Goal: Task Accomplishment & Management: Manage account settings

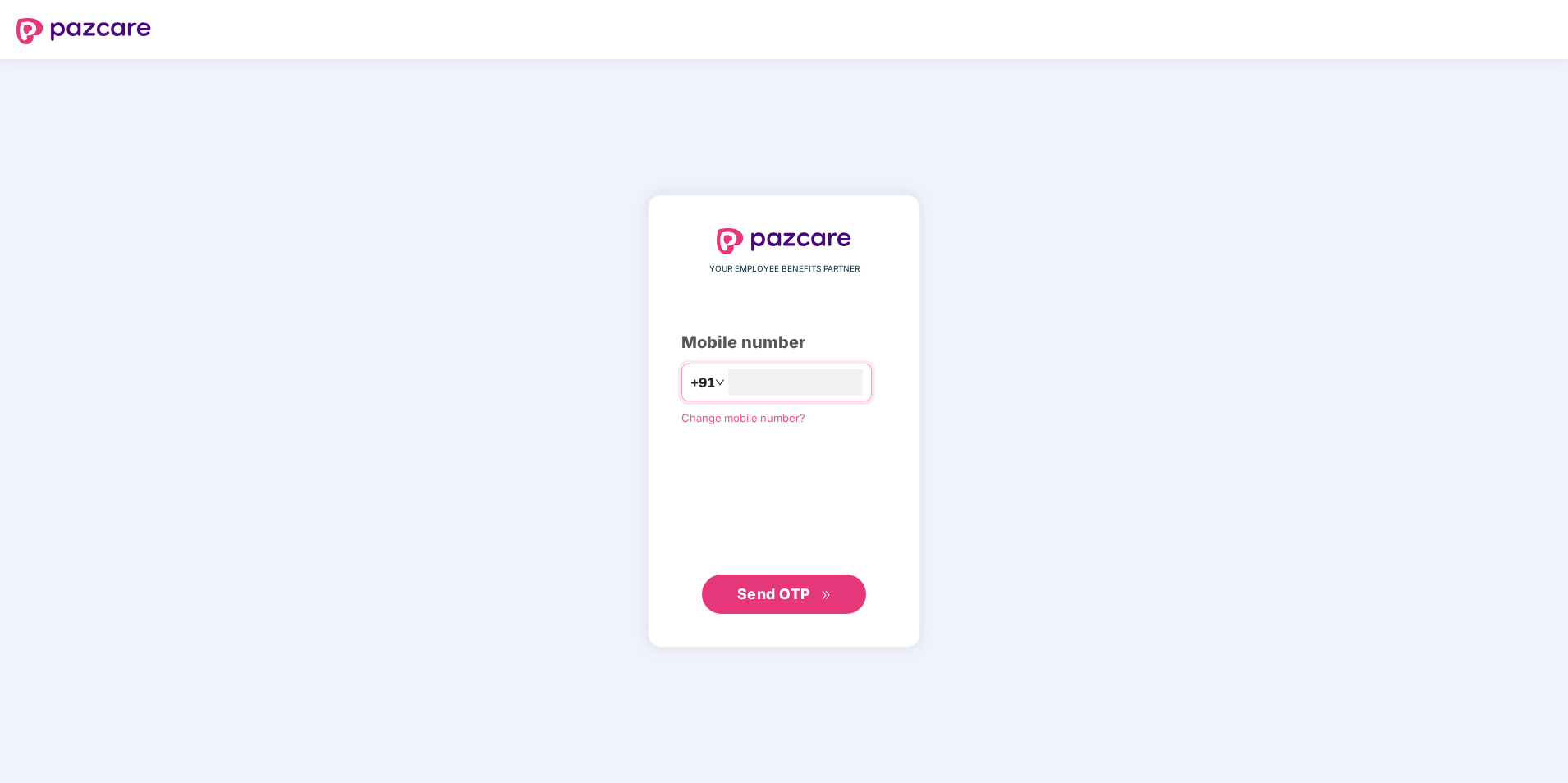
type input "**********"
click at [760, 595] on span "Send OTP" at bounding box center [773, 592] width 73 height 18
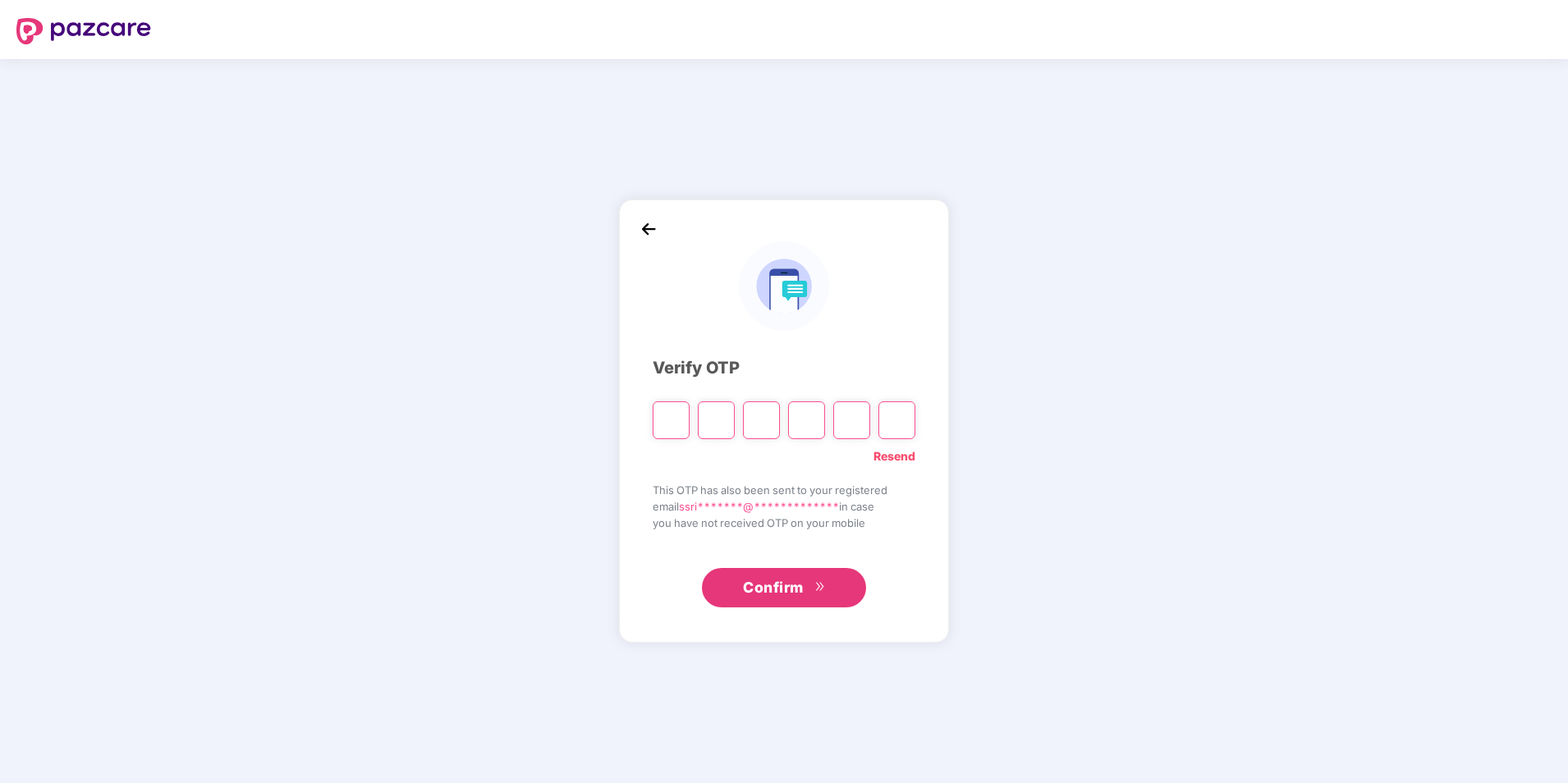
type input "*"
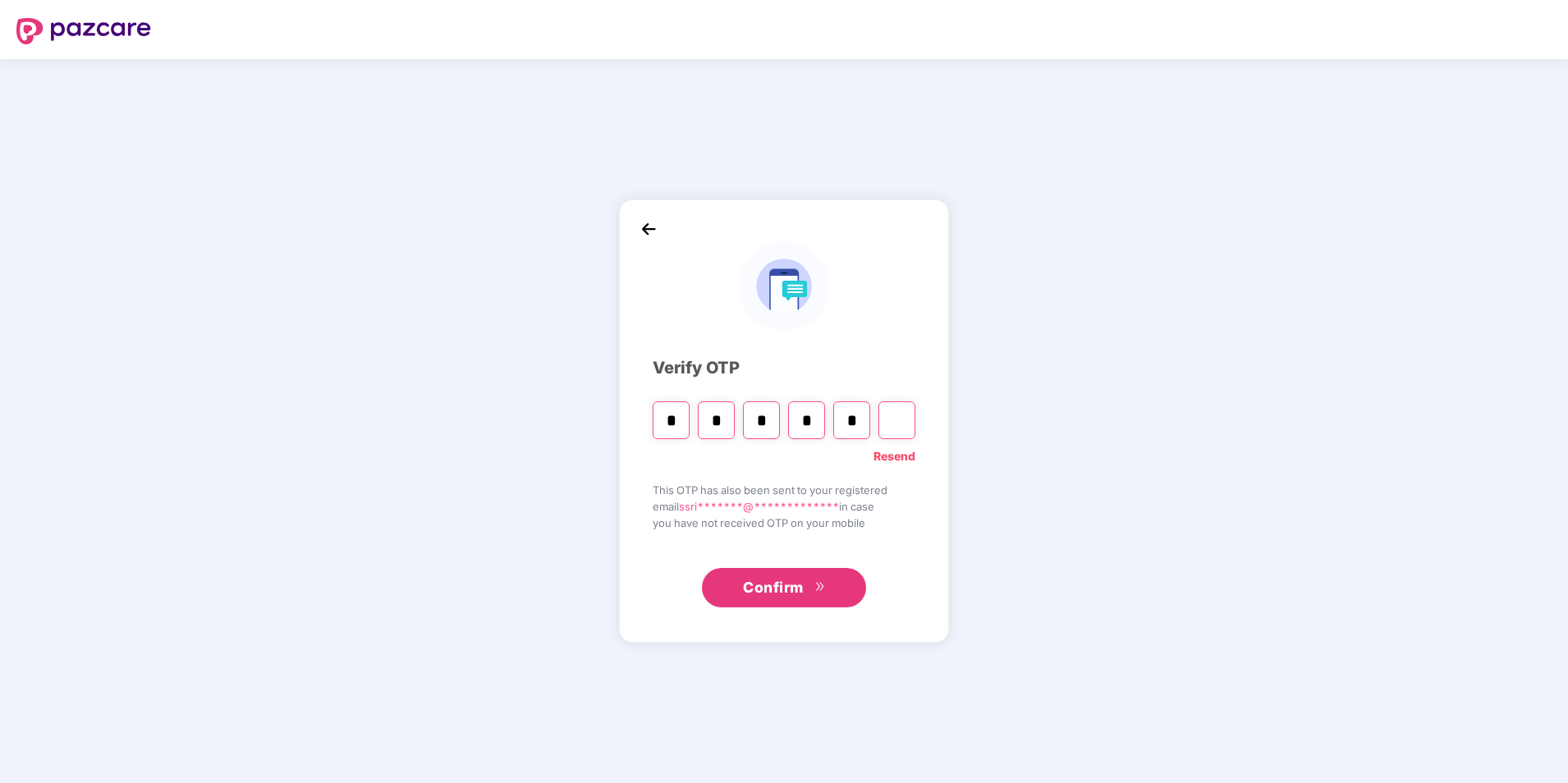
type input "*"
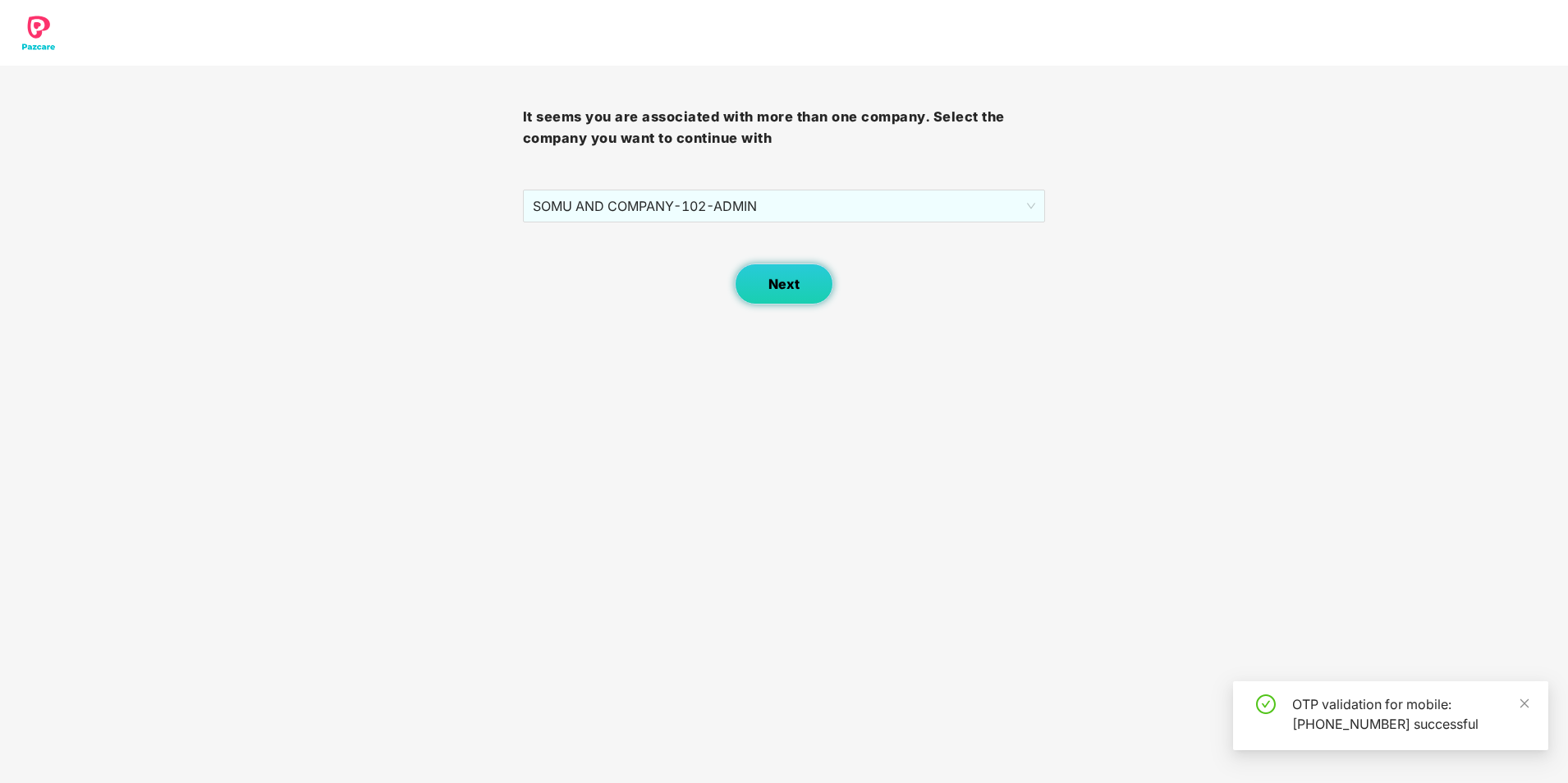
click at [780, 290] on span "Next" at bounding box center [783, 284] width 31 height 16
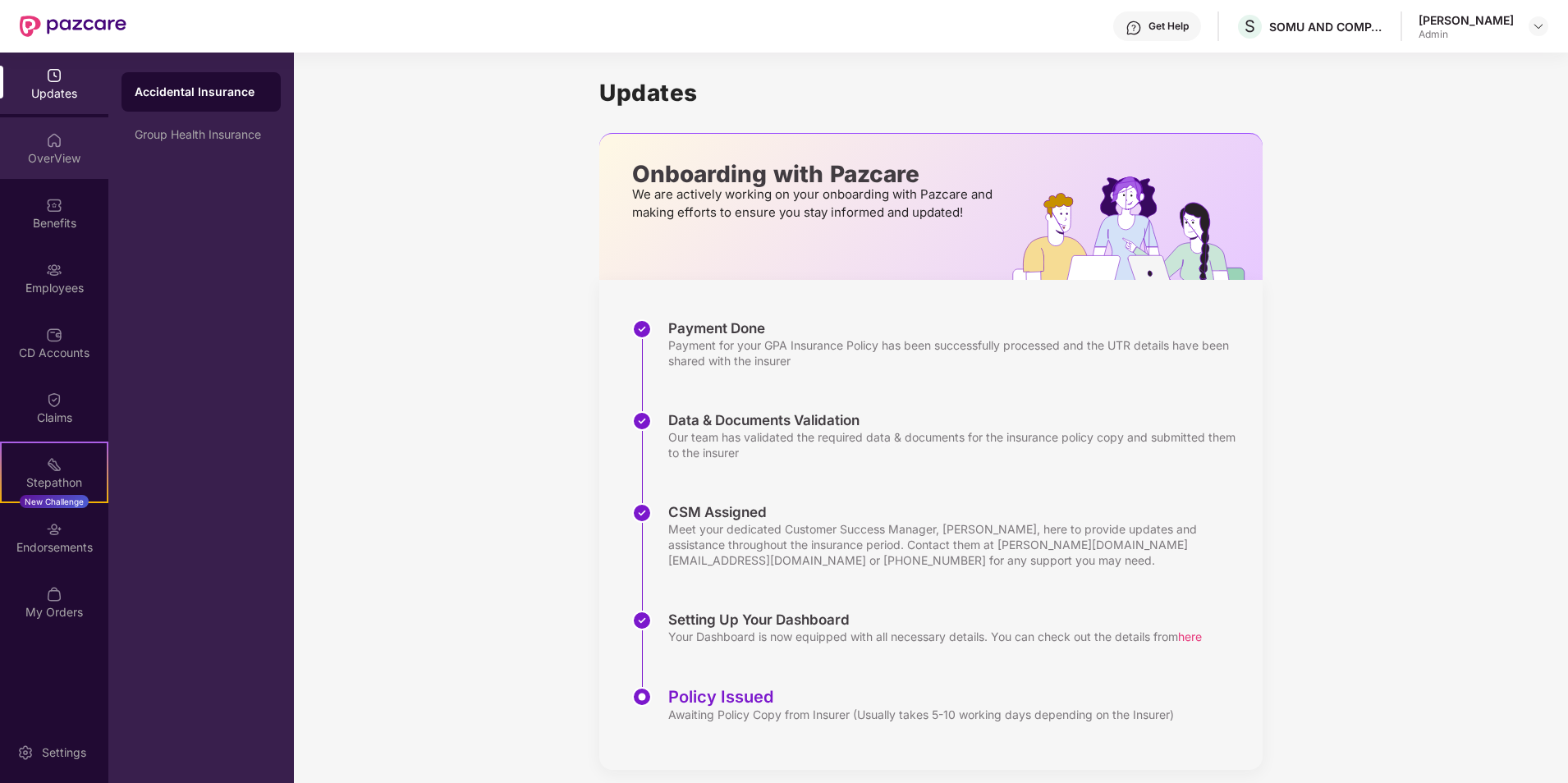
click at [40, 148] on div "OverView" at bounding box center [54, 148] width 108 height 61
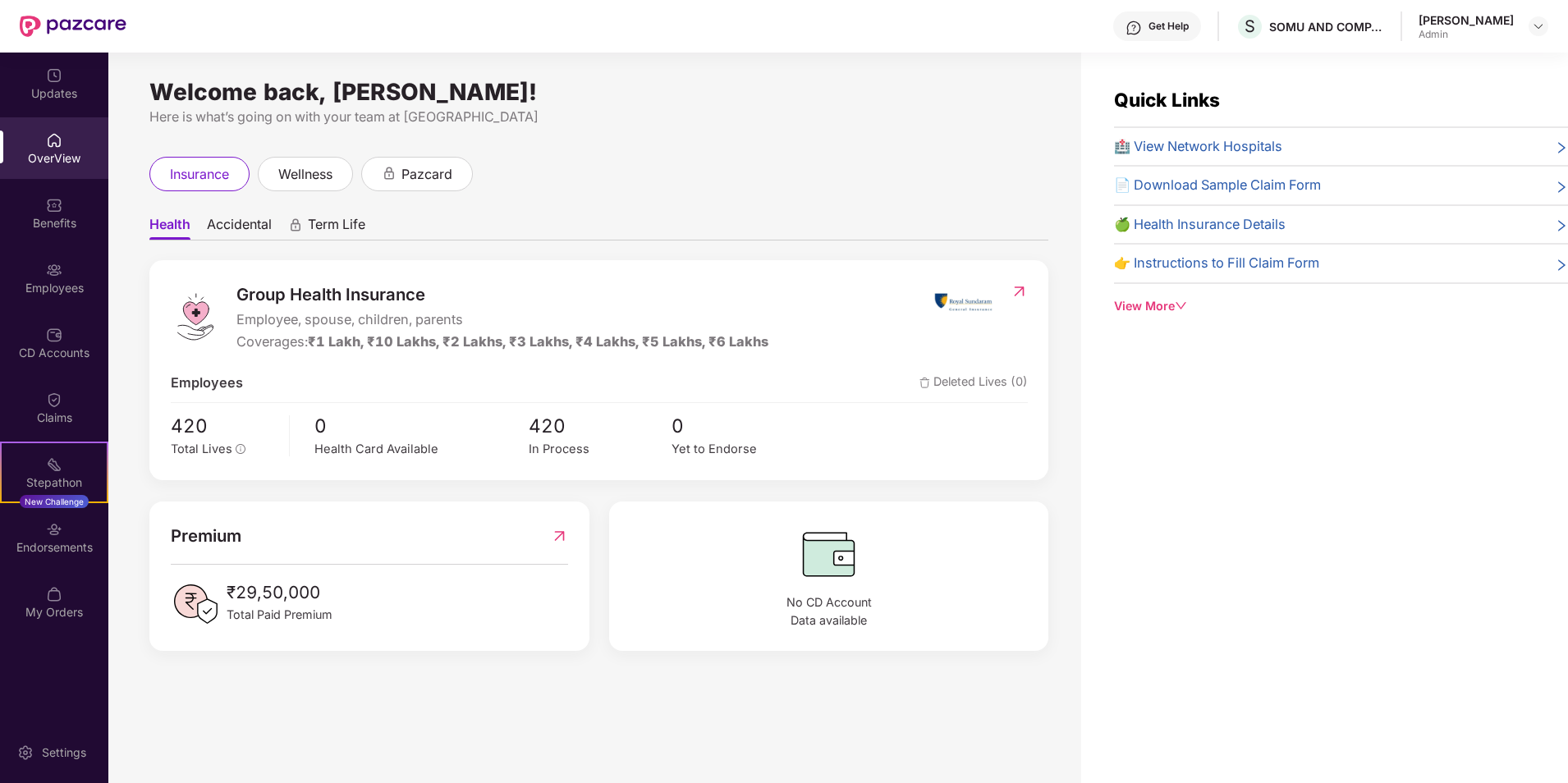
click at [821, 570] on img at bounding box center [828, 554] width 397 height 62
drag, startPoint x: 813, startPoint y: 600, endPoint x: 815, endPoint y: 586, distance: 14.1
click at [813, 599] on span "No CD Account Data available" at bounding box center [828, 612] width 397 height 37
click at [50, 92] on div "Updates" at bounding box center [54, 94] width 108 height 17
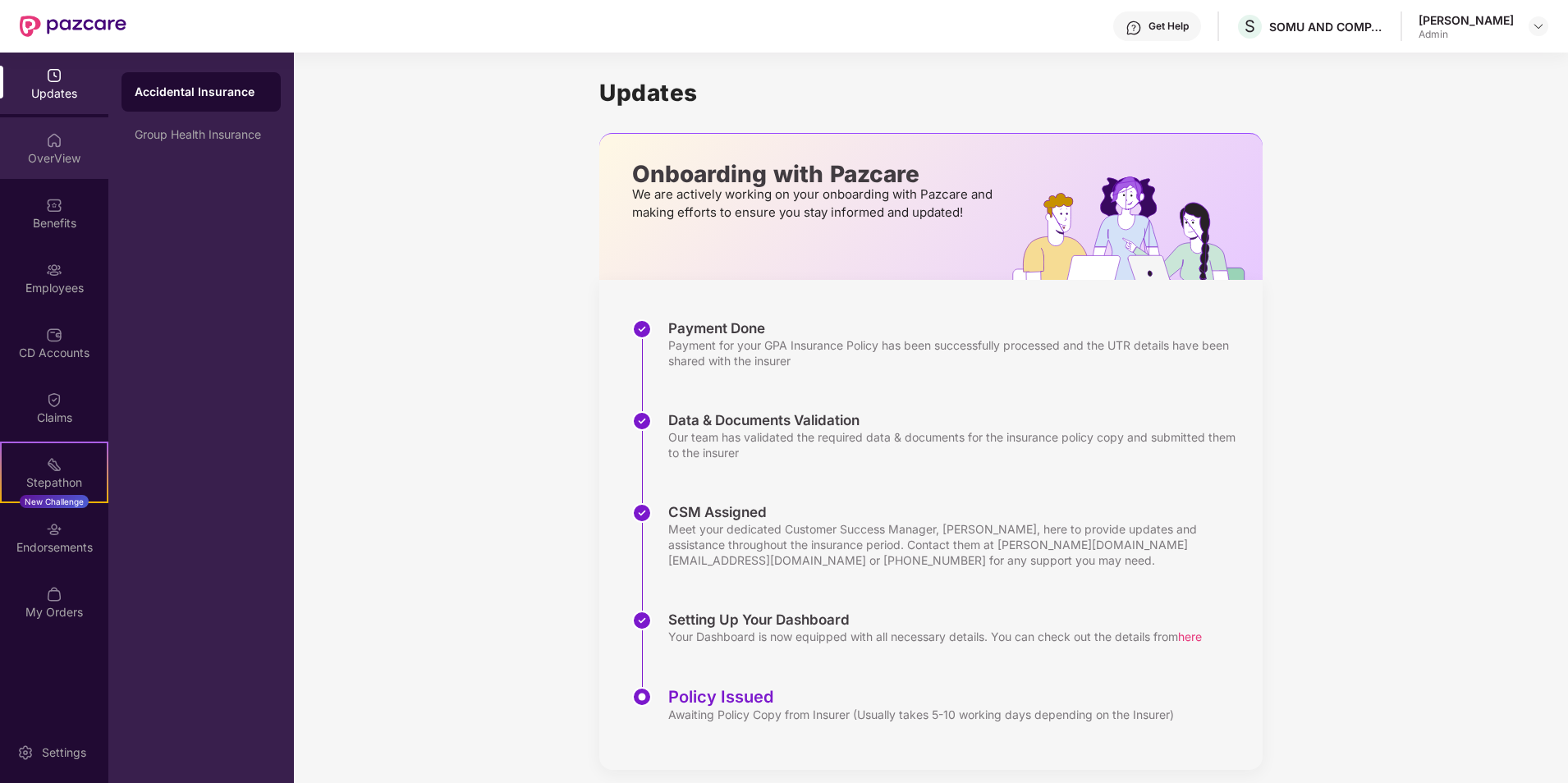
click at [40, 154] on div "OverView" at bounding box center [54, 159] width 108 height 17
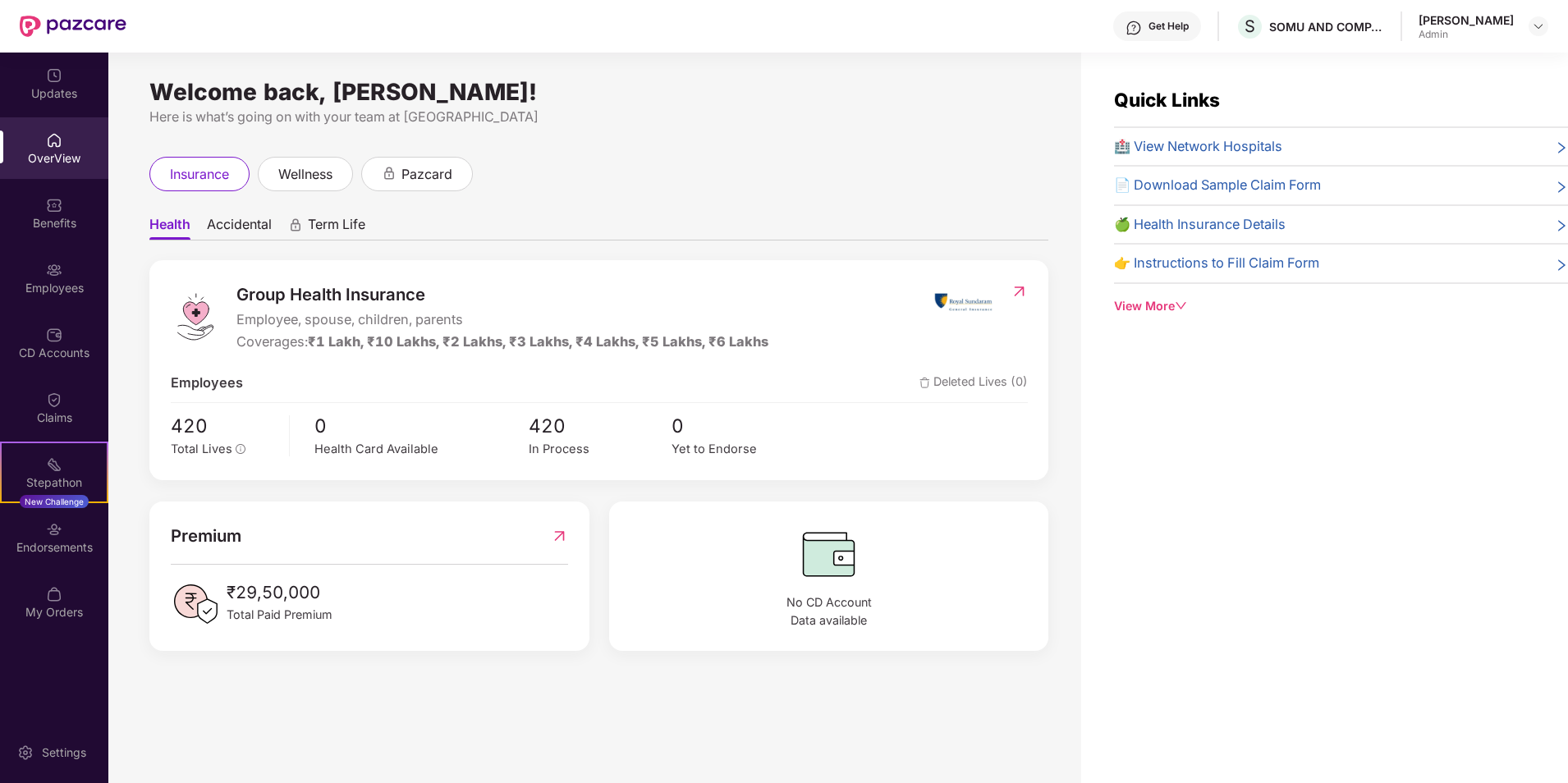
click at [50, 209] on img at bounding box center [55, 205] width 17 height 17
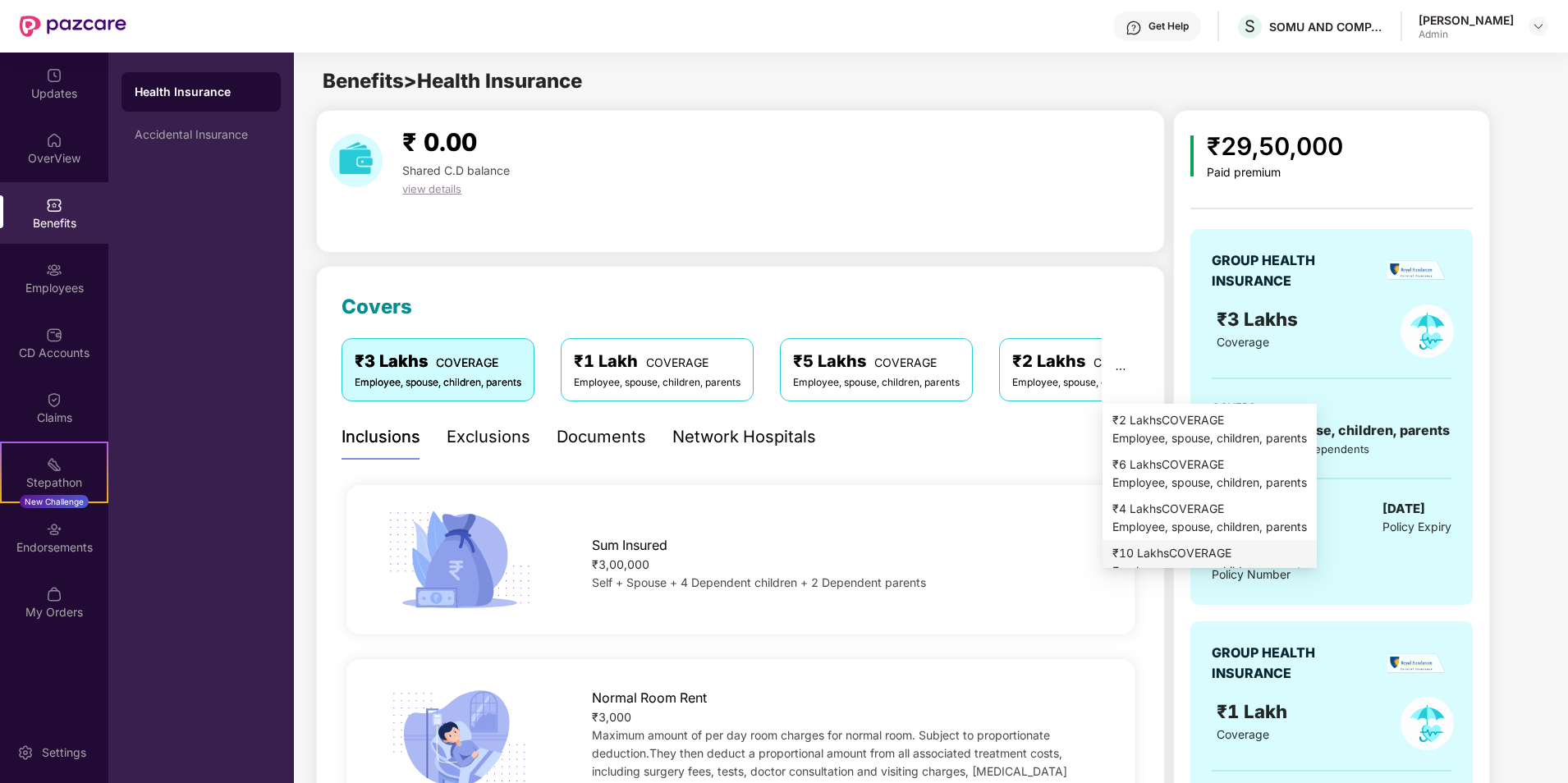
click at [1151, 554] on div "₹10 Lakhs COVERAGE" at bounding box center [1209, 553] width 194 height 18
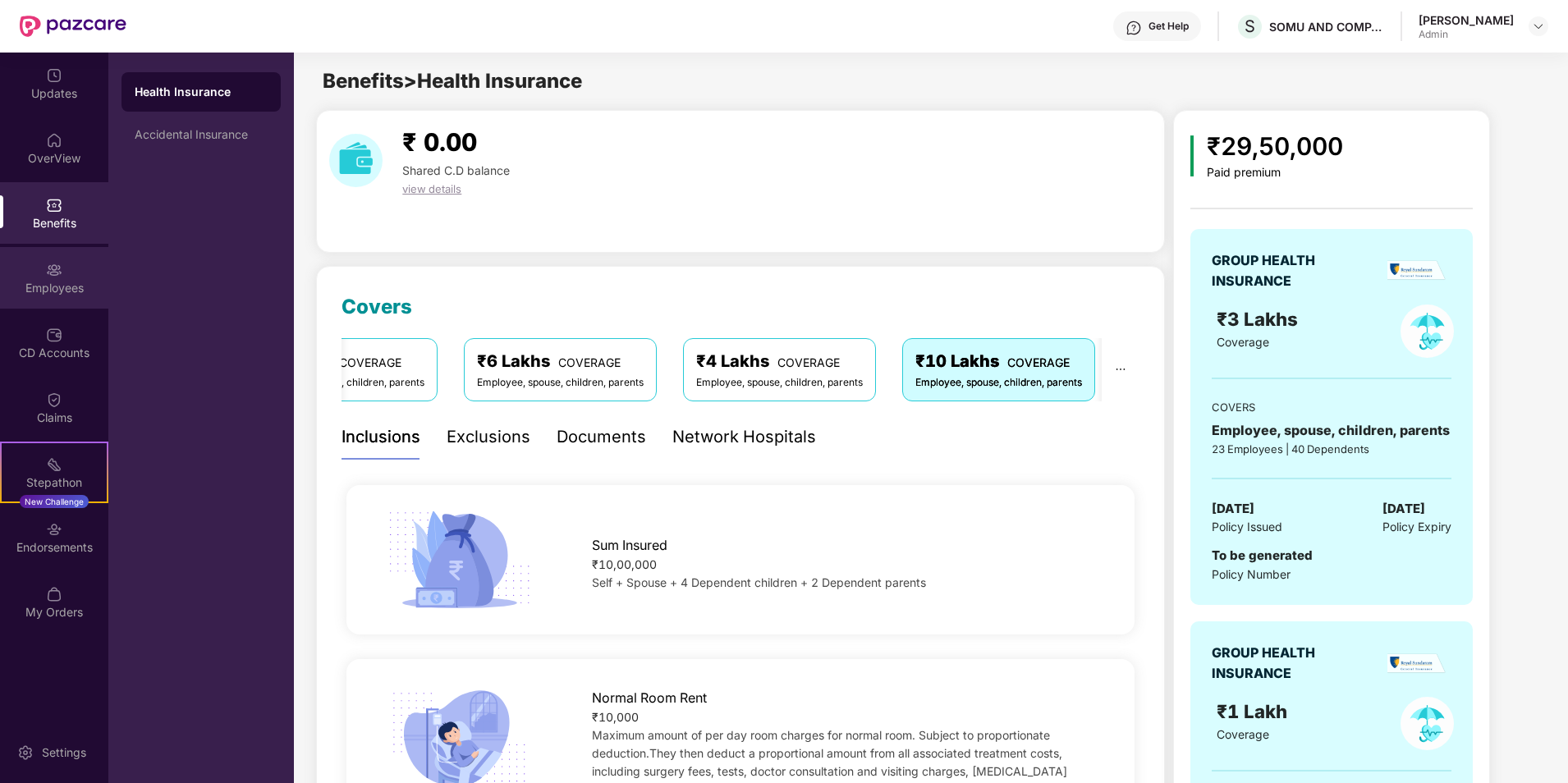
click at [56, 271] on img at bounding box center [55, 271] width 17 height 17
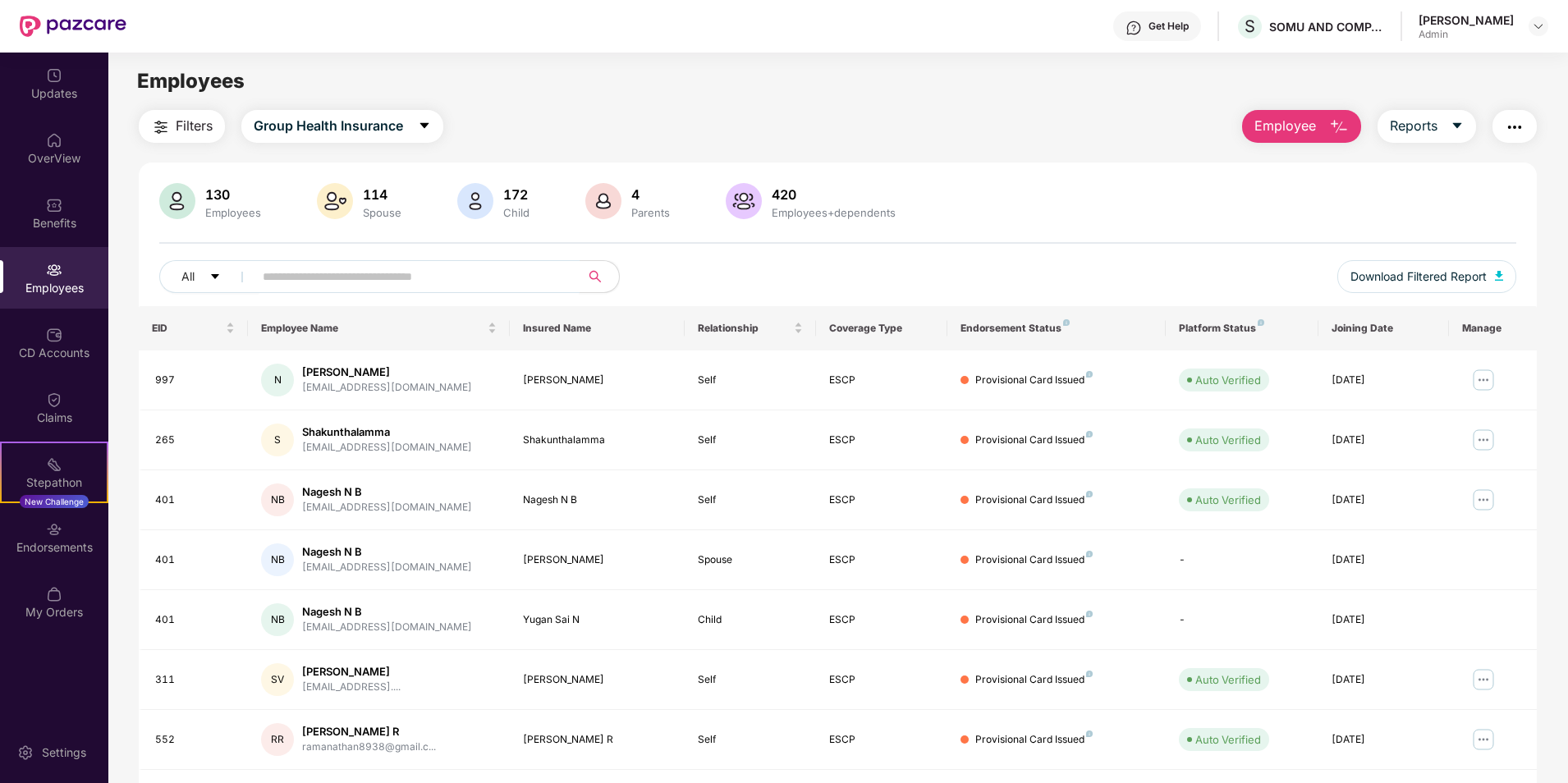
click at [307, 281] on input "text" at bounding box center [410, 276] width 295 height 24
click at [393, 273] on input "text" at bounding box center [410, 276] width 295 height 24
click at [40, 545] on div "Endorsements" at bounding box center [54, 548] width 108 height 17
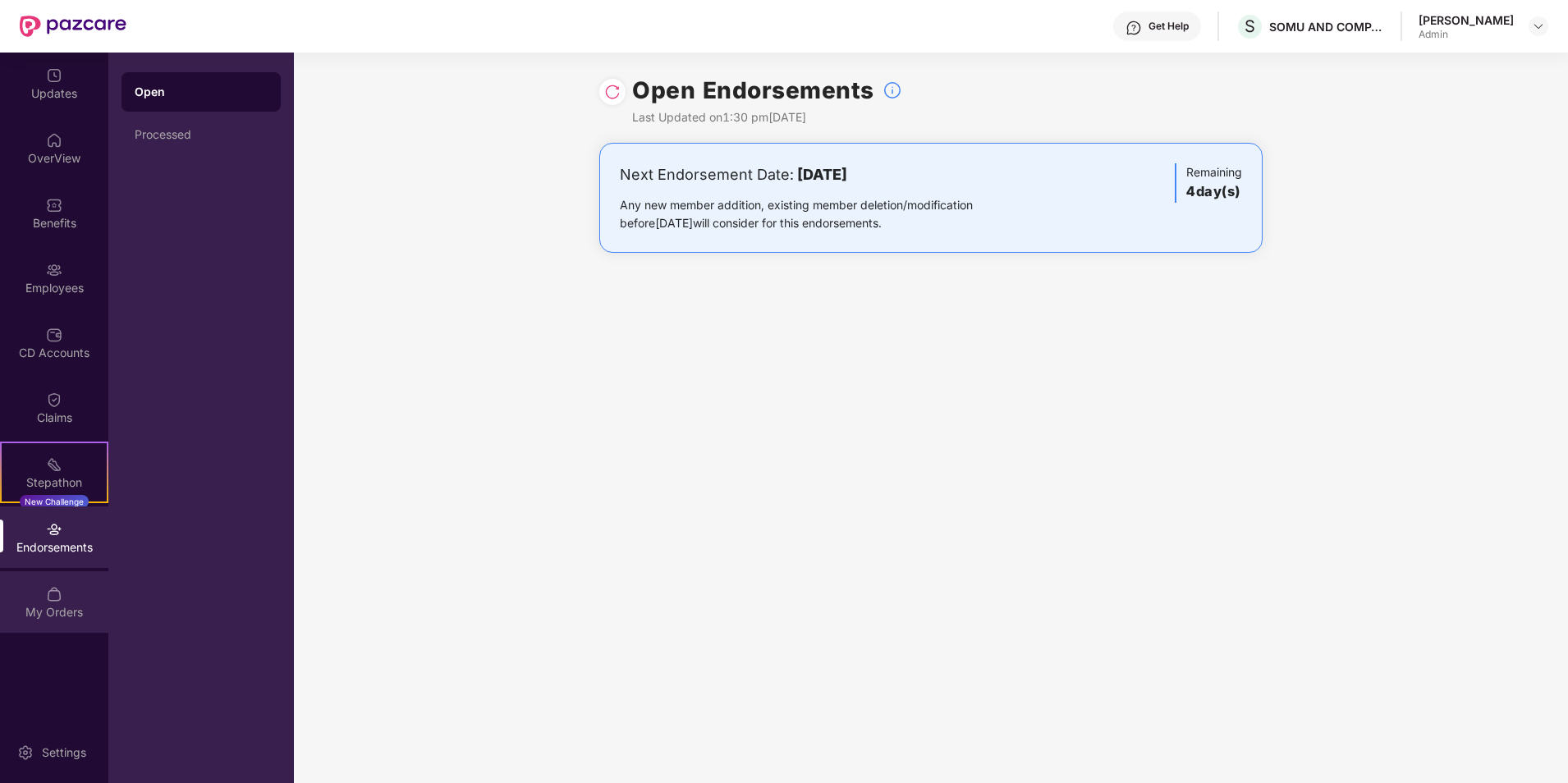
click at [62, 596] on div "My Orders" at bounding box center [54, 602] width 108 height 61
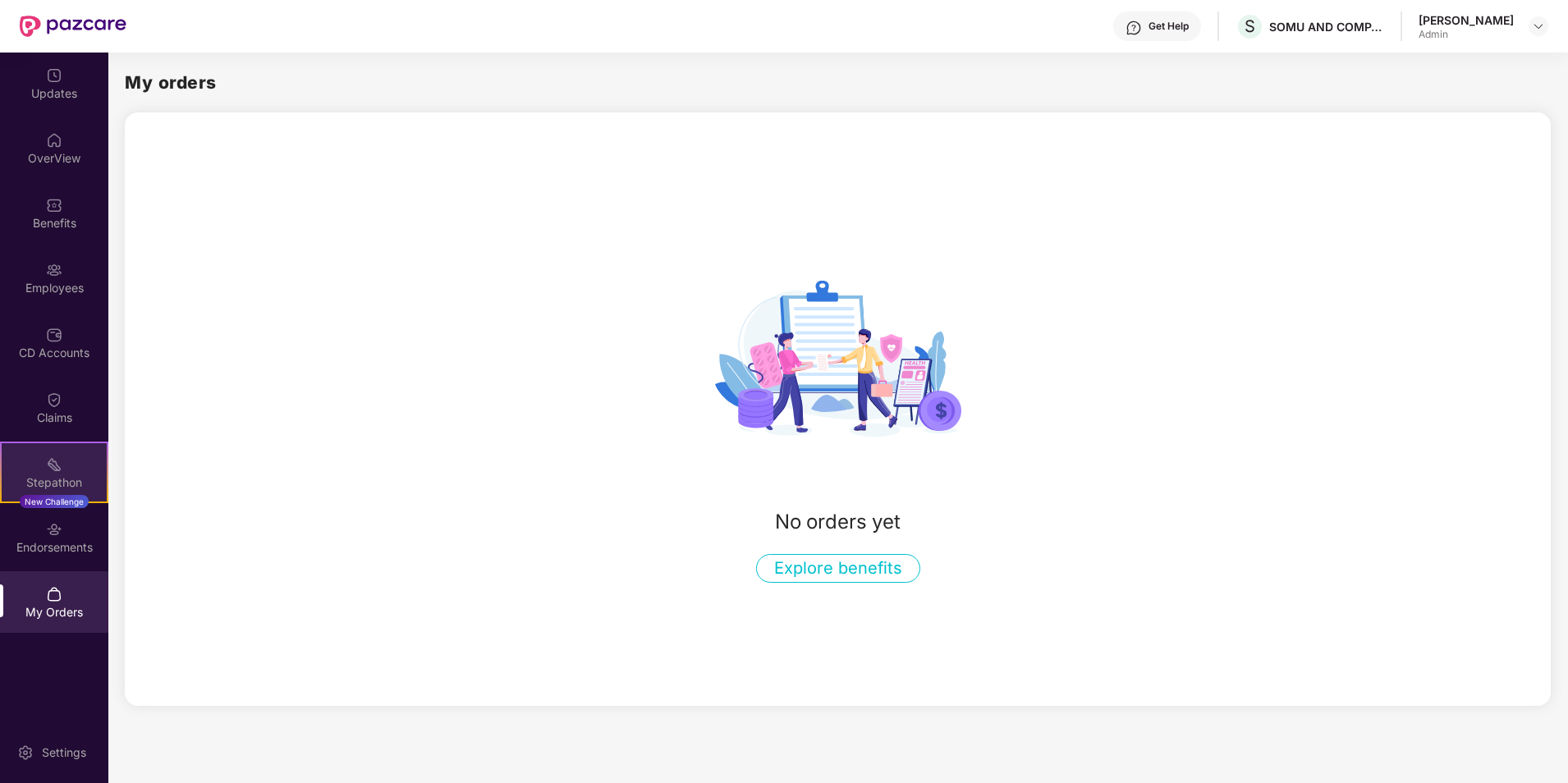
click at [61, 477] on div "Stepathon" at bounding box center [54, 483] width 105 height 17
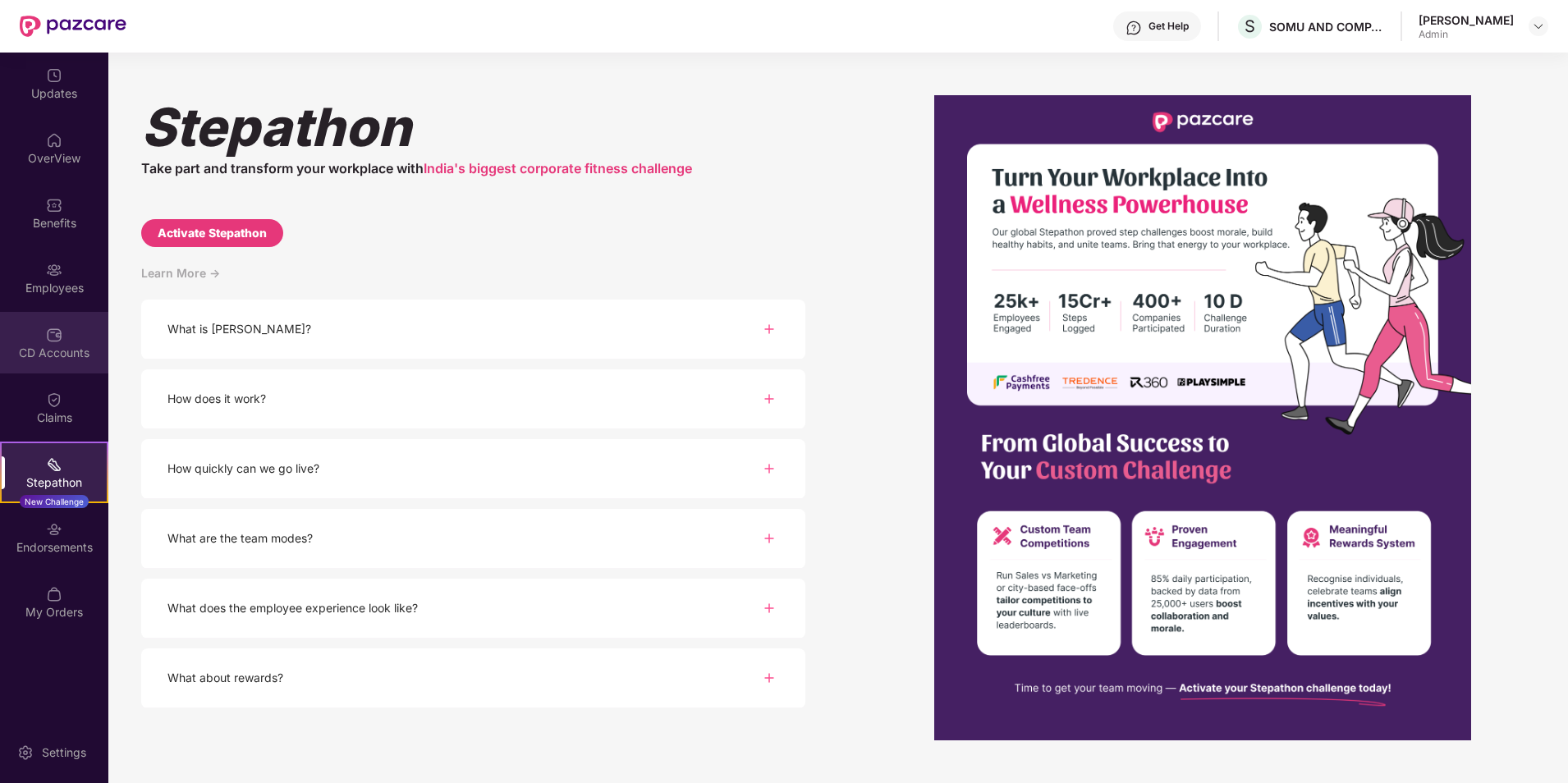
click at [56, 341] on img at bounding box center [55, 335] width 17 height 17
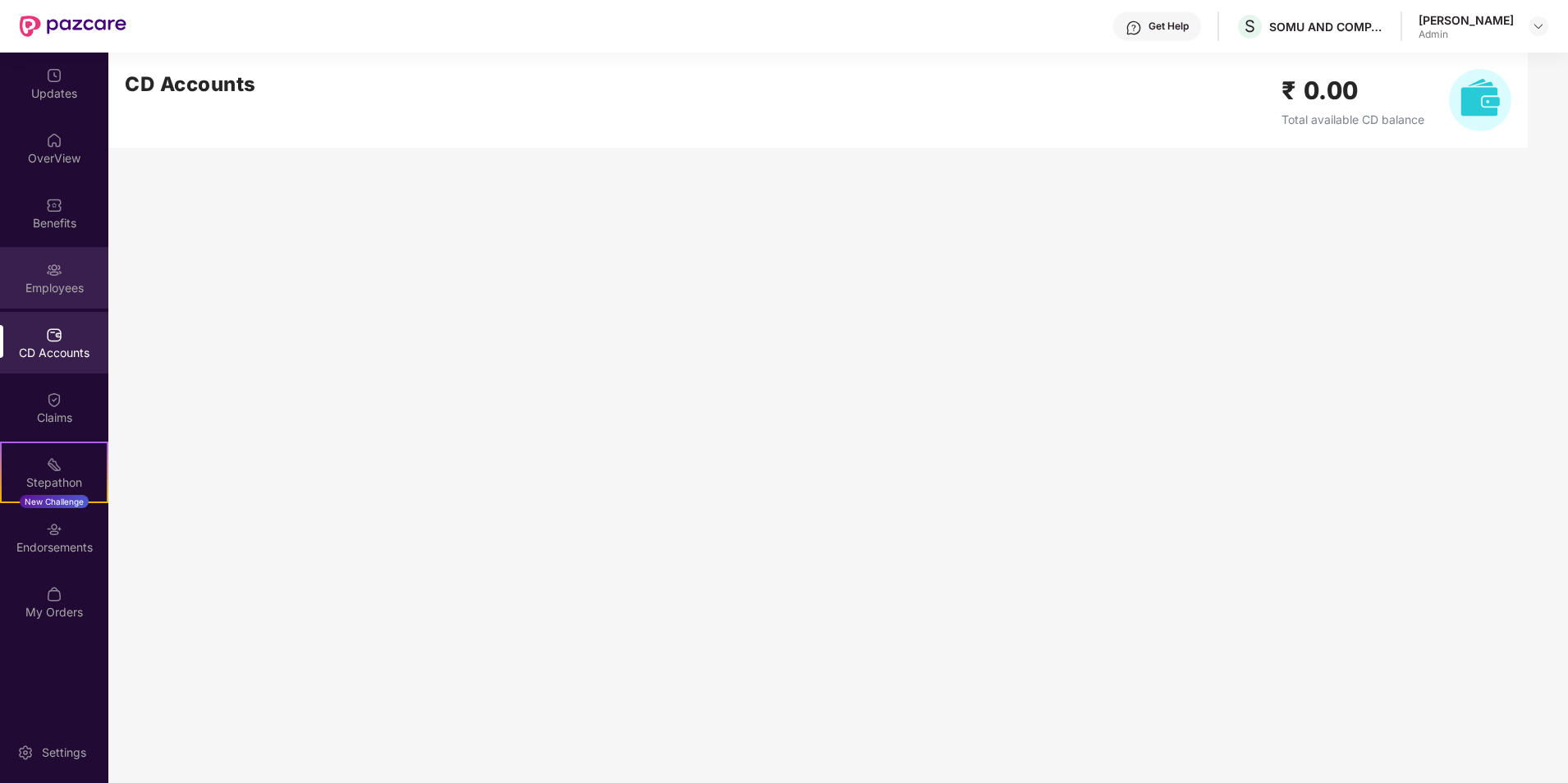
click at [59, 277] on img at bounding box center [55, 271] width 17 height 17
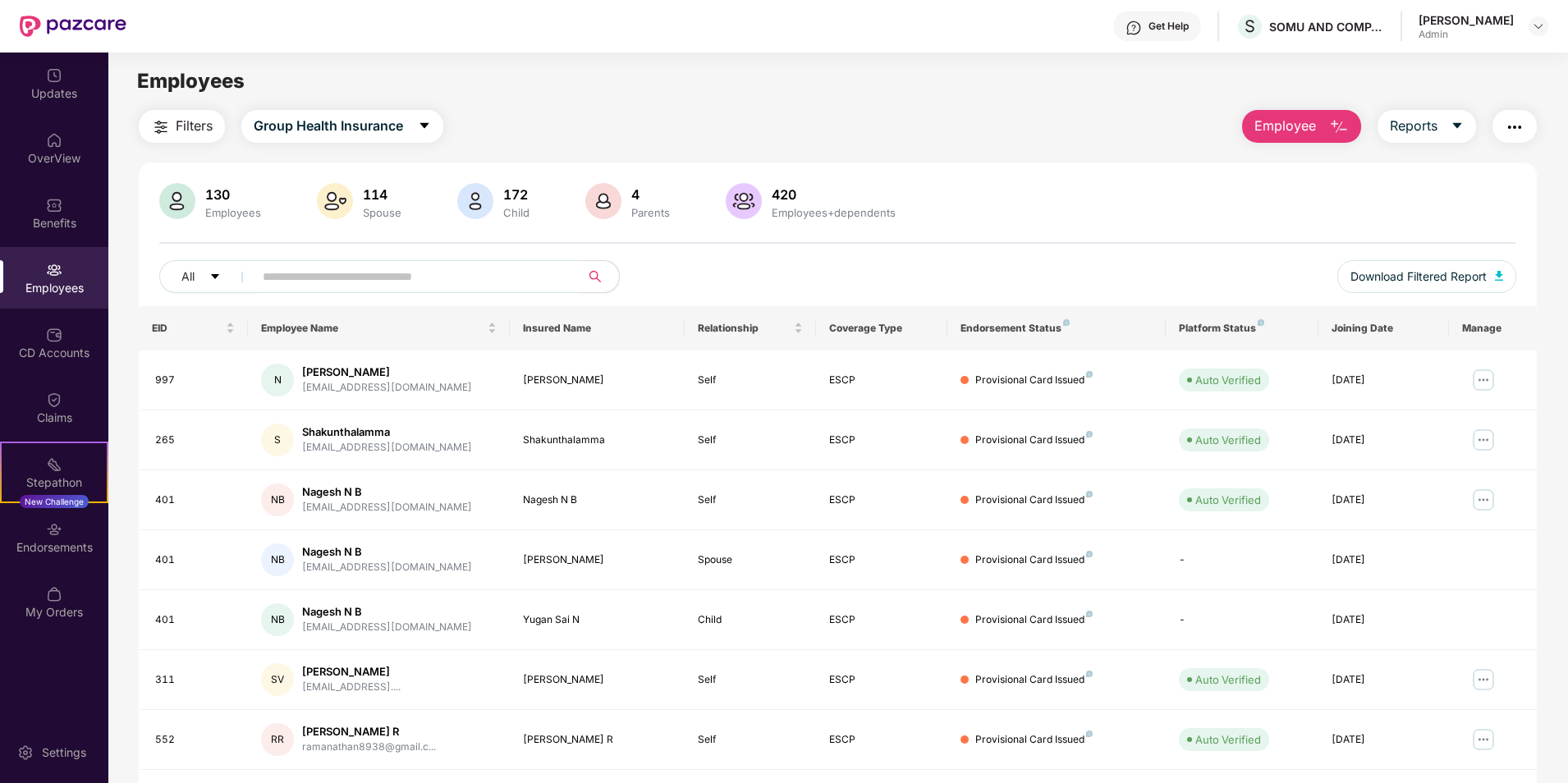
click at [366, 280] on input "text" at bounding box center [410, 276] width 295 height 24
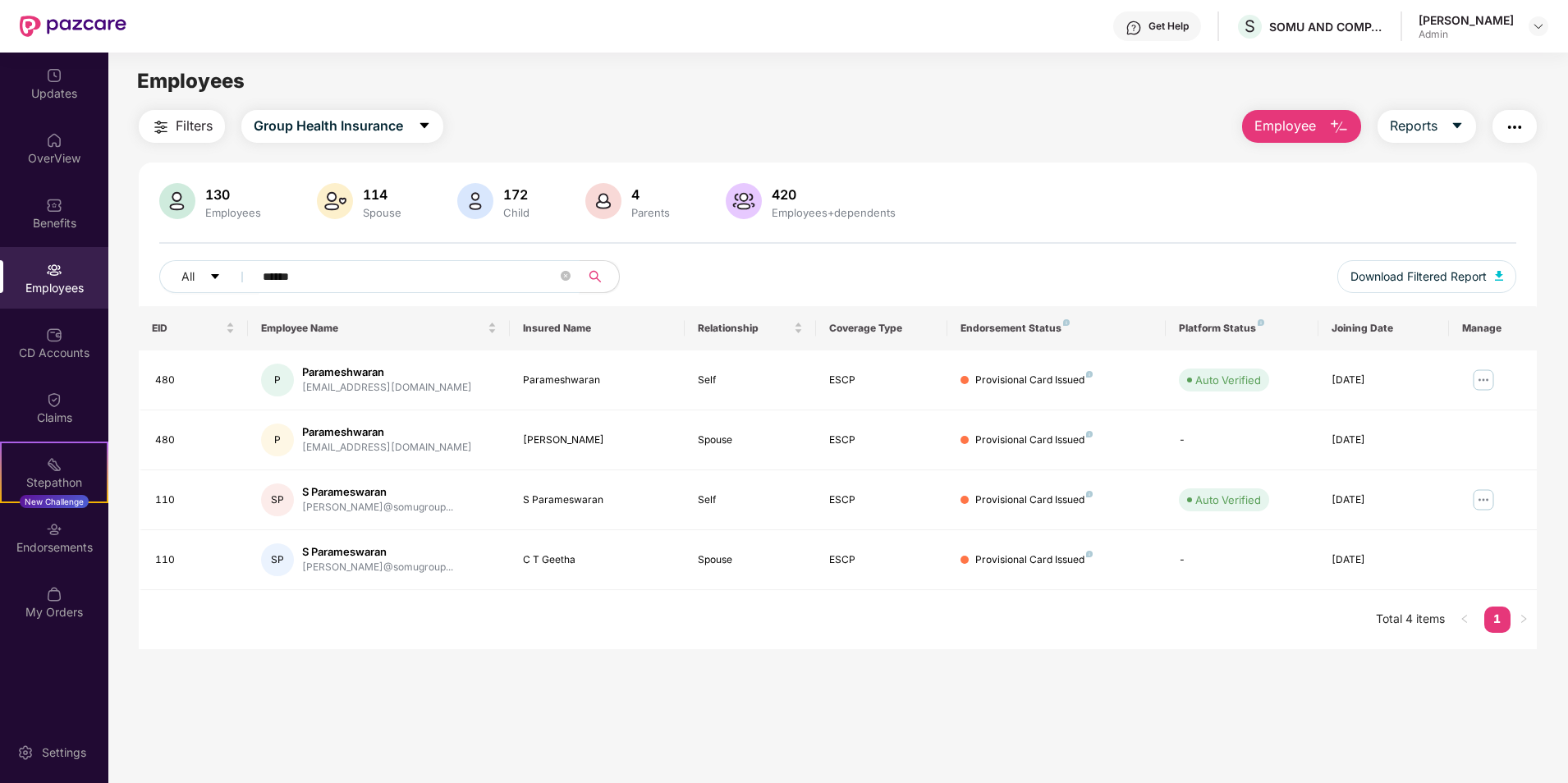
type input "******"
click at [1313, 121] on span "Employee" at bounding box center [1285, 126] width 61 height 20
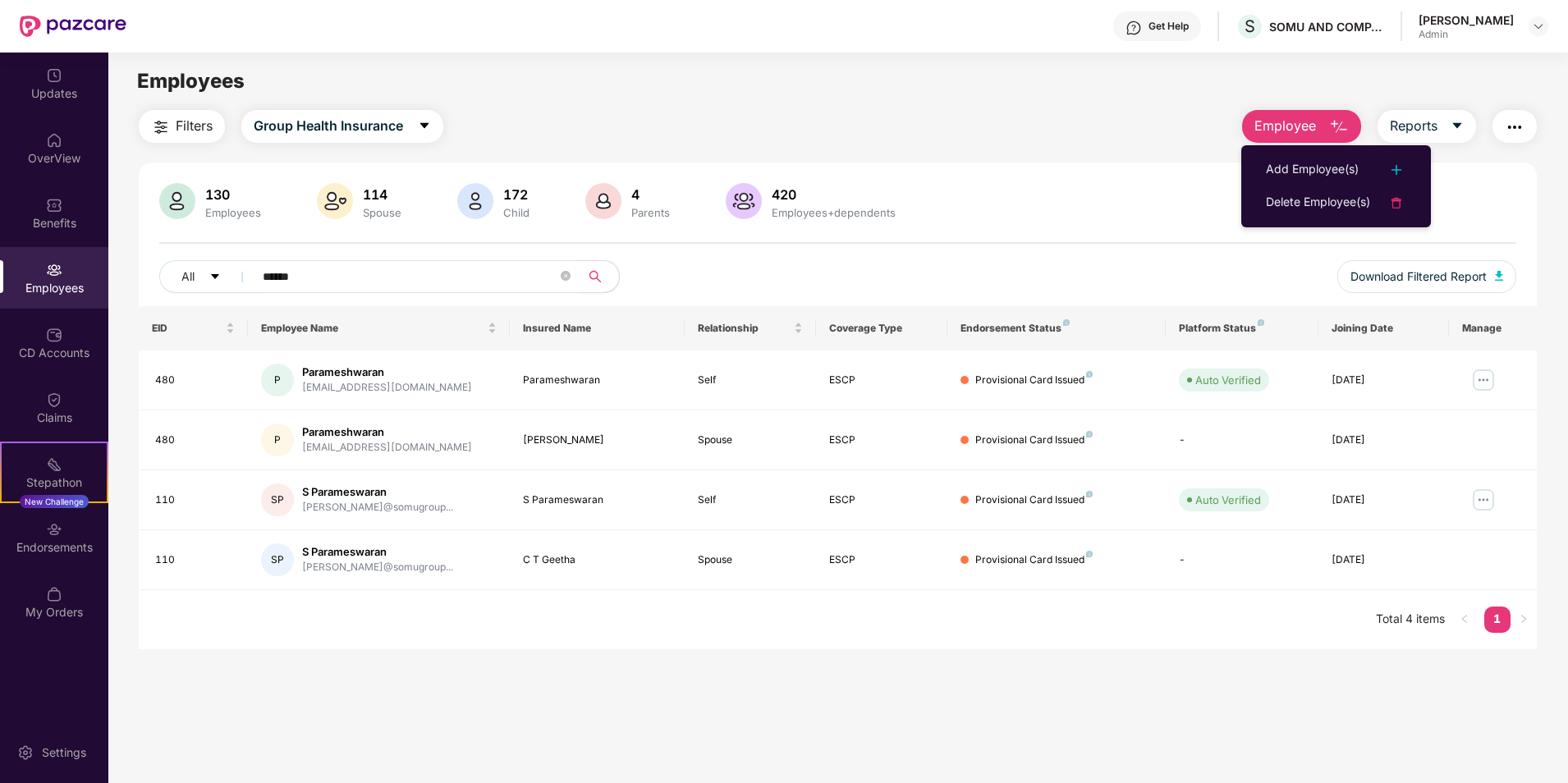
click at [1202, 136] on div "Filters Group Health Insurance Employee Reports" at bounding box center [837, 126] width 1397 height 33
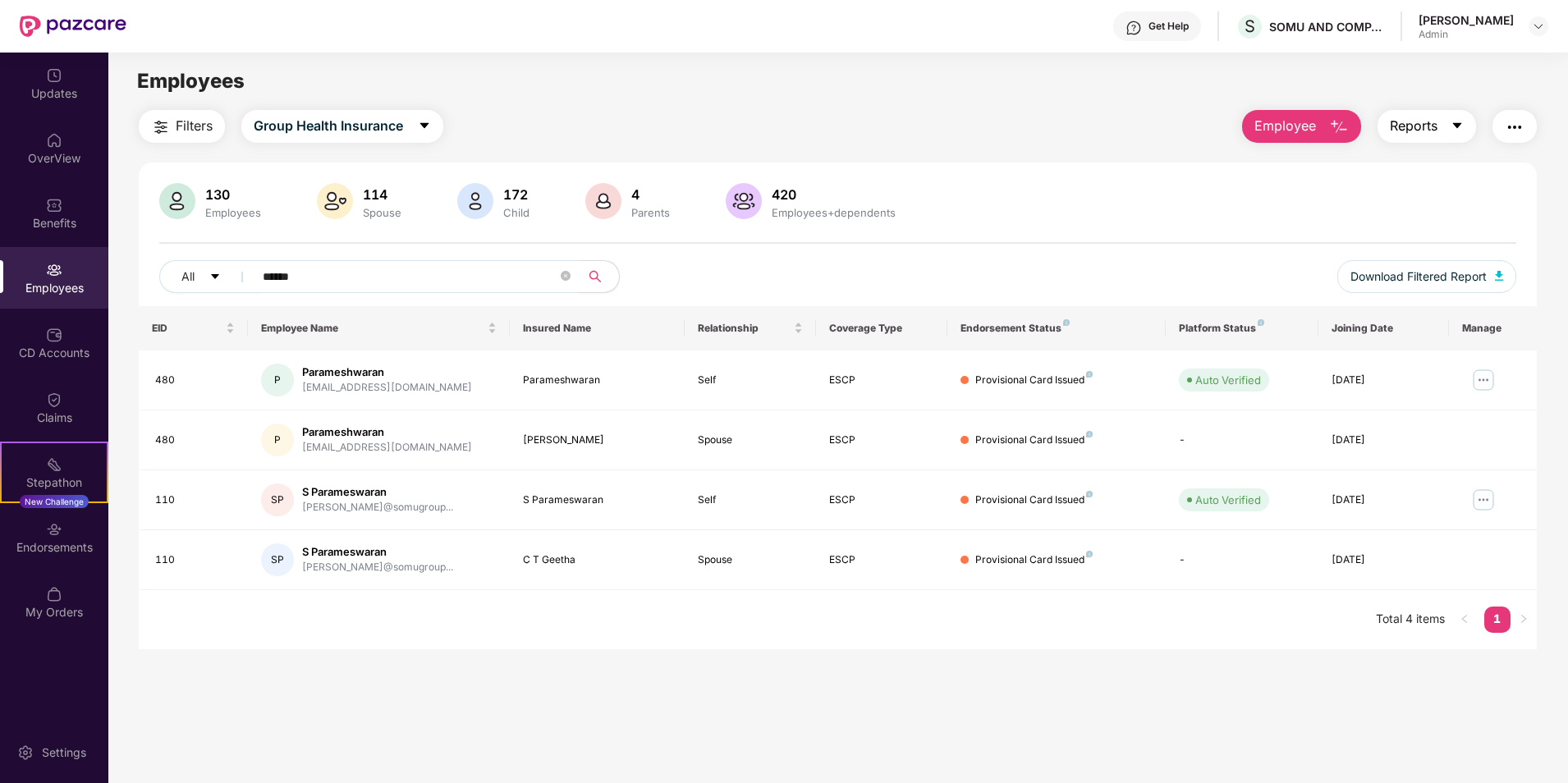
click at [1444, 120] on button "Reports" at bounding box center [1426, 126] width 98 height 33
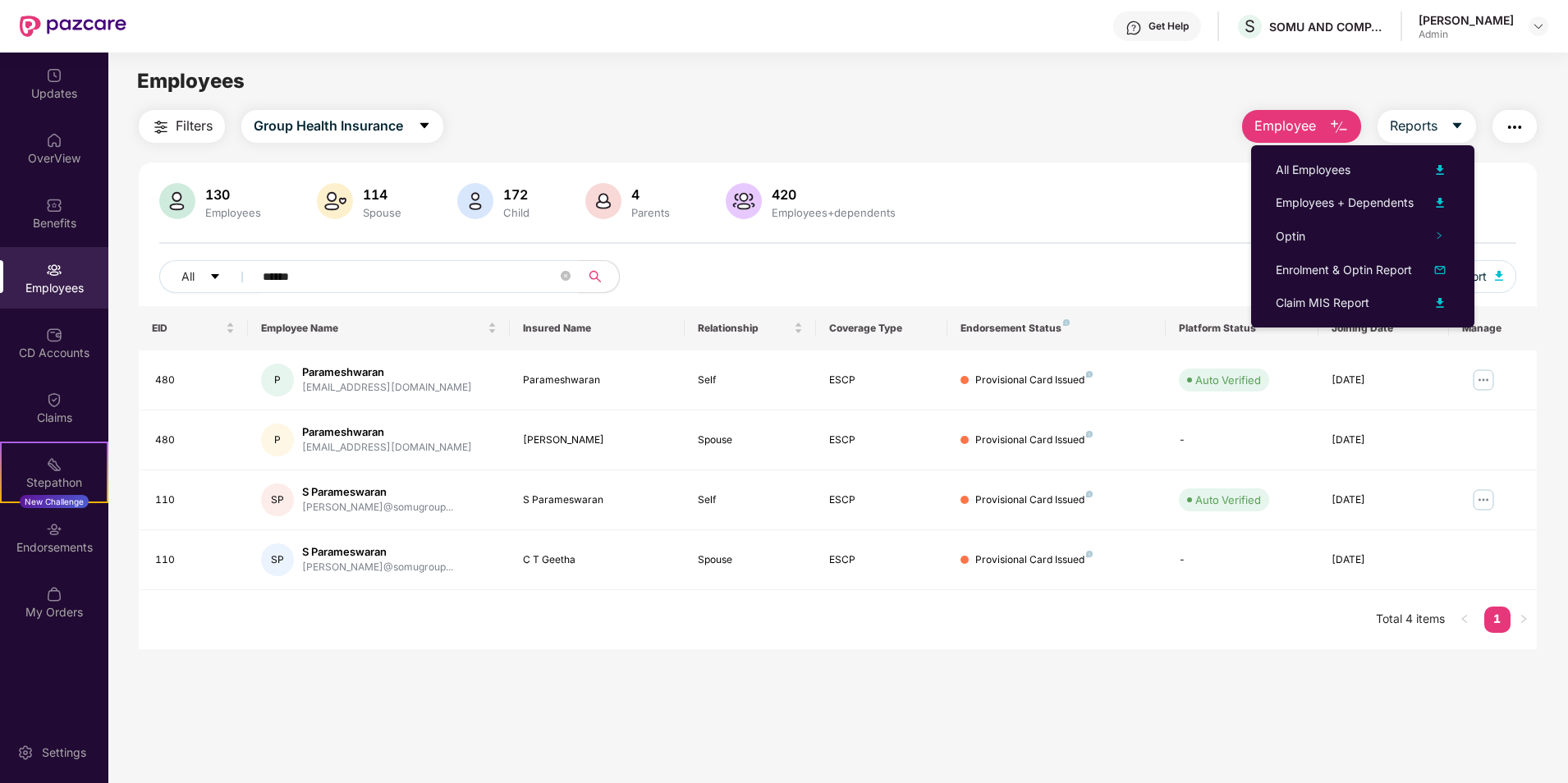
click at [1155, 127] on div "Filters Group Health Insurance Employee Reports" at bounding box center [837, 126] width 1397 height 33
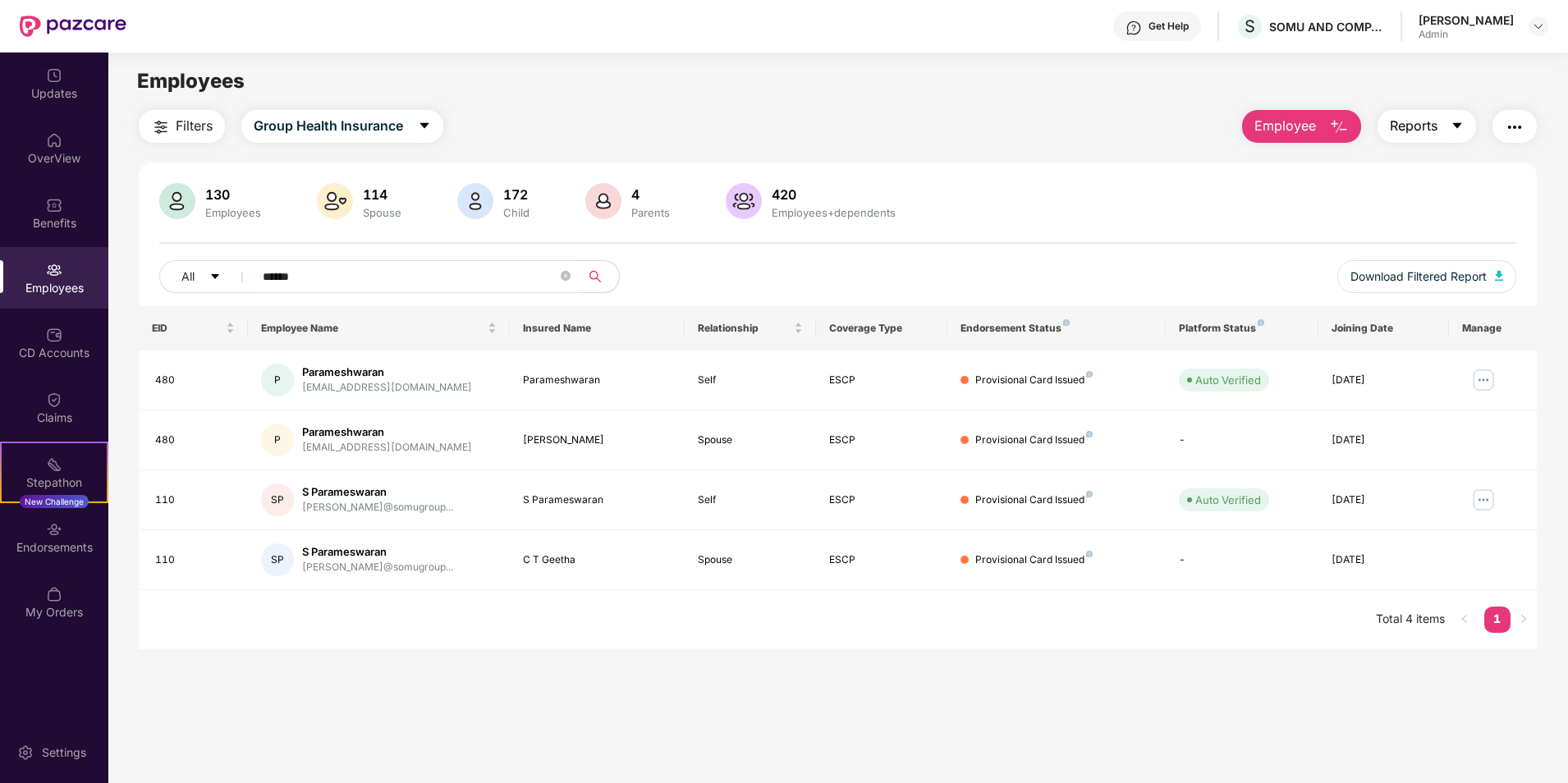
click at [1453, 124] on icon "caret-down" at bounding box center [1456, 126] width 9 height 6
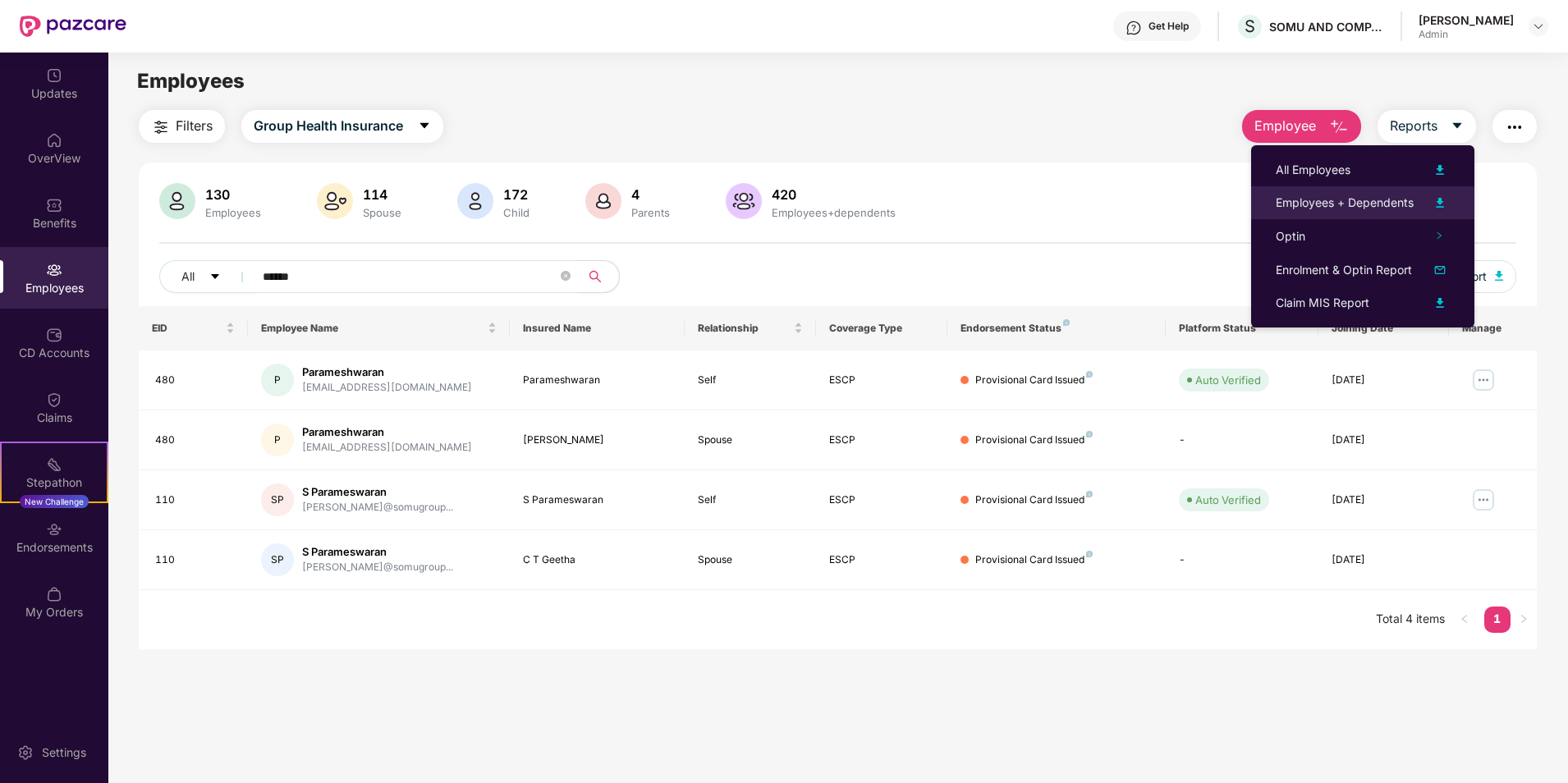
click at [1308, 202] on div "Employees + Dependents" at bounding box center [1344, 202] width 138 height 18
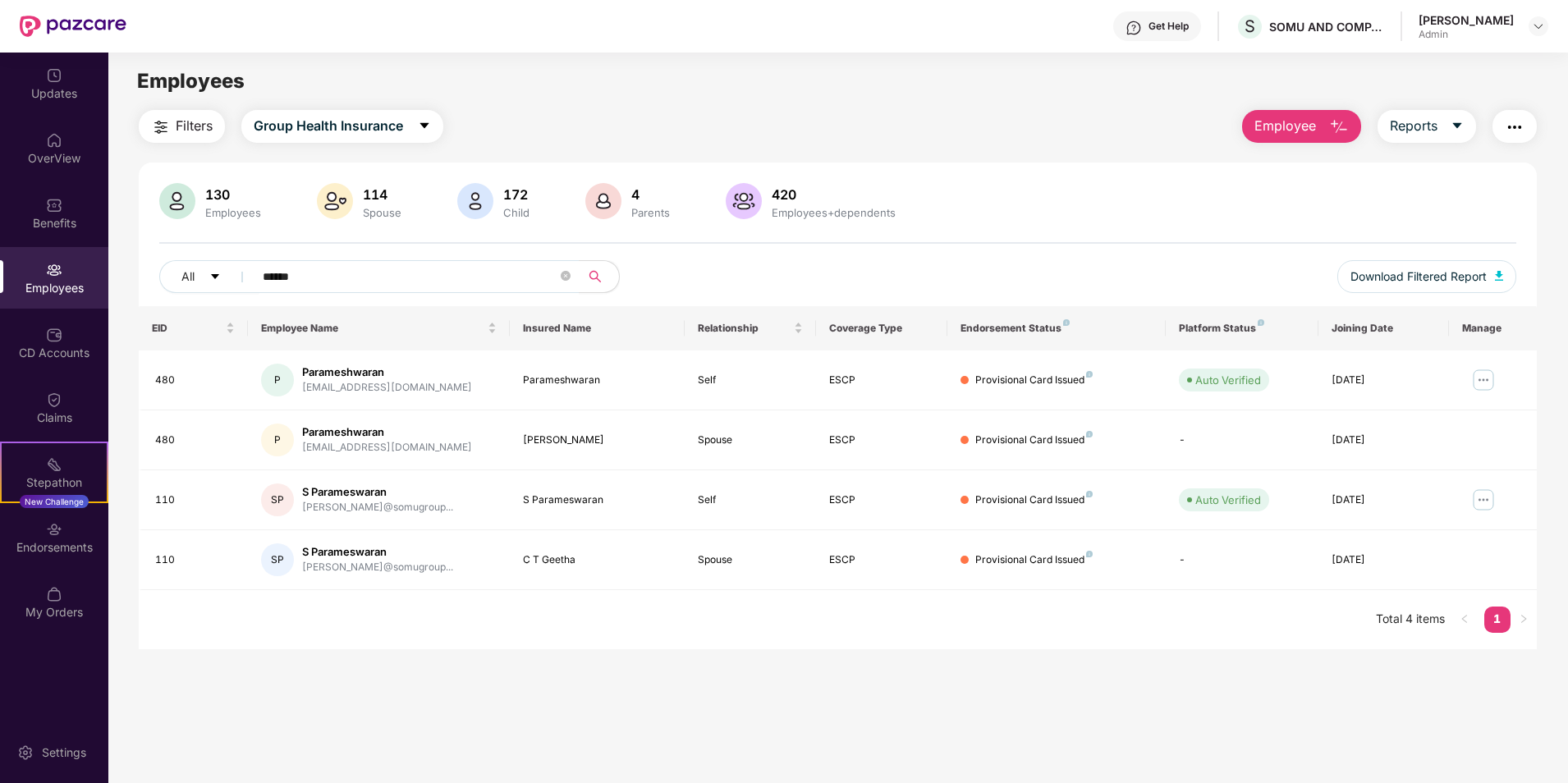
click at [997, 128] on div "Filters Group Health Insurance Employee Reports" at bounding box center [837, 126] width 1397 height 33
click at [569, 277] on icon "close-circle" at bounding box center [566, 276] width 10 height 10
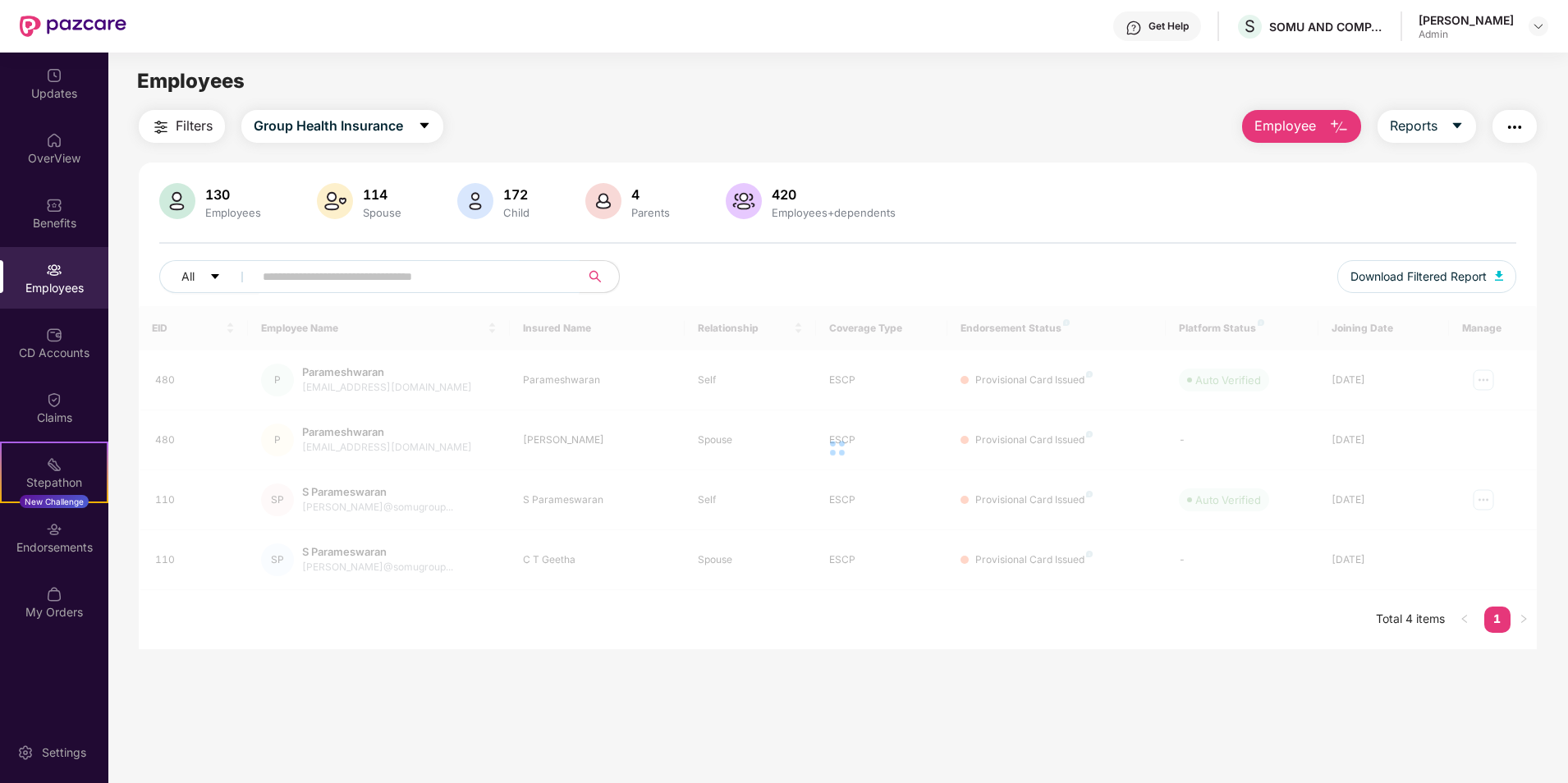
click at [484, 277] on input "text" at bounding box center [410, 276] width 295 height 24
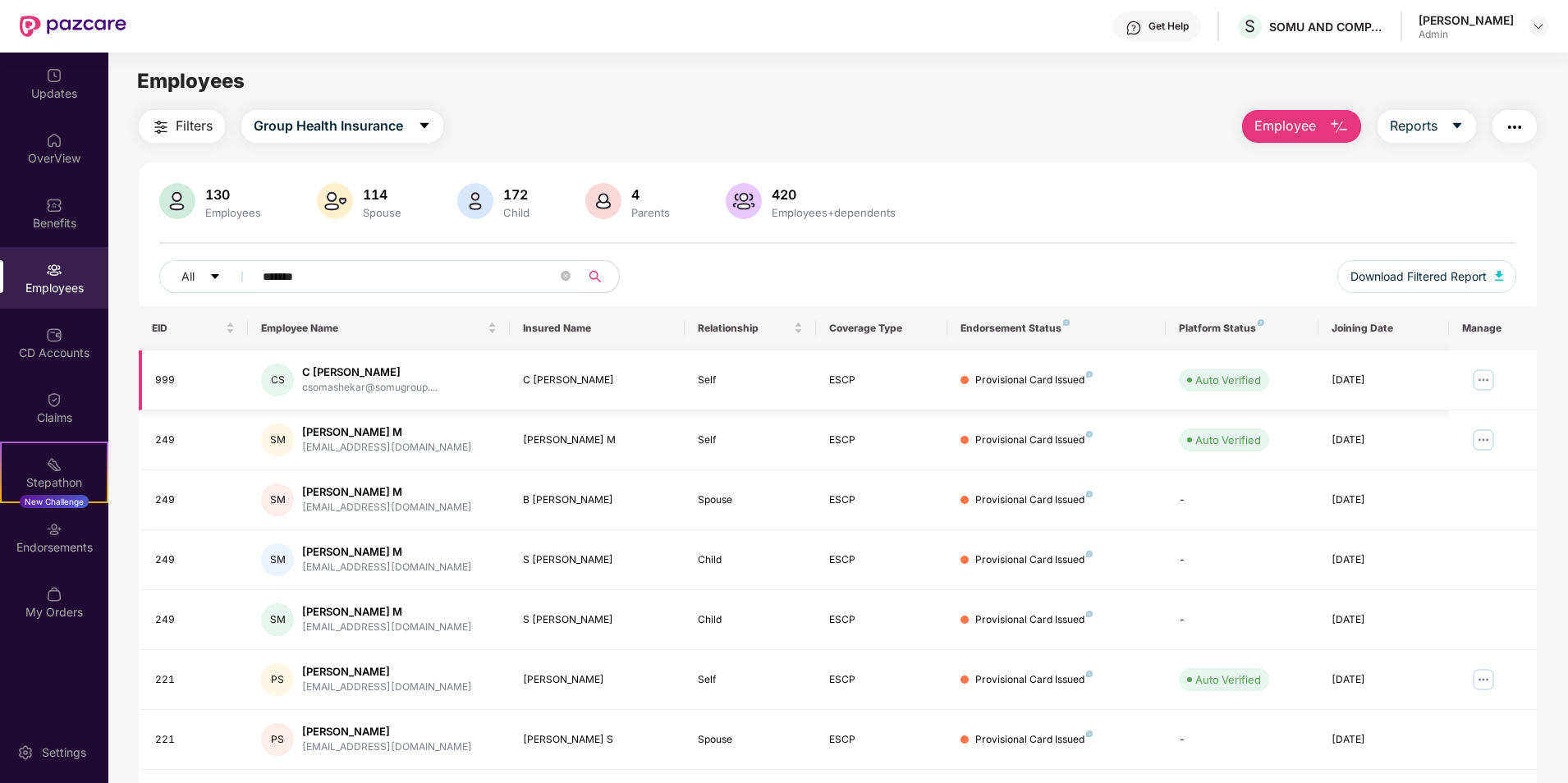
type input "*******"
click at [1486, 379] on img at bounding box center [1482, 380] width 26 height 26
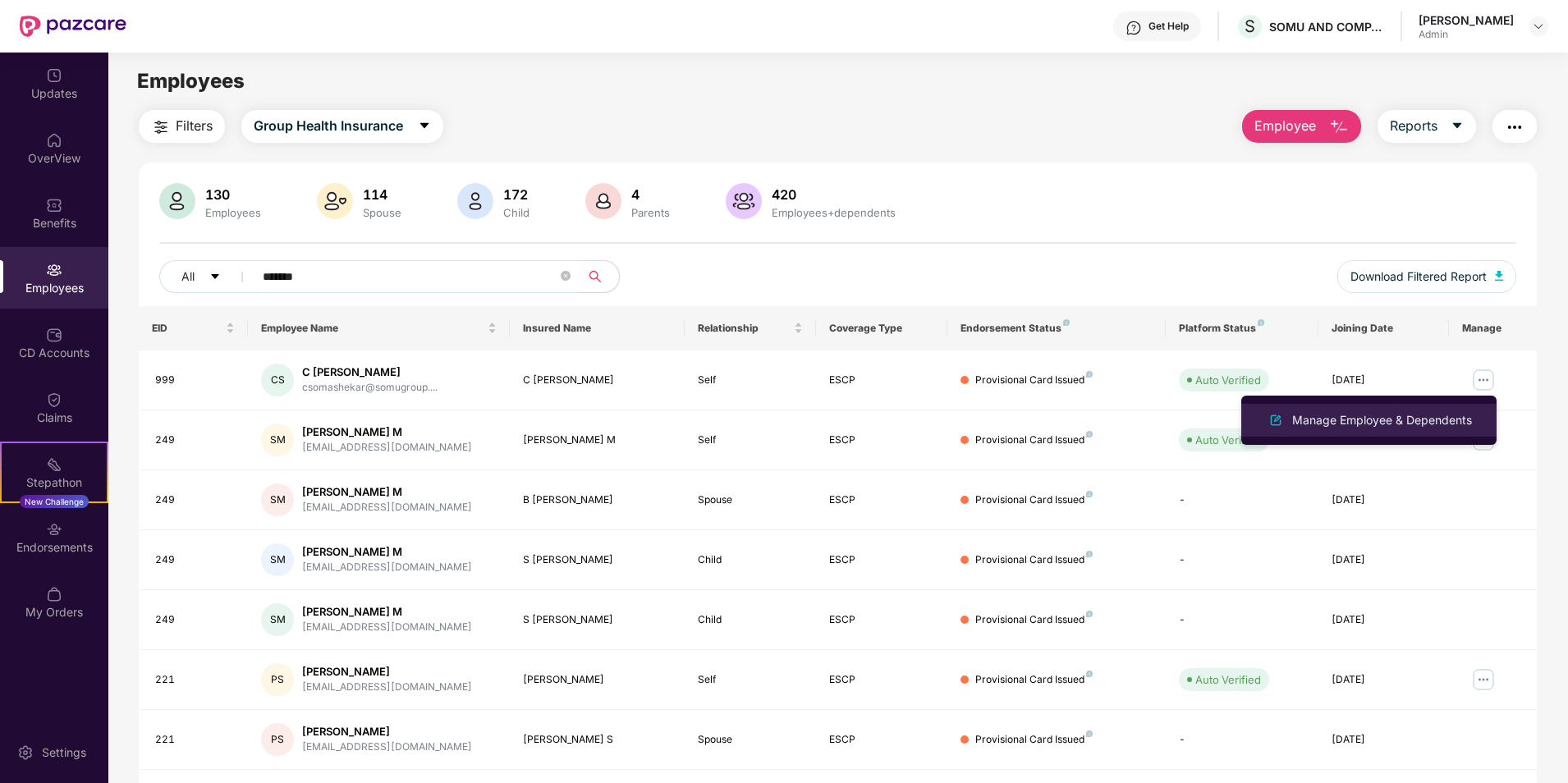
click at [1326, 417] on div "Manage Employee & Dependents" at bounding box center [1382, 419] width 187 height 18
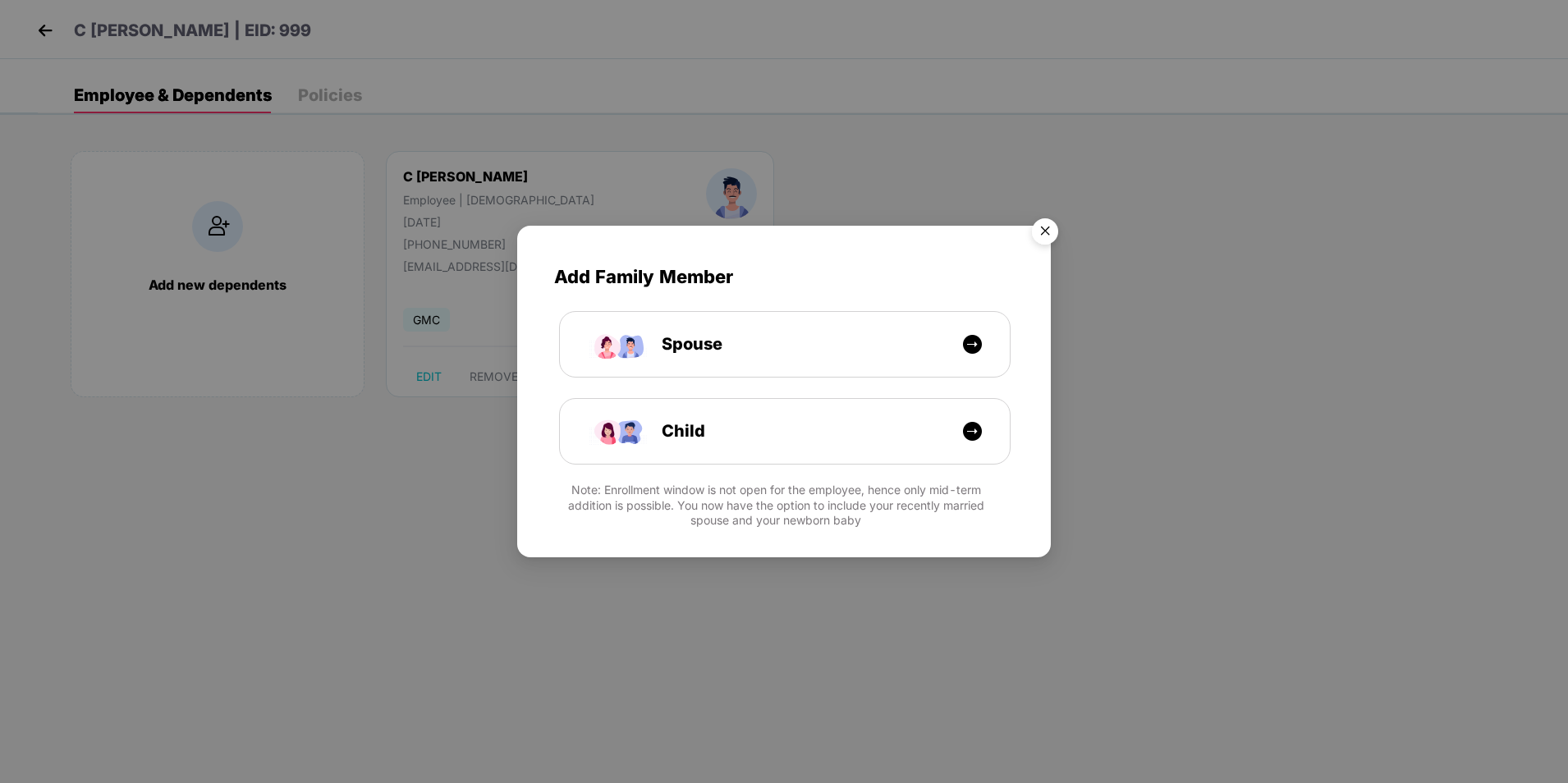
click at [1051, 230] on img "Close" at bounding box center [1044, 234] width 46 height 46
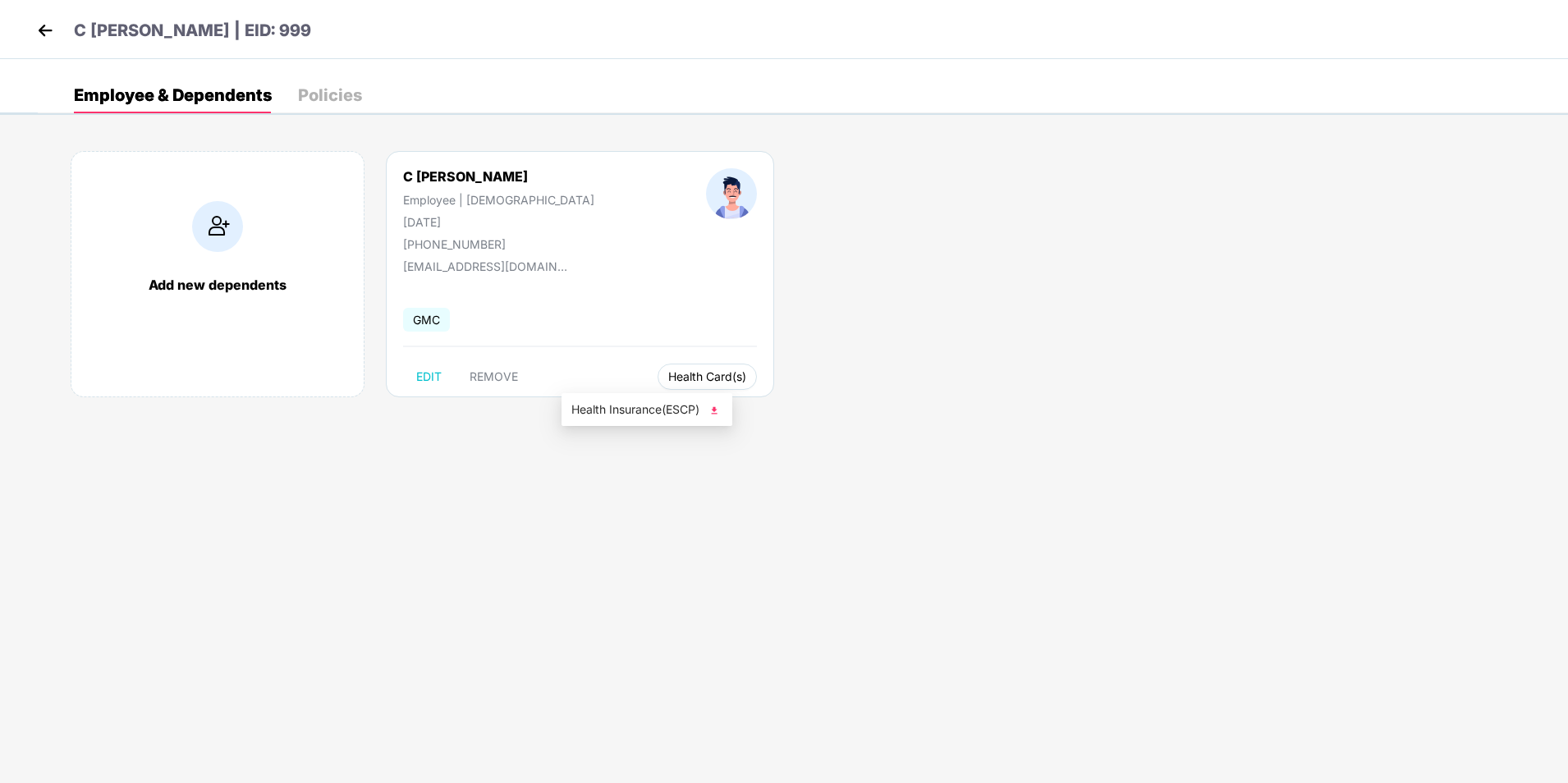
click at [668, 375] on span "Health Card(s)" at bounding box center [707, 376] width 78 height 8
click at [618, 411] on span "Health Insurance(ESCP)" at bounding box center [647, 409] width 151 height 18
click at [45, 31] on img at bounding box center [45, 29] width 24 height 24
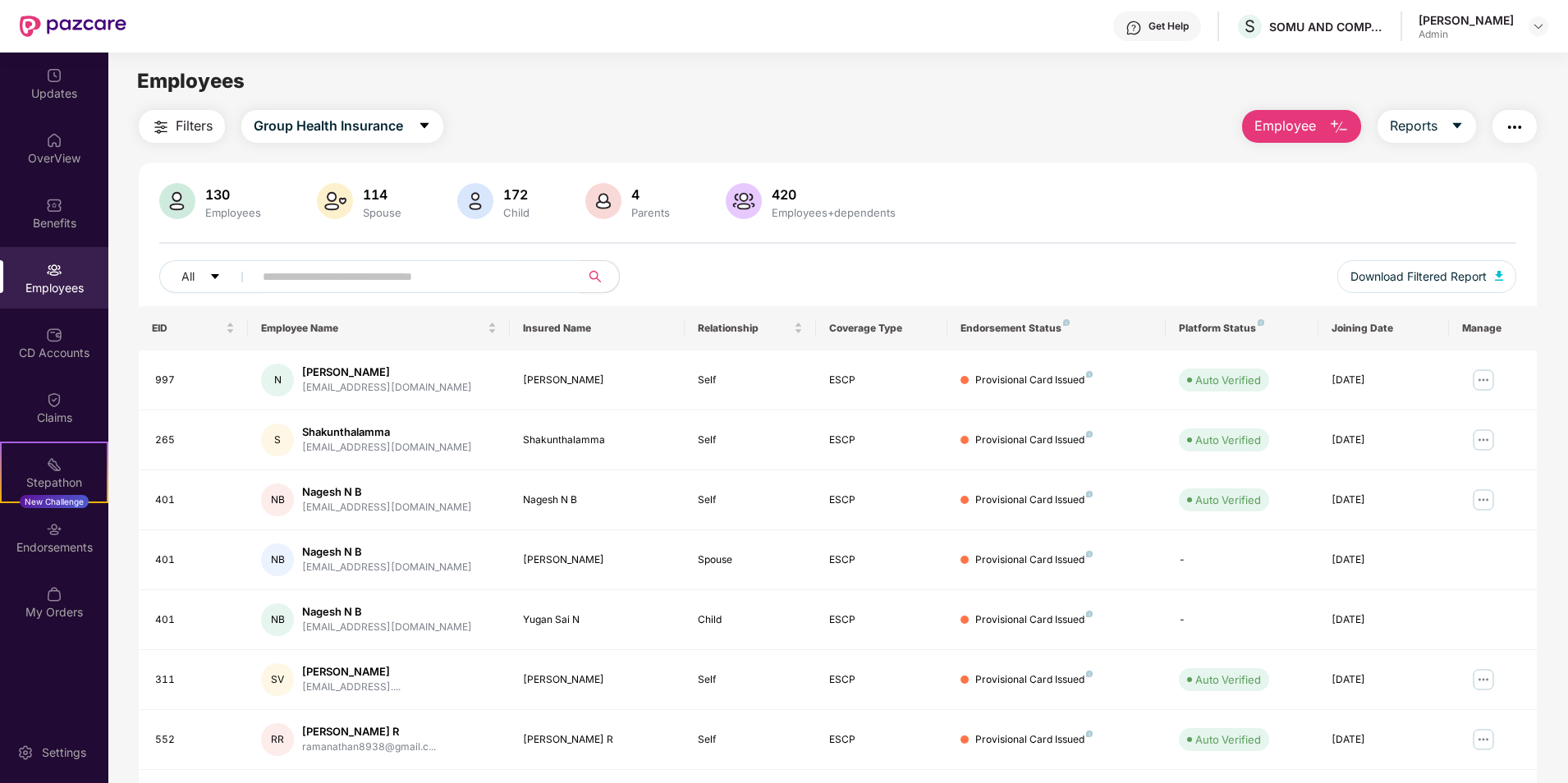
click at [430, 271] on input "text" at bounding box center [410, 276] width 295 height 24
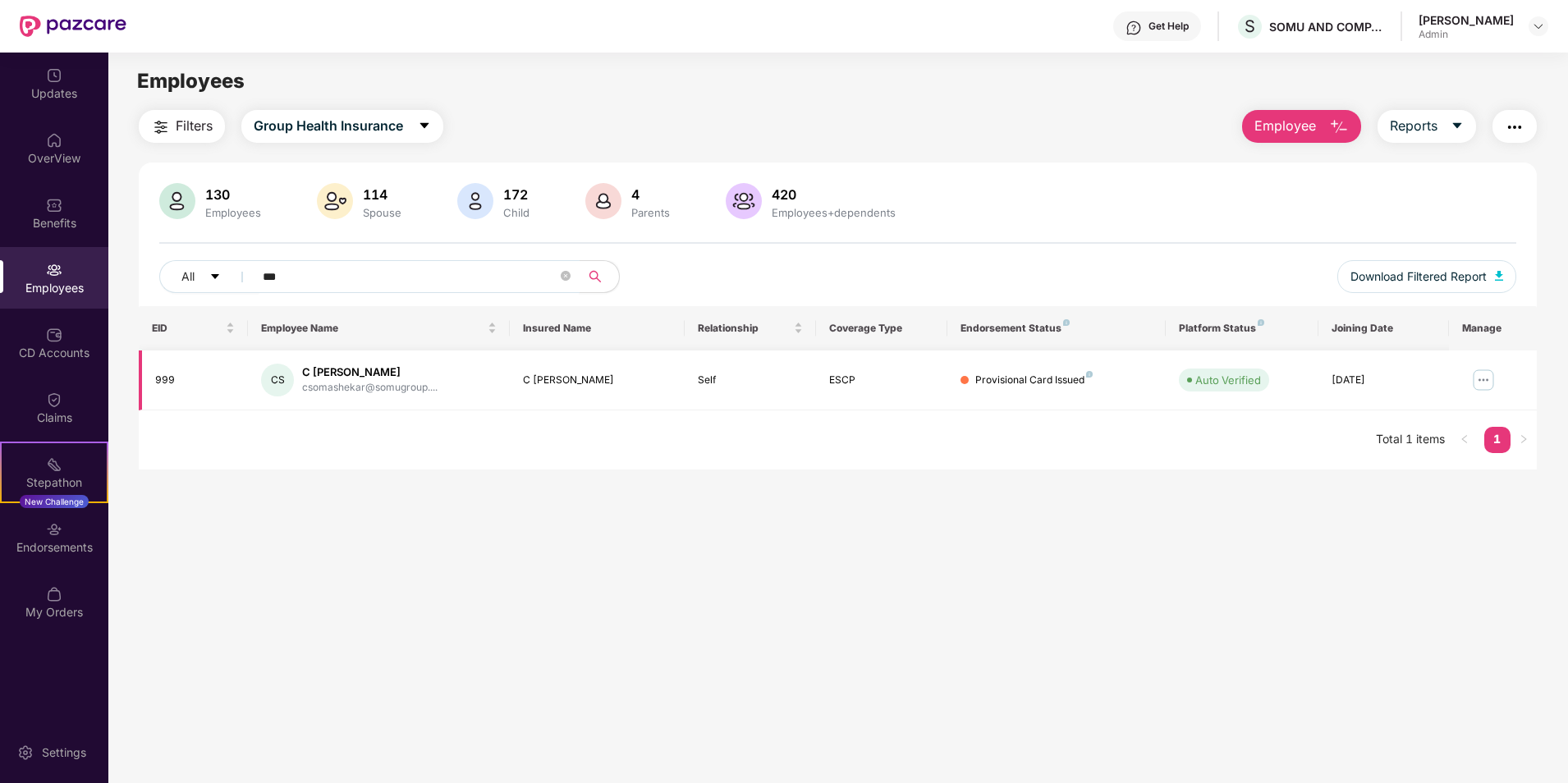
type input "***"
drag, startPoint x: 830, startPoint y: 381, endPoint x: 863, endPoint y: 379, distance: 33.1
click at [863, 379] on div "ESCP" at bounding box center [881, 380] width 105 height 16
drag, startPoint x: 863, startPoint y: 379, endPoint x: 834, endPoint y: 444, distance: 71.2
click at [834, 444] on div "EID Employee Name Insured Name Relationship Coverage Type Endorsement Status Pl…" at bounding box center [837, 387] width 1397 height 163
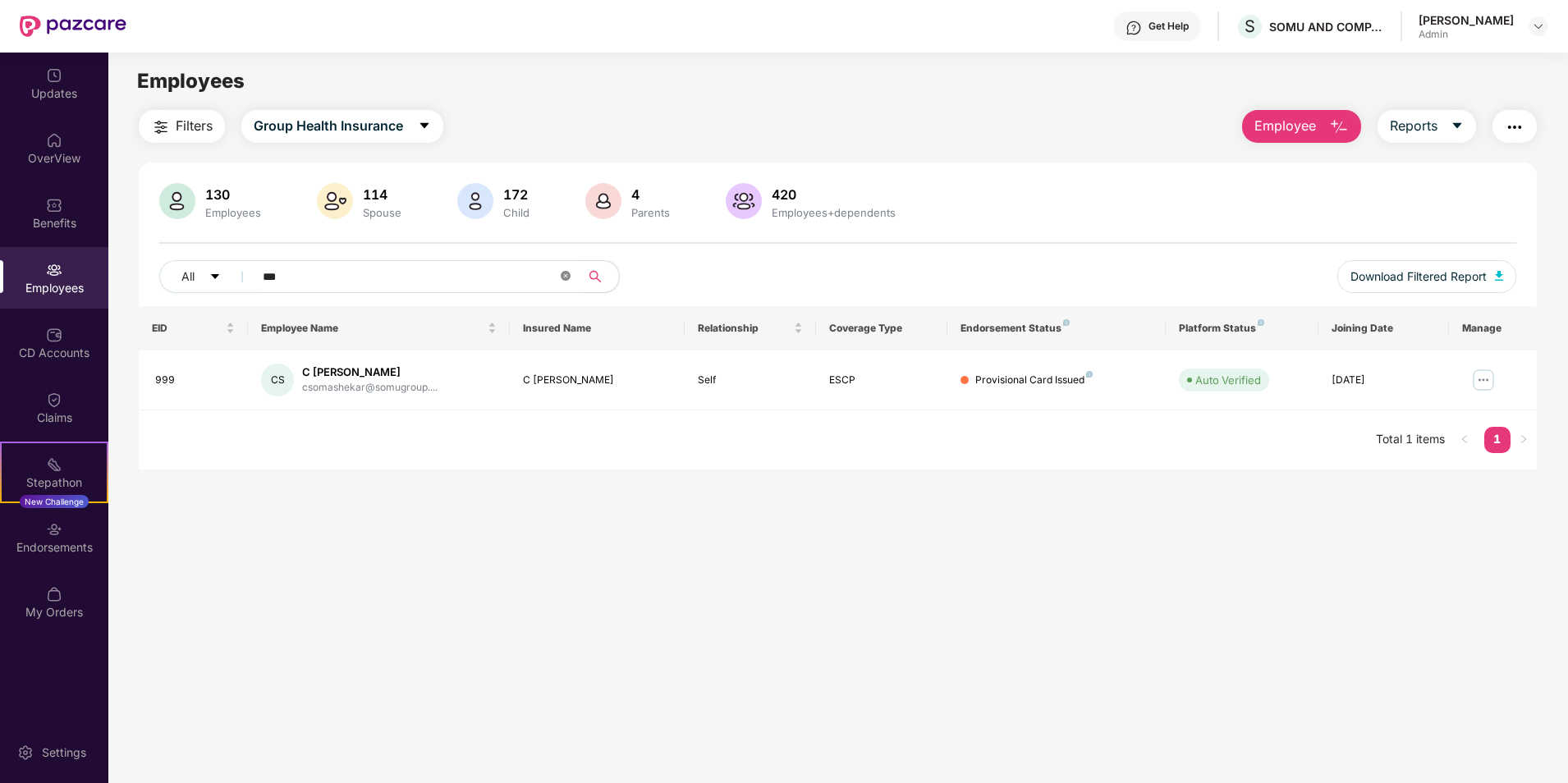
click at [561, 278] on icon "close-circle" at bounding box center [566, 276] width 10 height 10
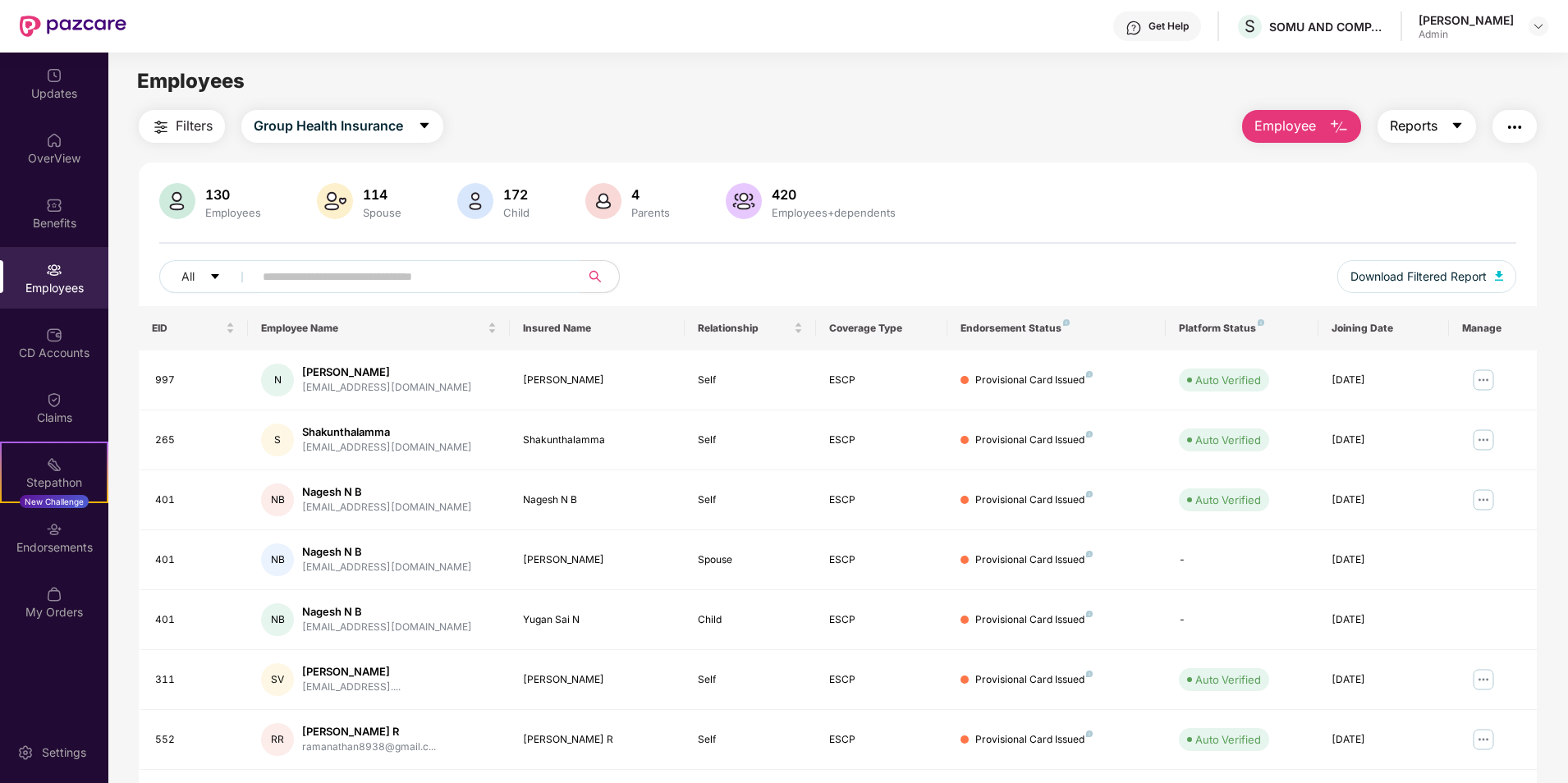
click at [1435, 123] on span "Reports" at bounding box center [1413, 126] width 48 height 20
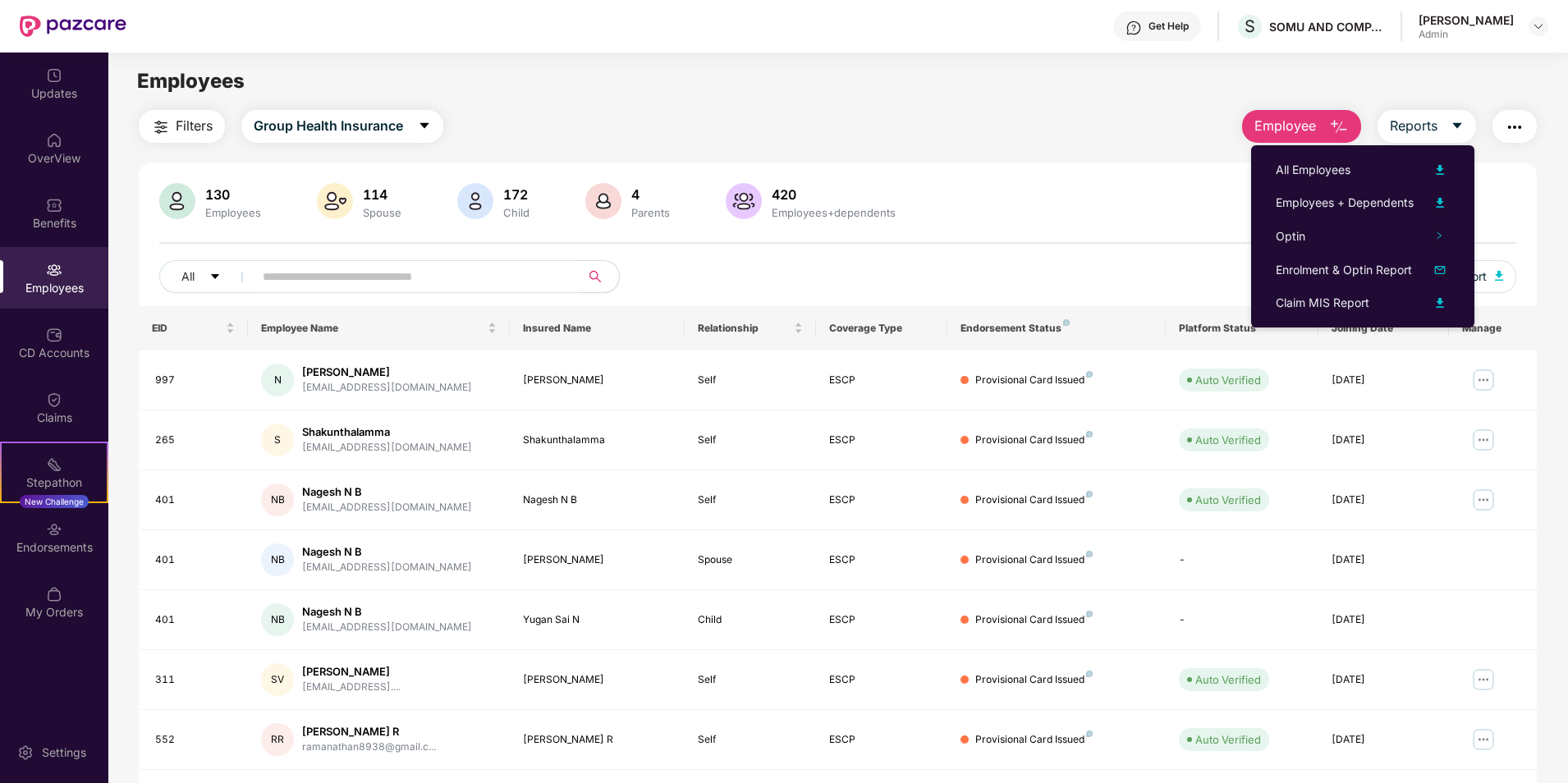
click at [1075, 198] on div "130 Employees 114 Spouse 172 Child [DEMOGRAPHIC_DATA] Parents 420 Employees+dep…" at bounding box center [837, 202] width 1357 height 39
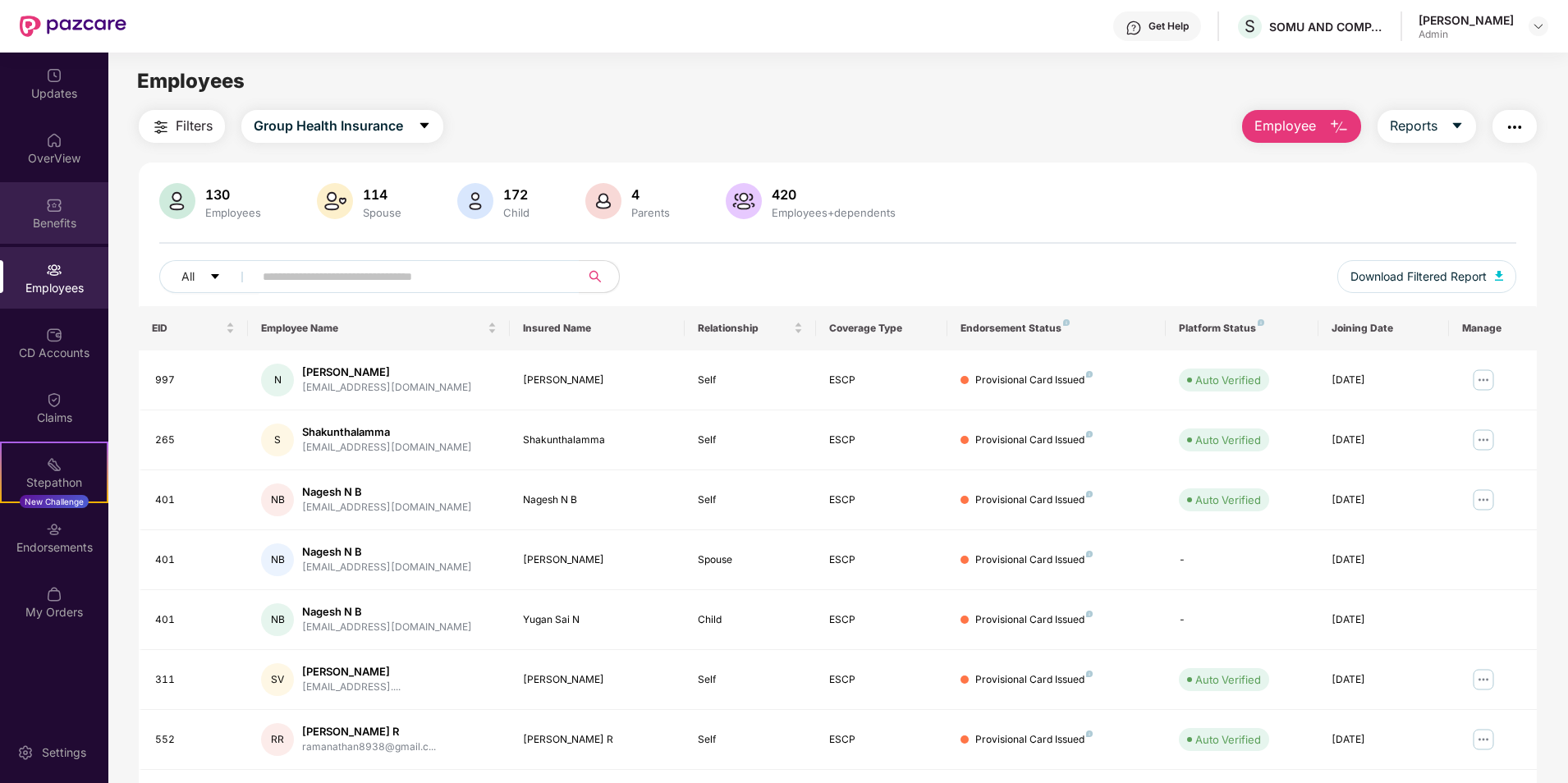
click at [51, 203] on img at bounding box center [55, 205] width 17 height 17
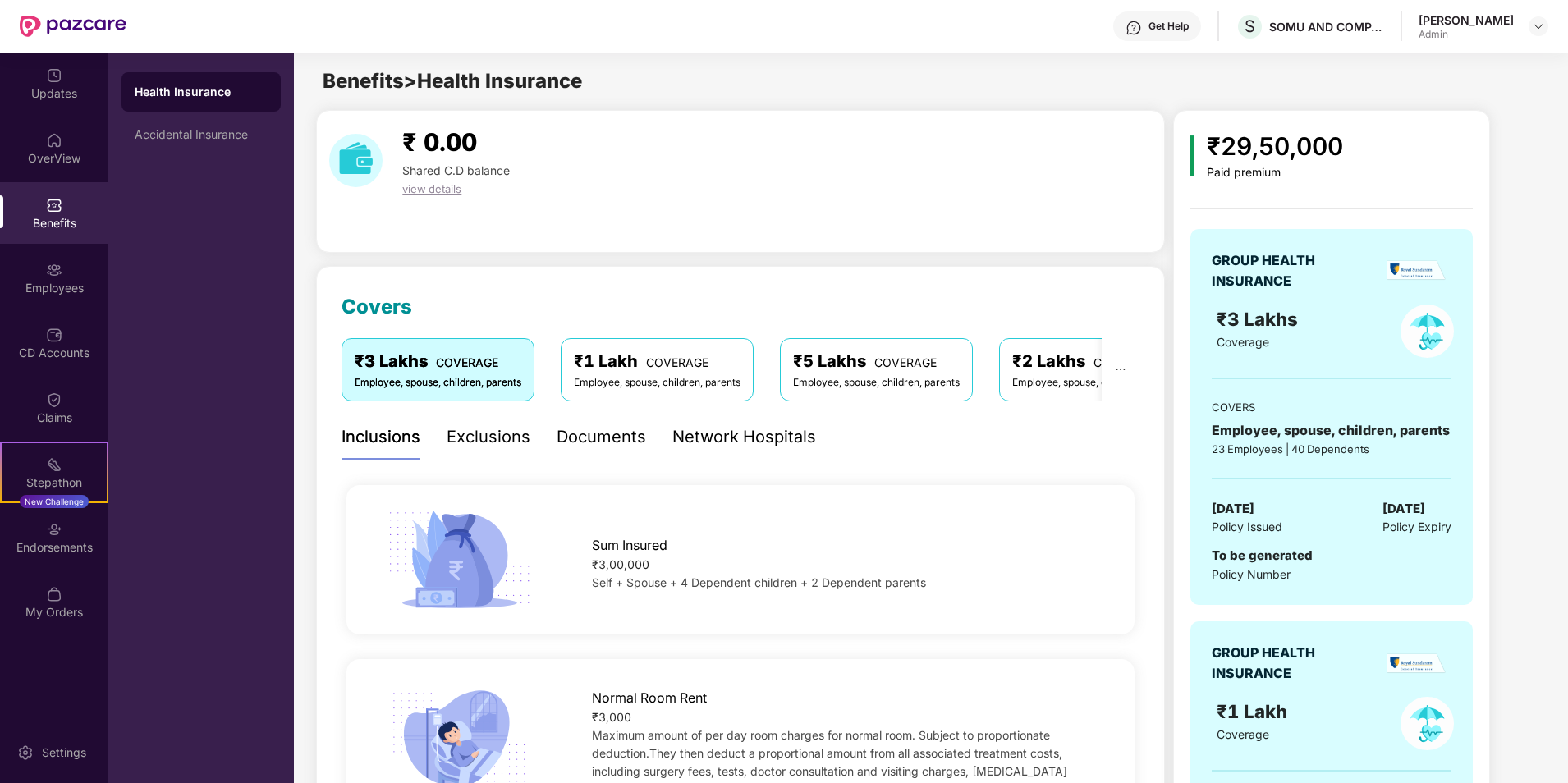
click at [198, 92] on div "Health Insurance" at bounding box center [201, 92] width 133 height 17
click at [725, 431] on div "Network Hospitals" at bounding box center [744, 437] width 144 height 25
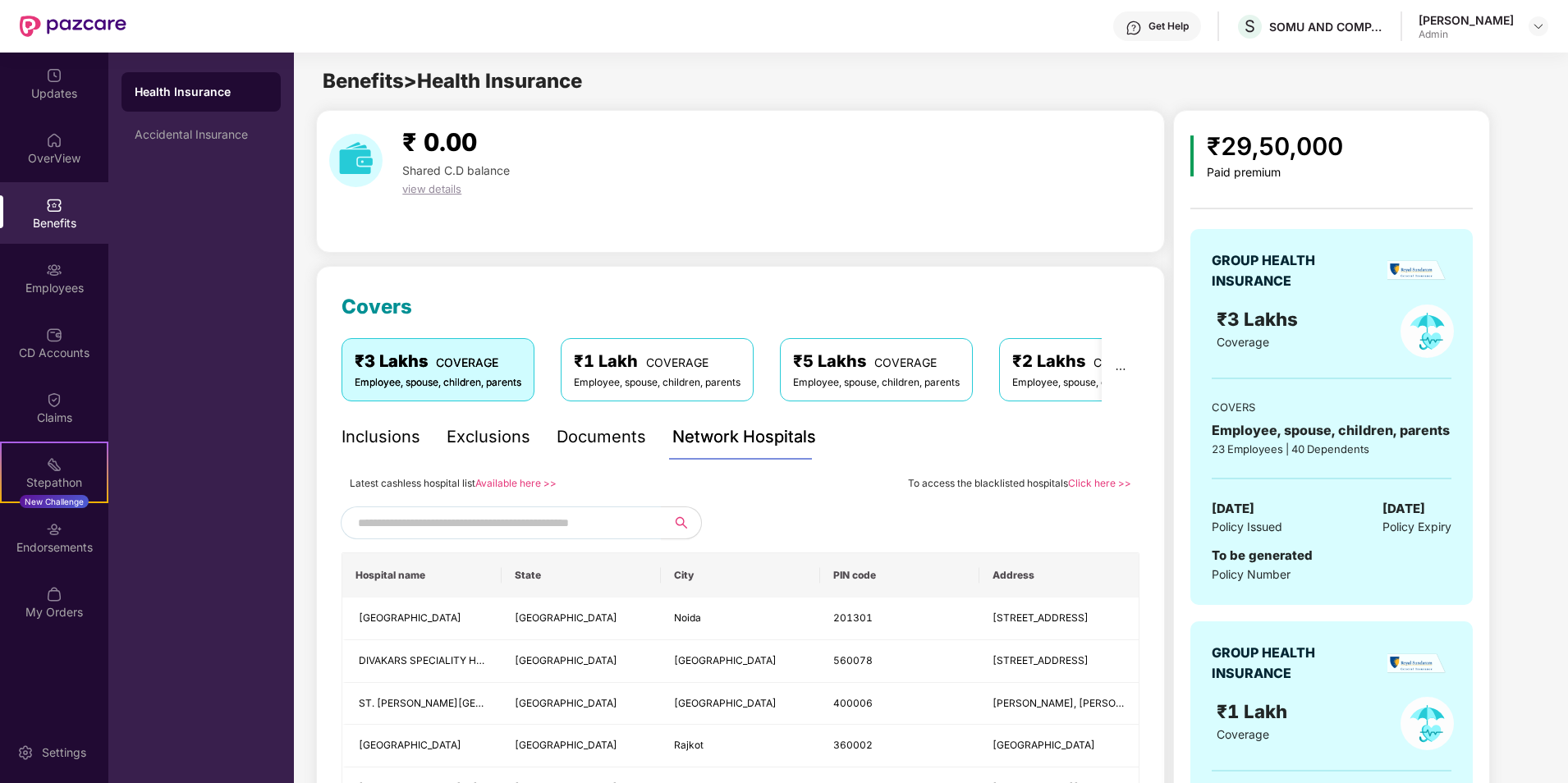
click at [583, 528] on input "text" at bounding box center [498, 523] width 281 height 24
type input "*****"
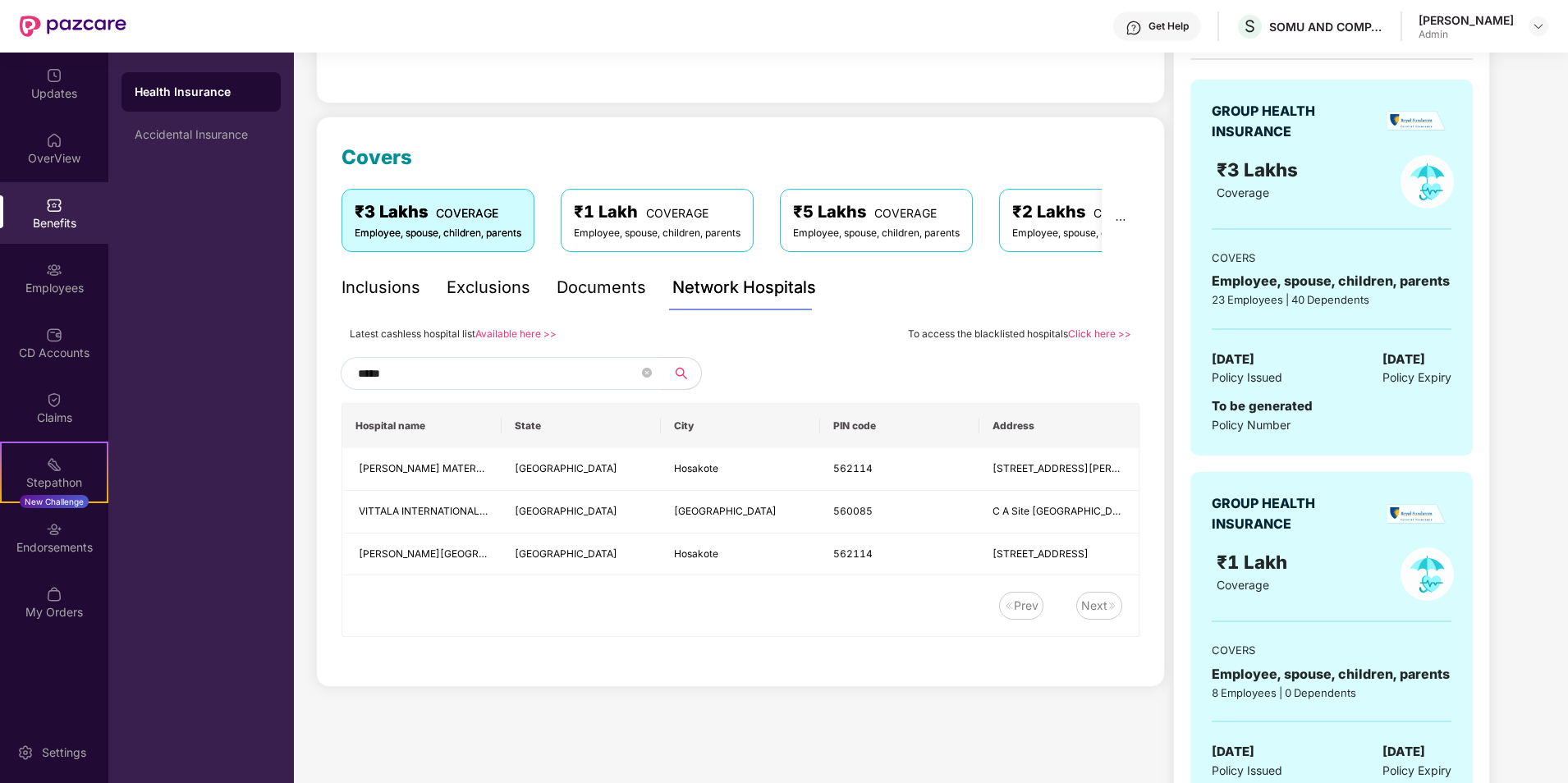
scroll to position [164, 0]
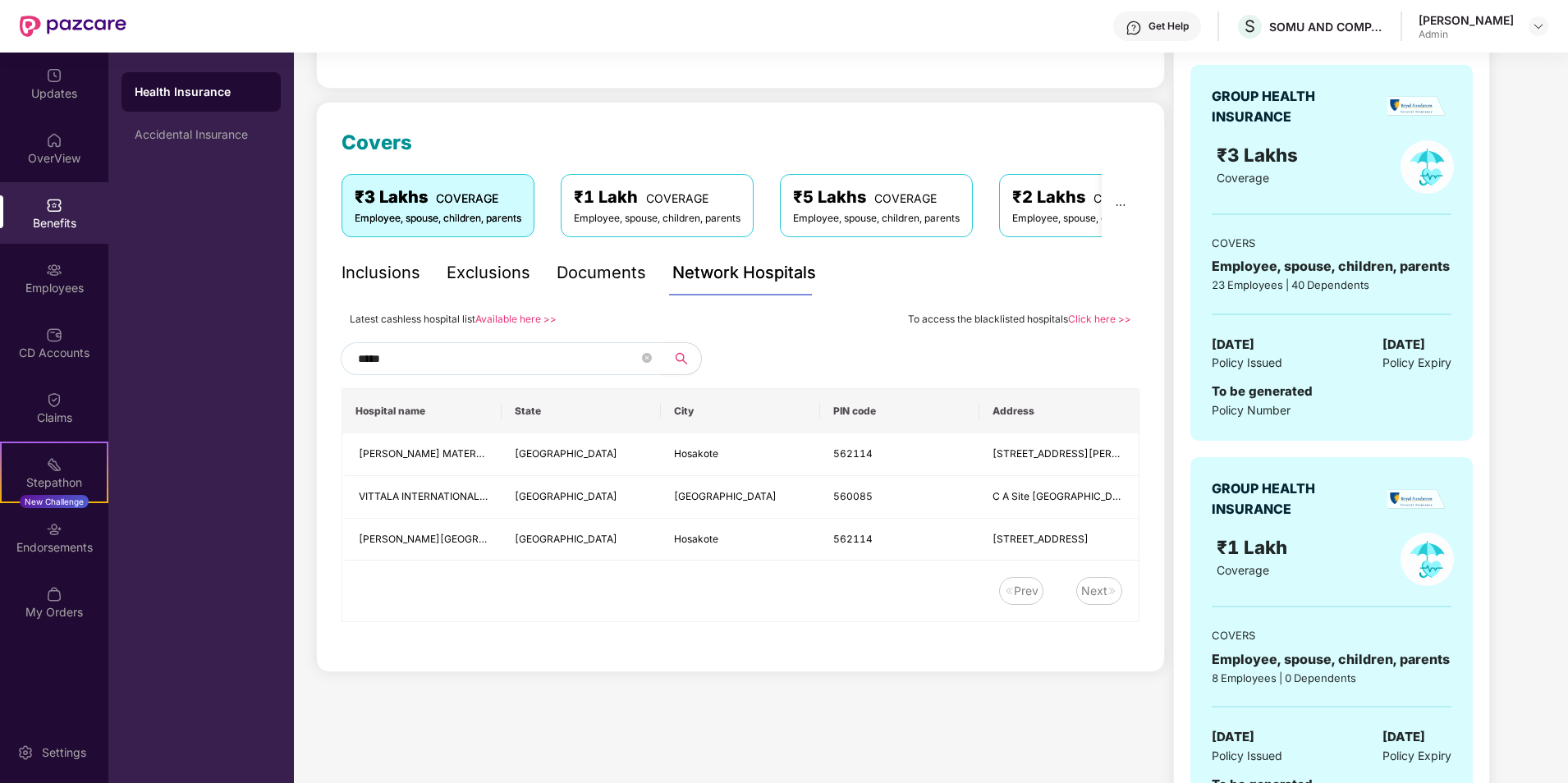
click at [645, 360] on icon "close-circle" at bounding box center [647, 358] width 10 height 10
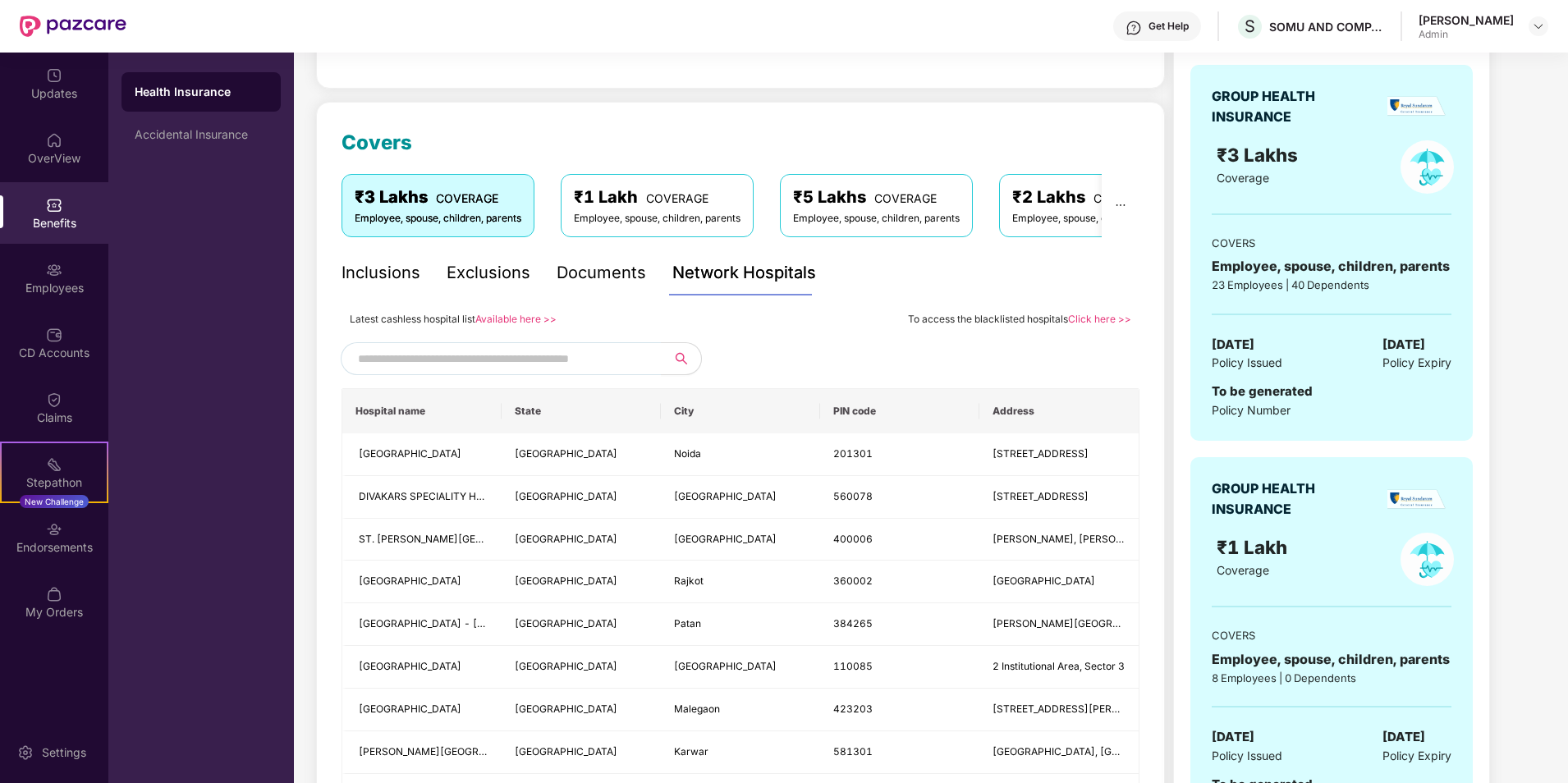
click at [505, 361] on input "text" at bounding box center [498, 358] width 281 height 24
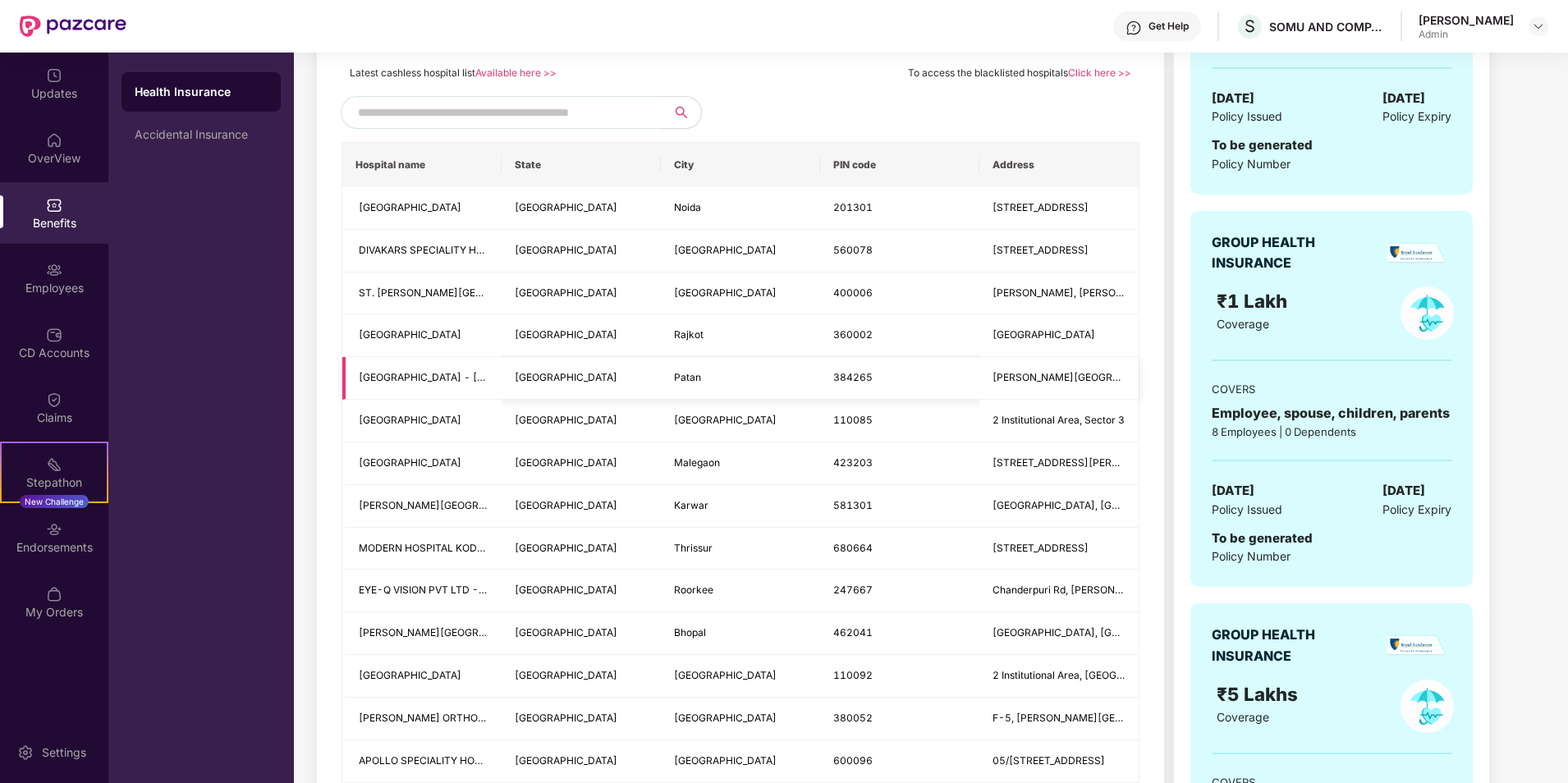
scroll to position [0, 0]
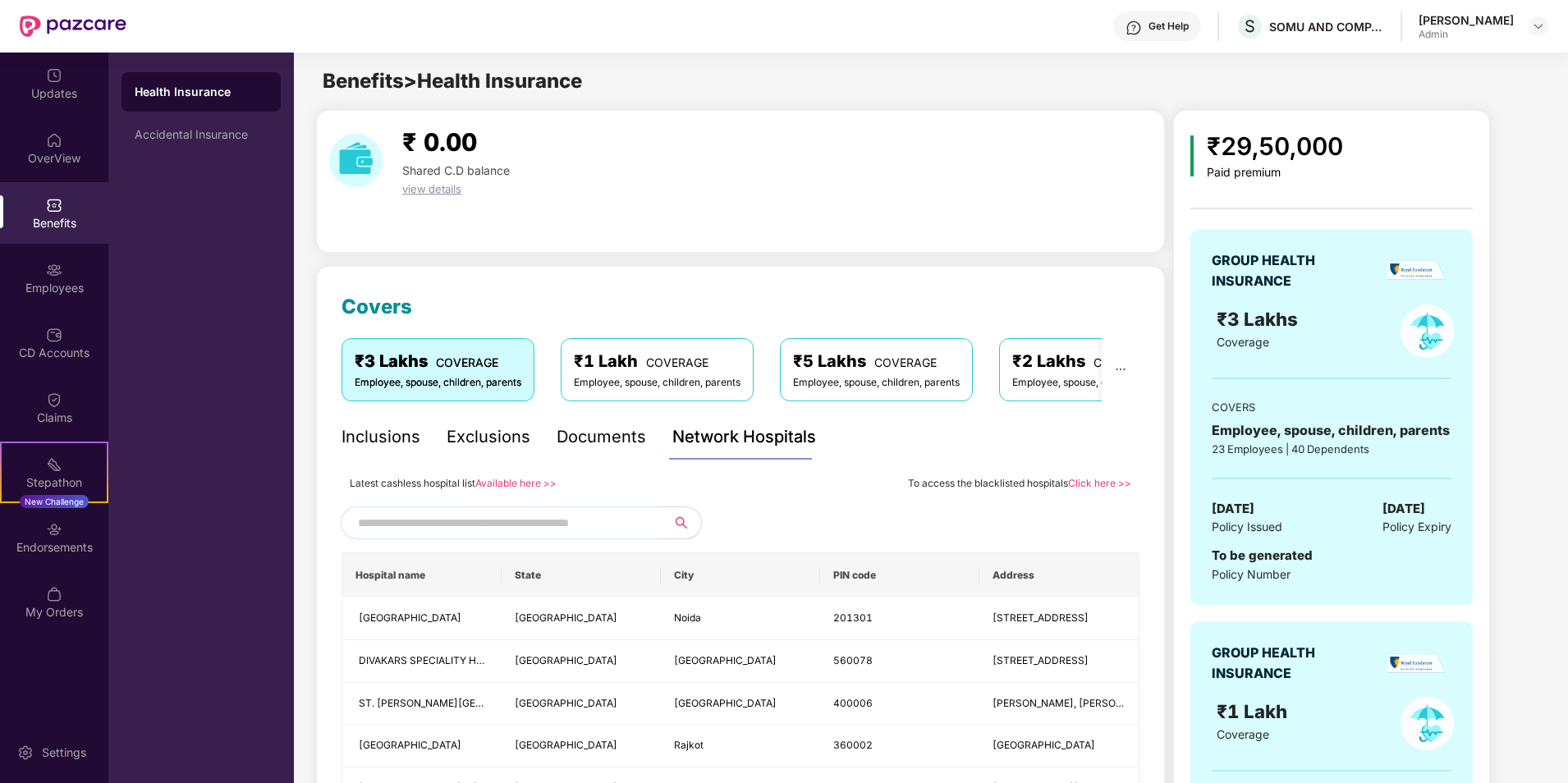
click at [524, 523] on input "text" at bounding box center [498, 523] width 281 height 24
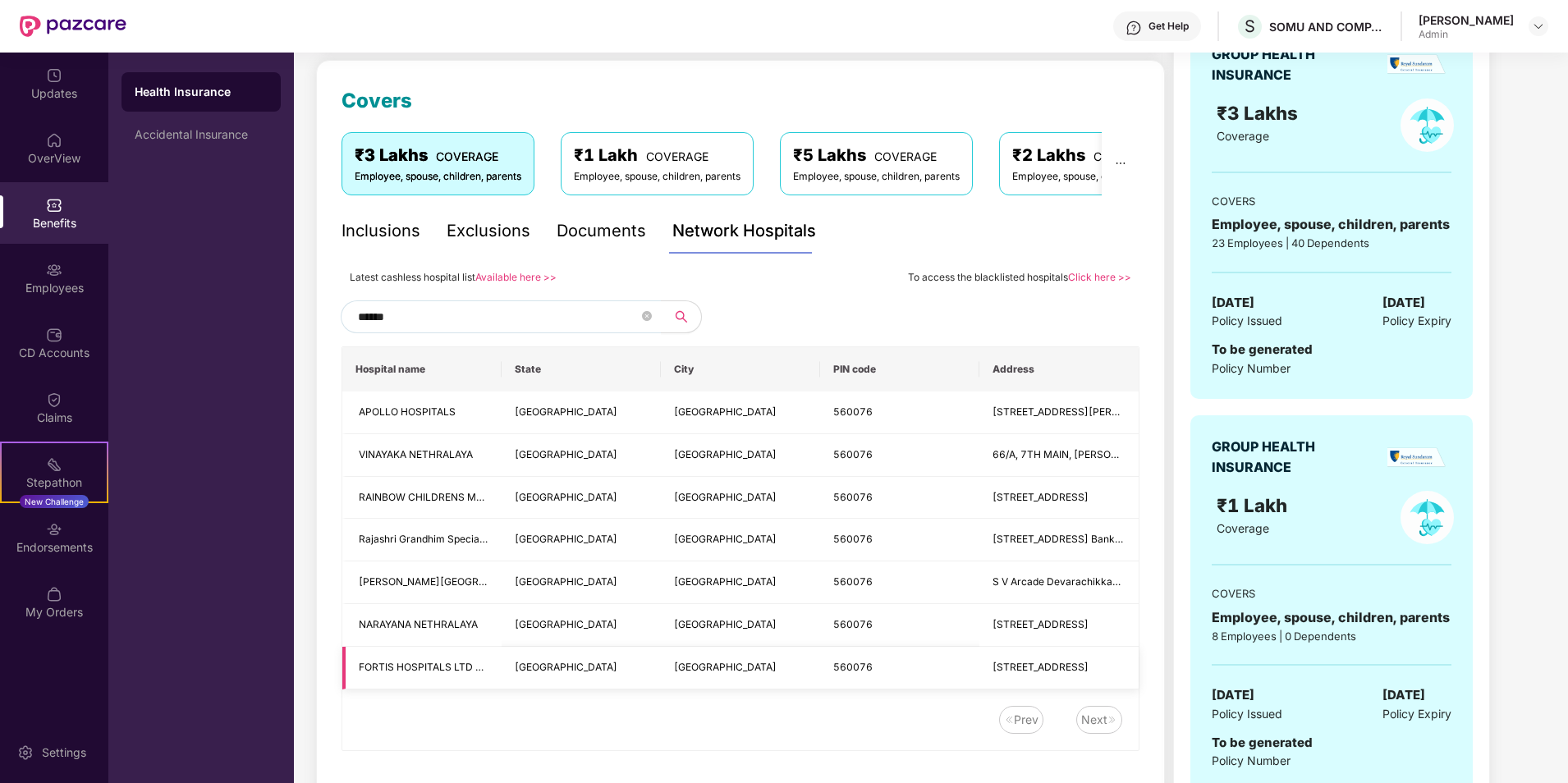
scroll to position [246, 0]
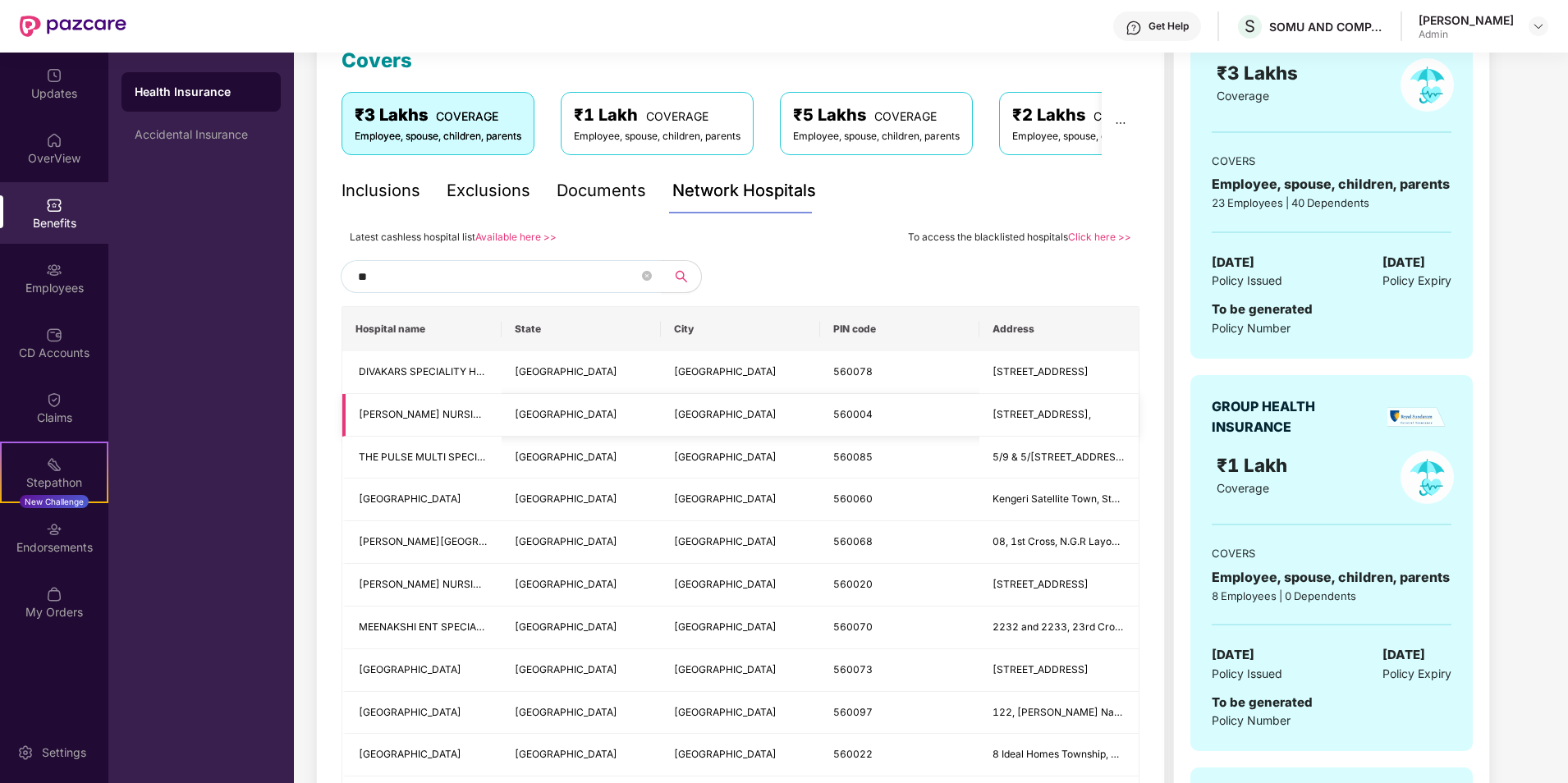
type input "*"
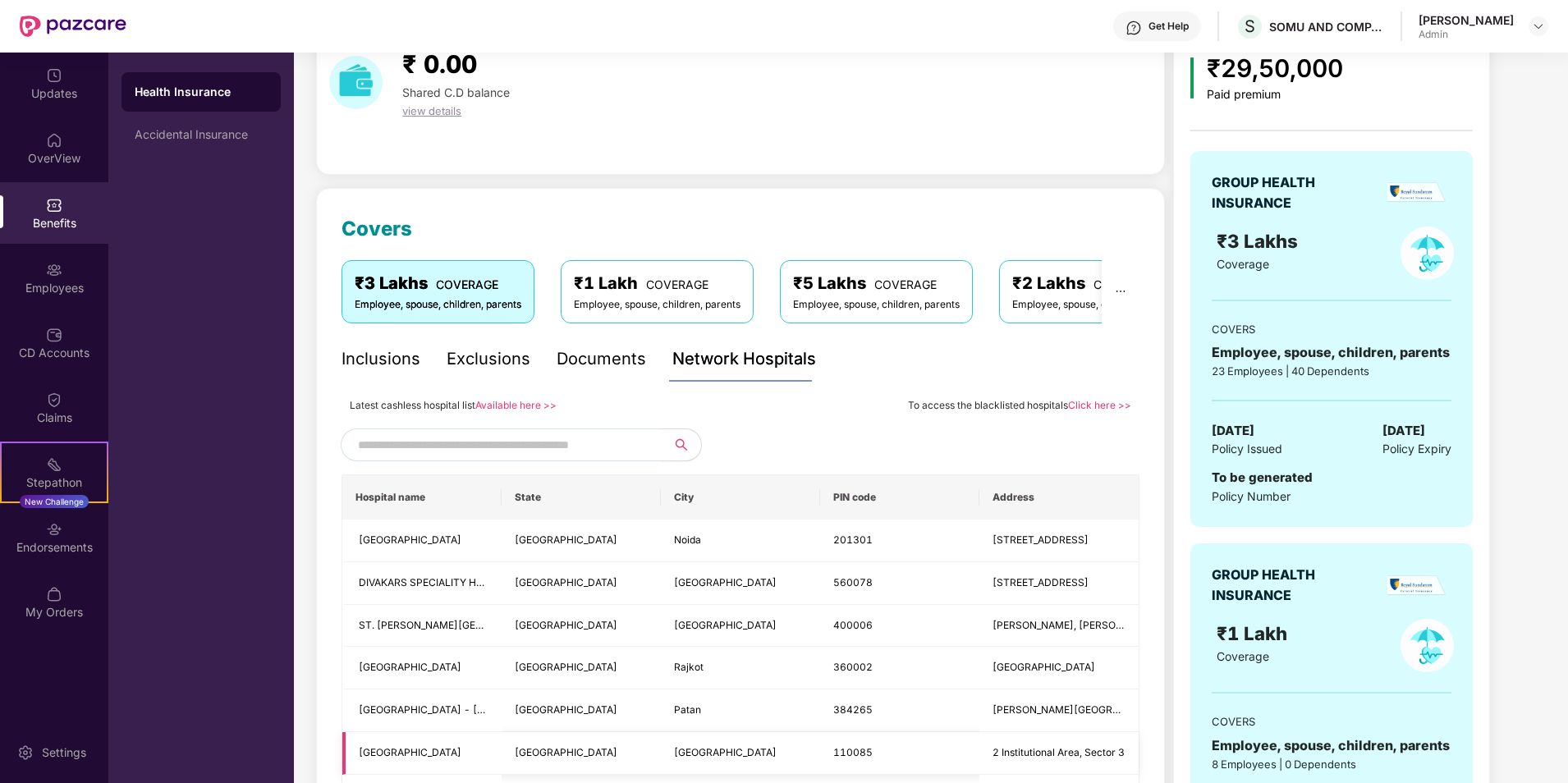
scroll to position [0, 0]
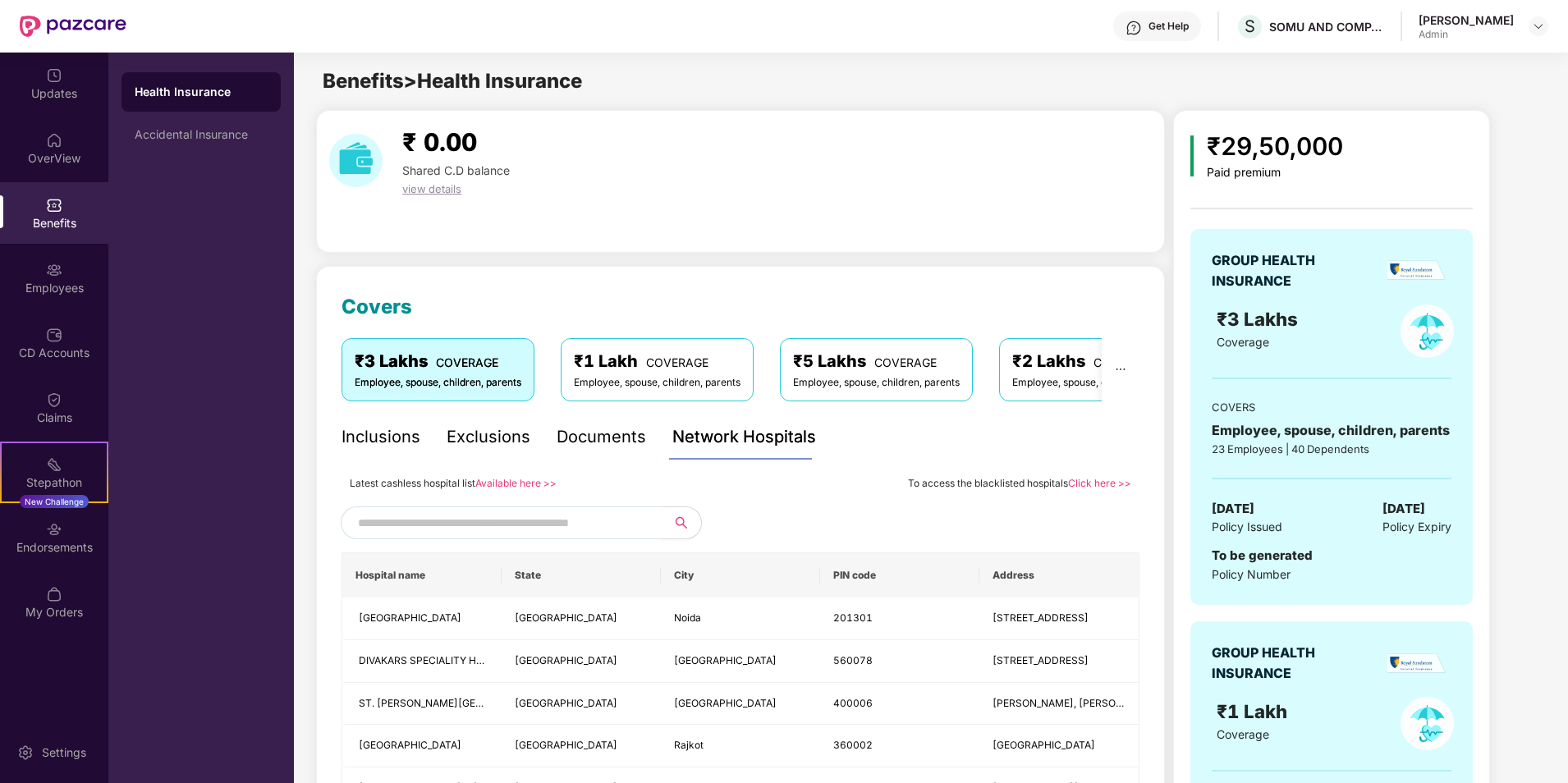
click at [414, 518] on input "text" at bounding box center [498, 523] width 281 height 24
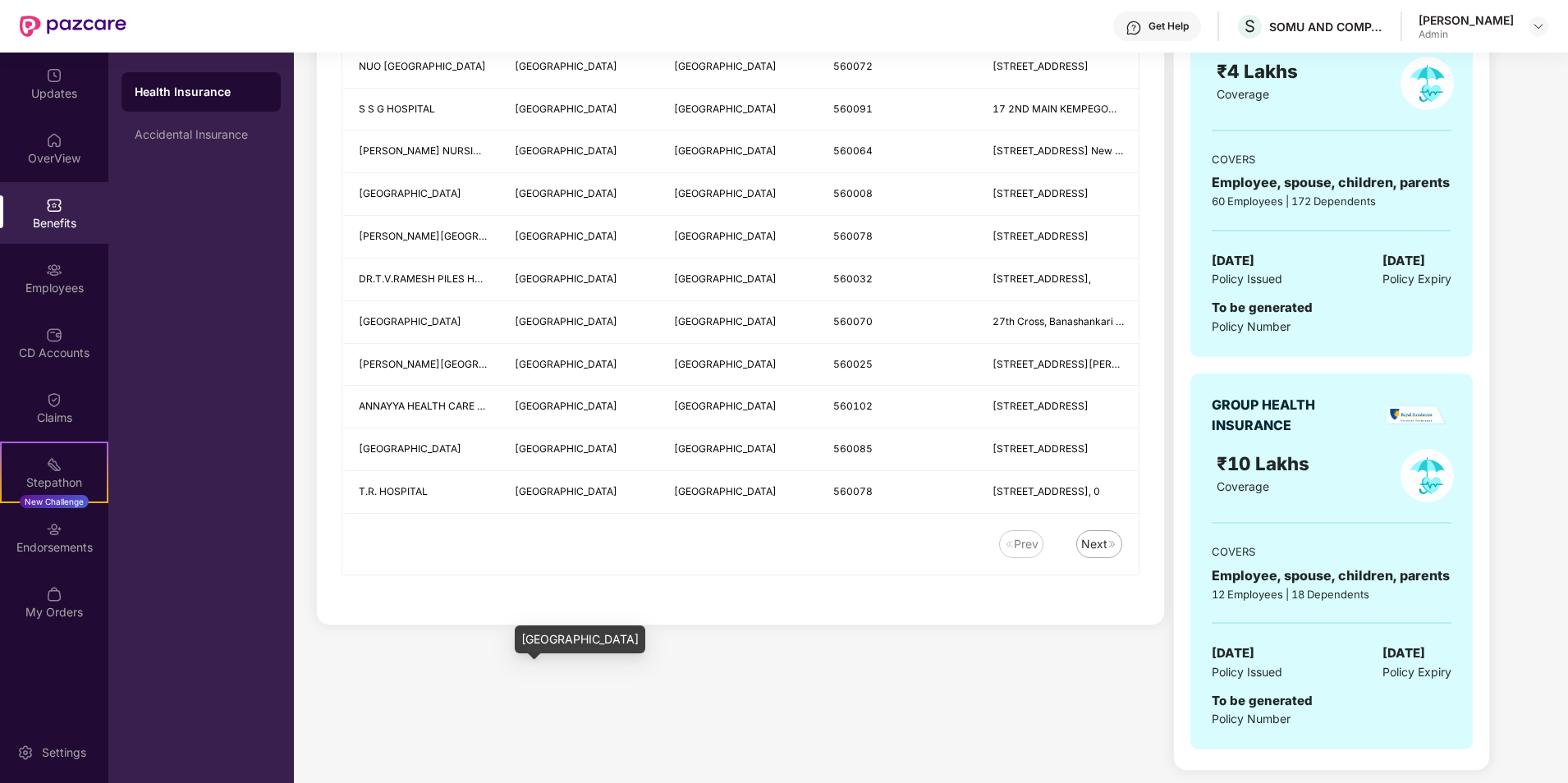
scroll to position [2211, 0]
type input "*****"
click at [1097, 536] on div "Next" at bounding box center [1093, 543] width 26 height 18
click at [1097, 546] on div "Next" at bounding box center [1093, 543] width 26 height 18
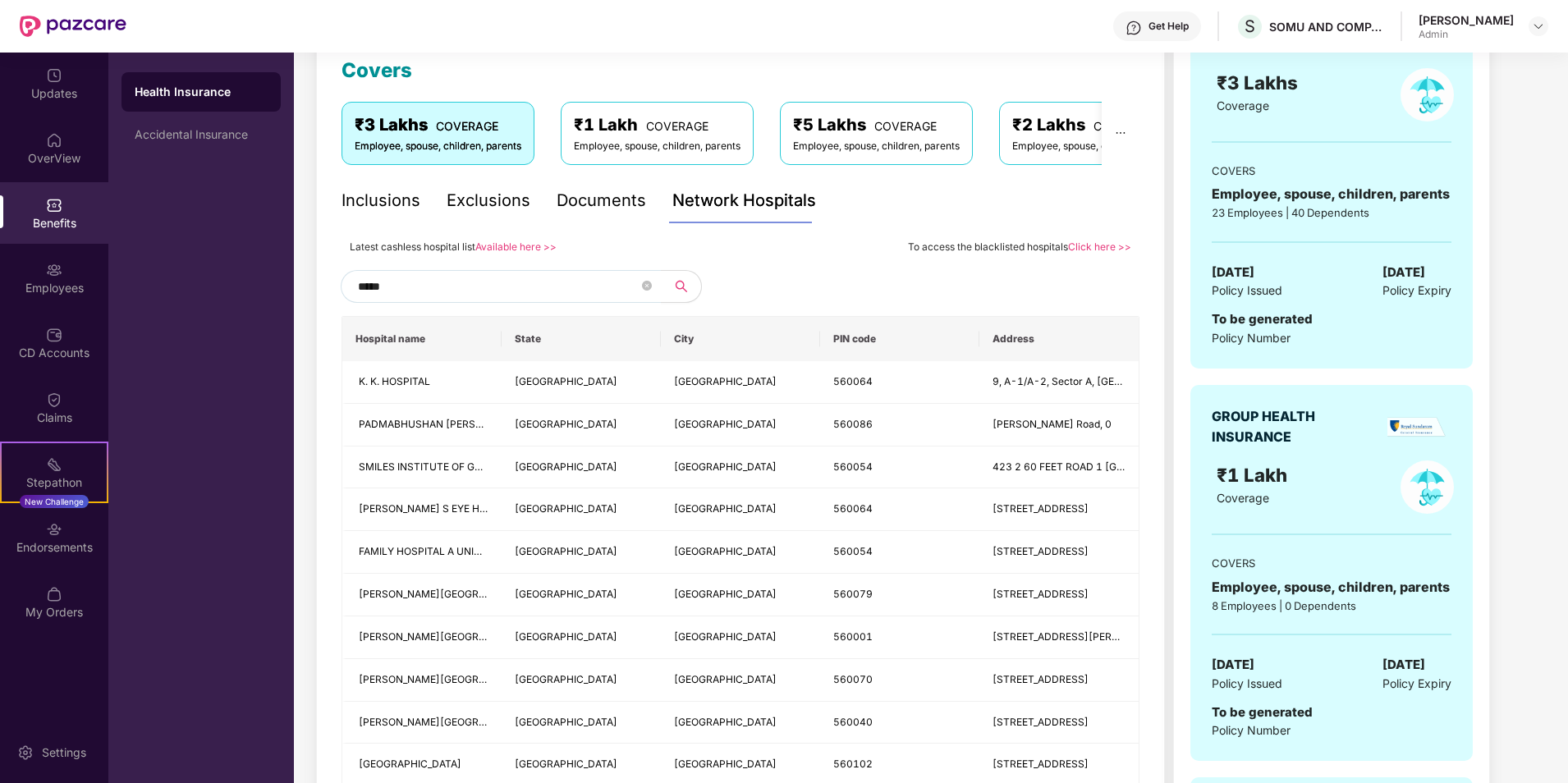
scroll to position [246, 0]
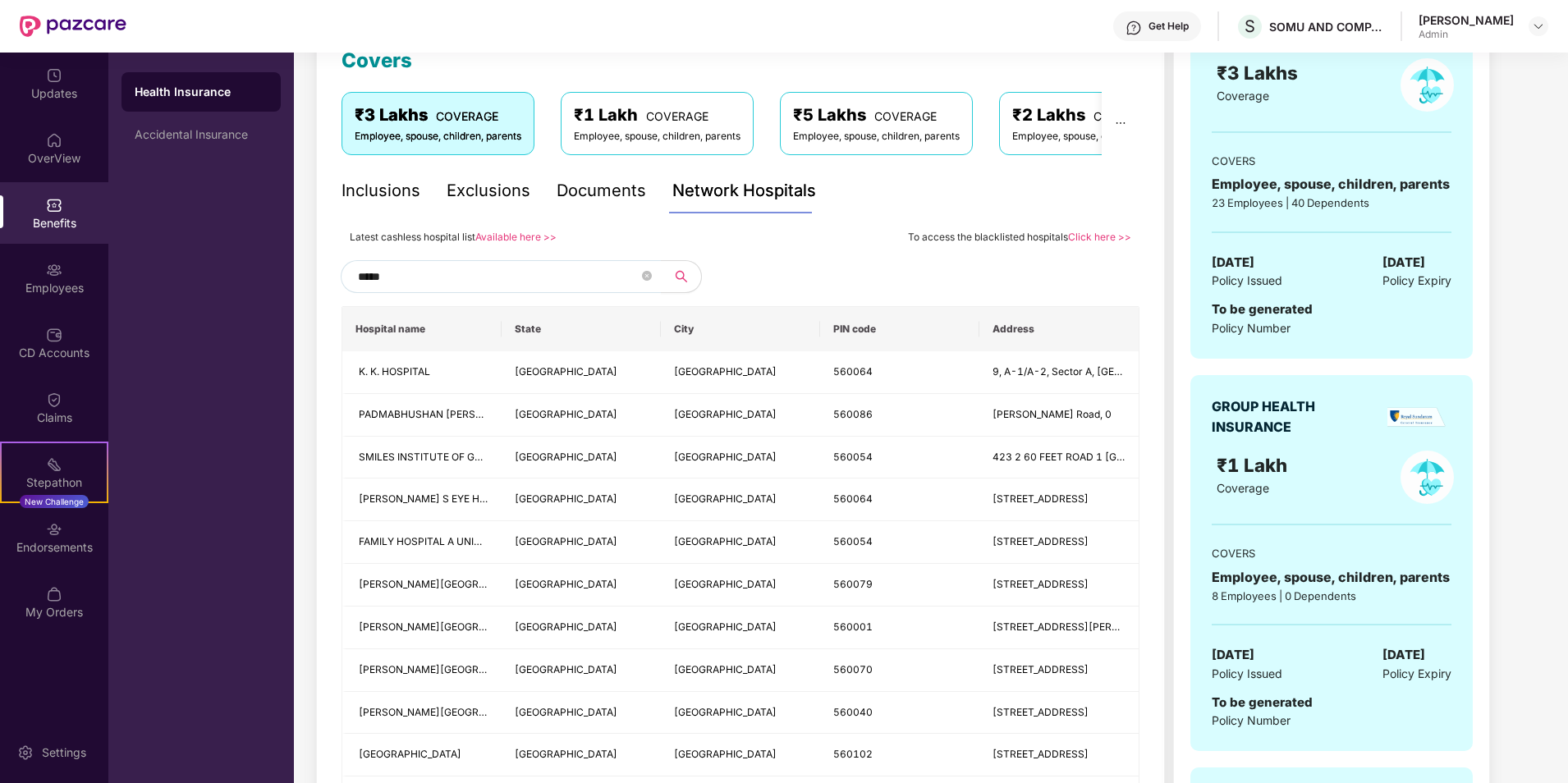
click at [476, 192] on div "Exclusions" at bounding box center [488, 191] width 84 height 25
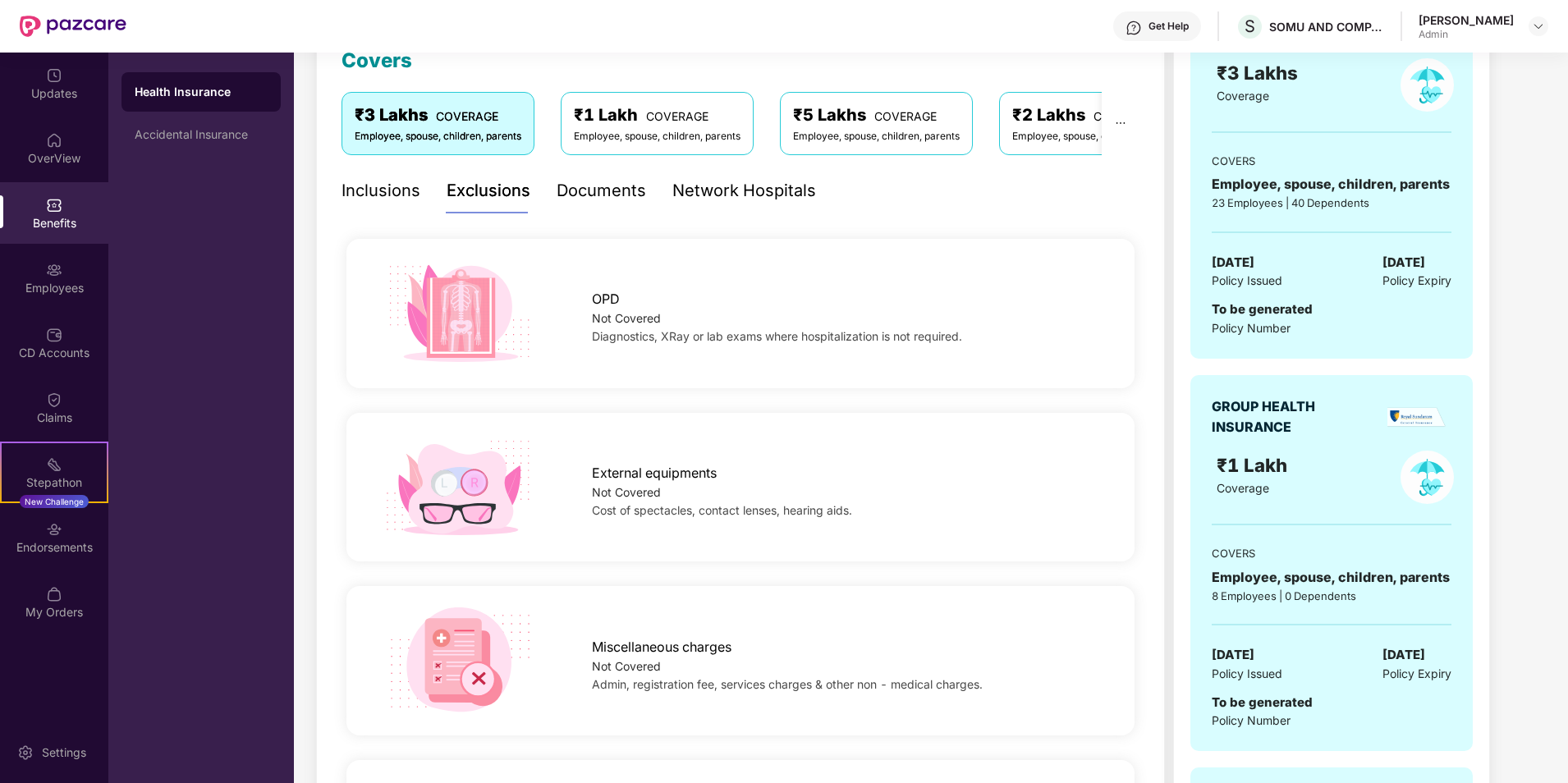
scroll to position [0, 0]
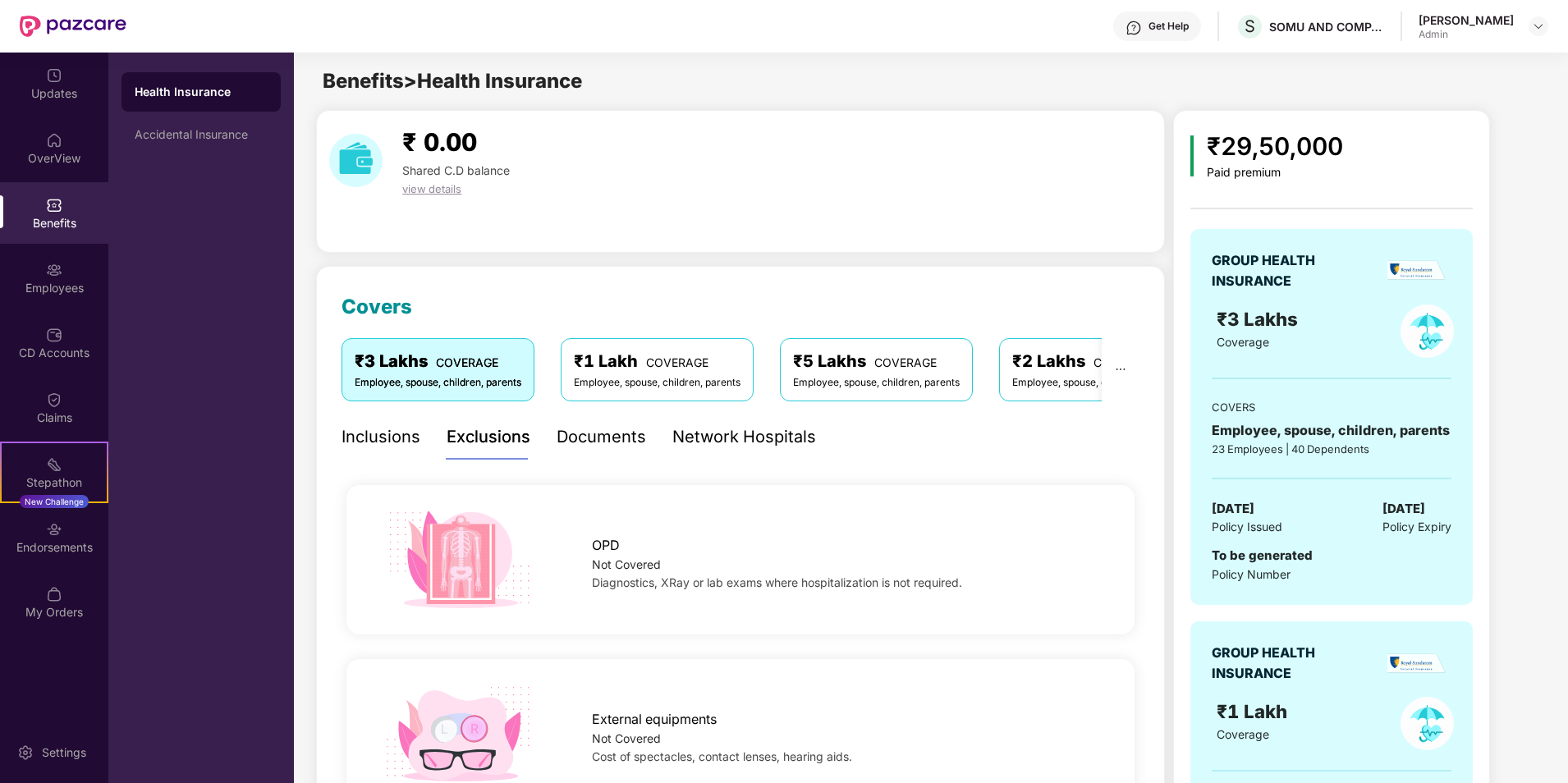
click at [363, 430] on div "Inclusions" at bounding box center [381, 437] width 79 height 25
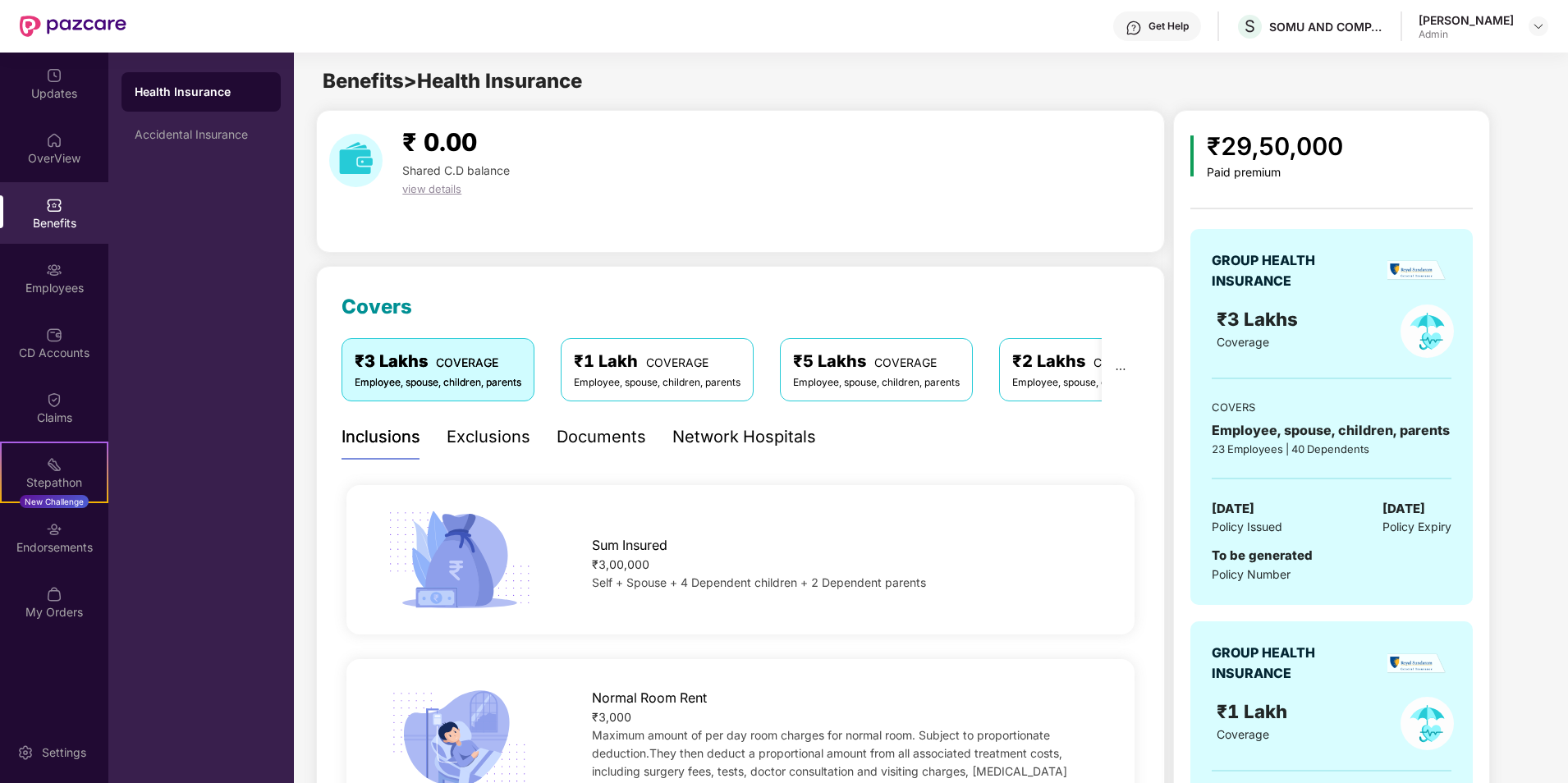
click at [618, 441] on div "Documents" at bounding box center [601, 437] width 89 height 25
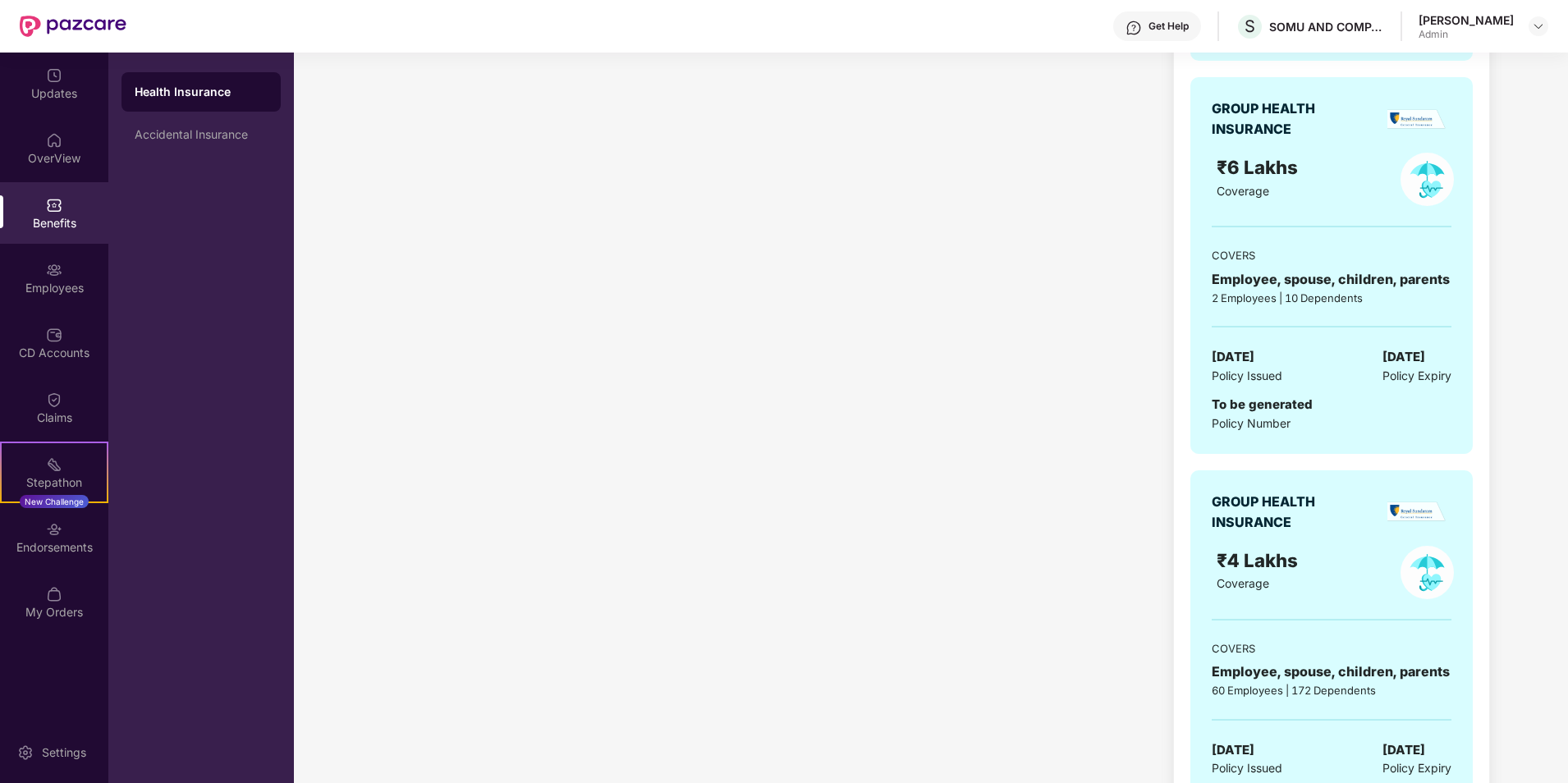
scroll to position [1969, 0]
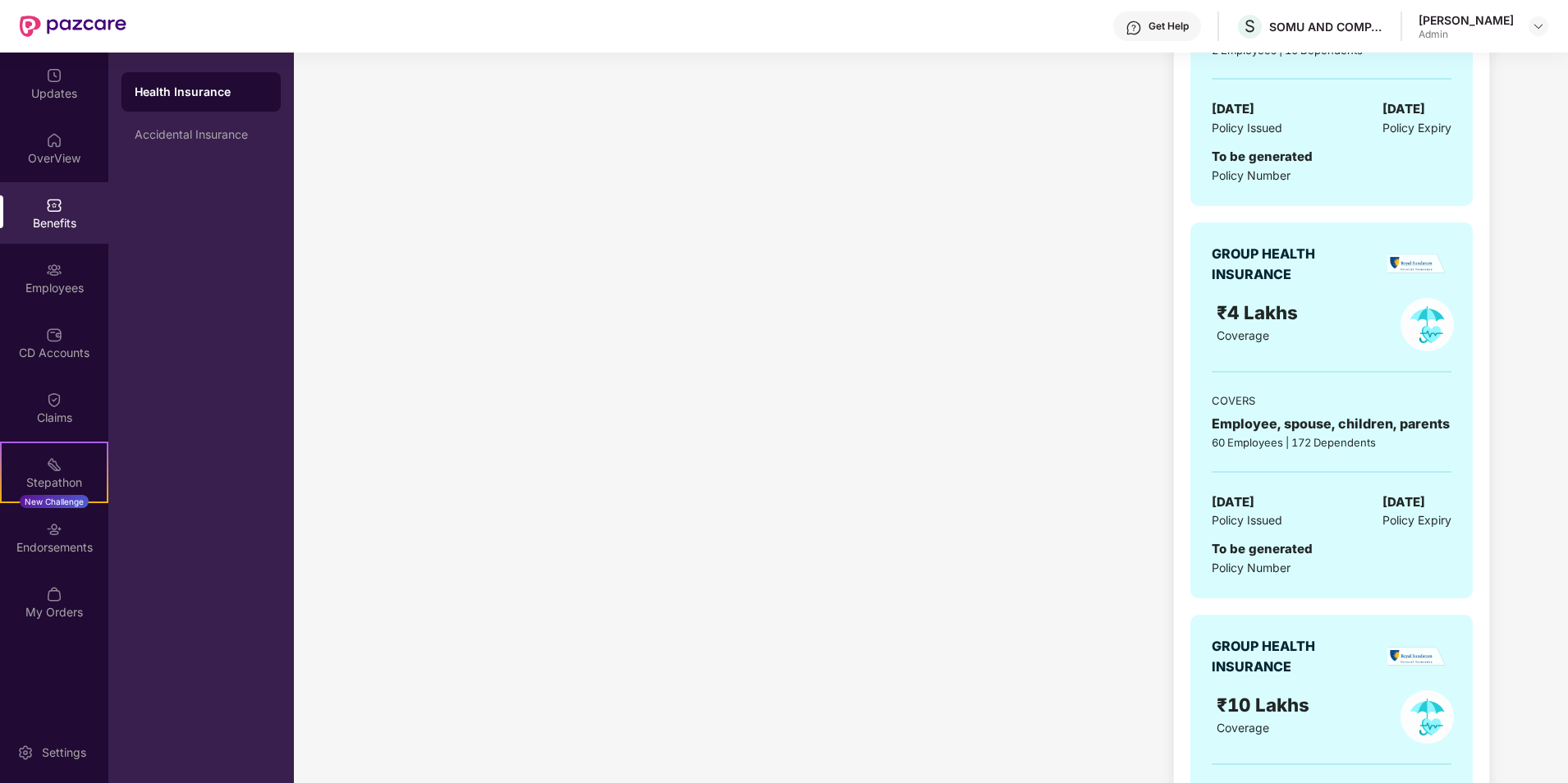
click at [1287, 537] on div "GROUP HEALTH INSURANCE ₹4 Lakhs Coverage COVERS Employee, spouse, children, par…" at bounding box center [1331, 410] width 282 height 376
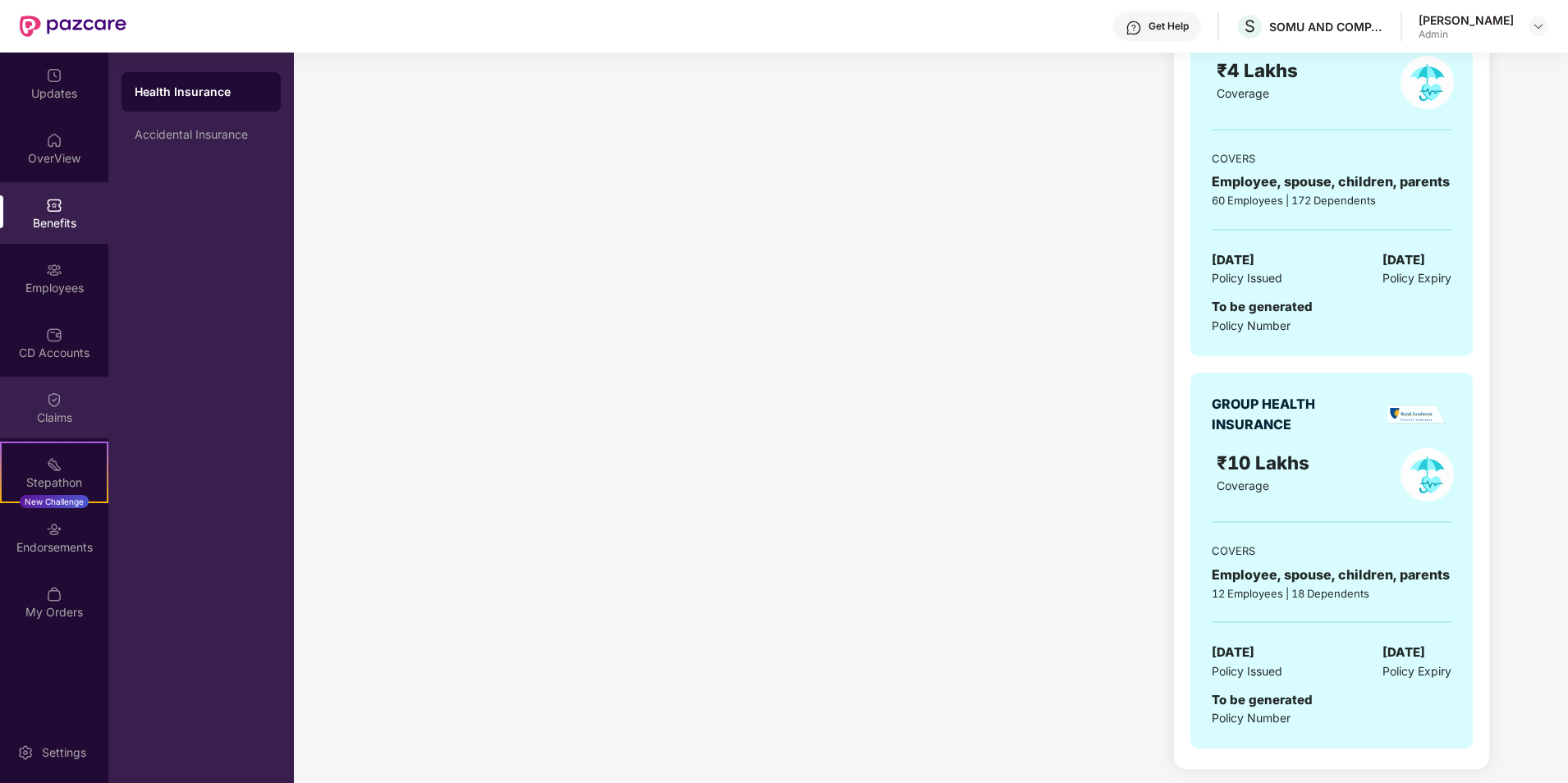
click at [54, 413] on div "Claims" at bounding box center [54, 418] width 108 height 17
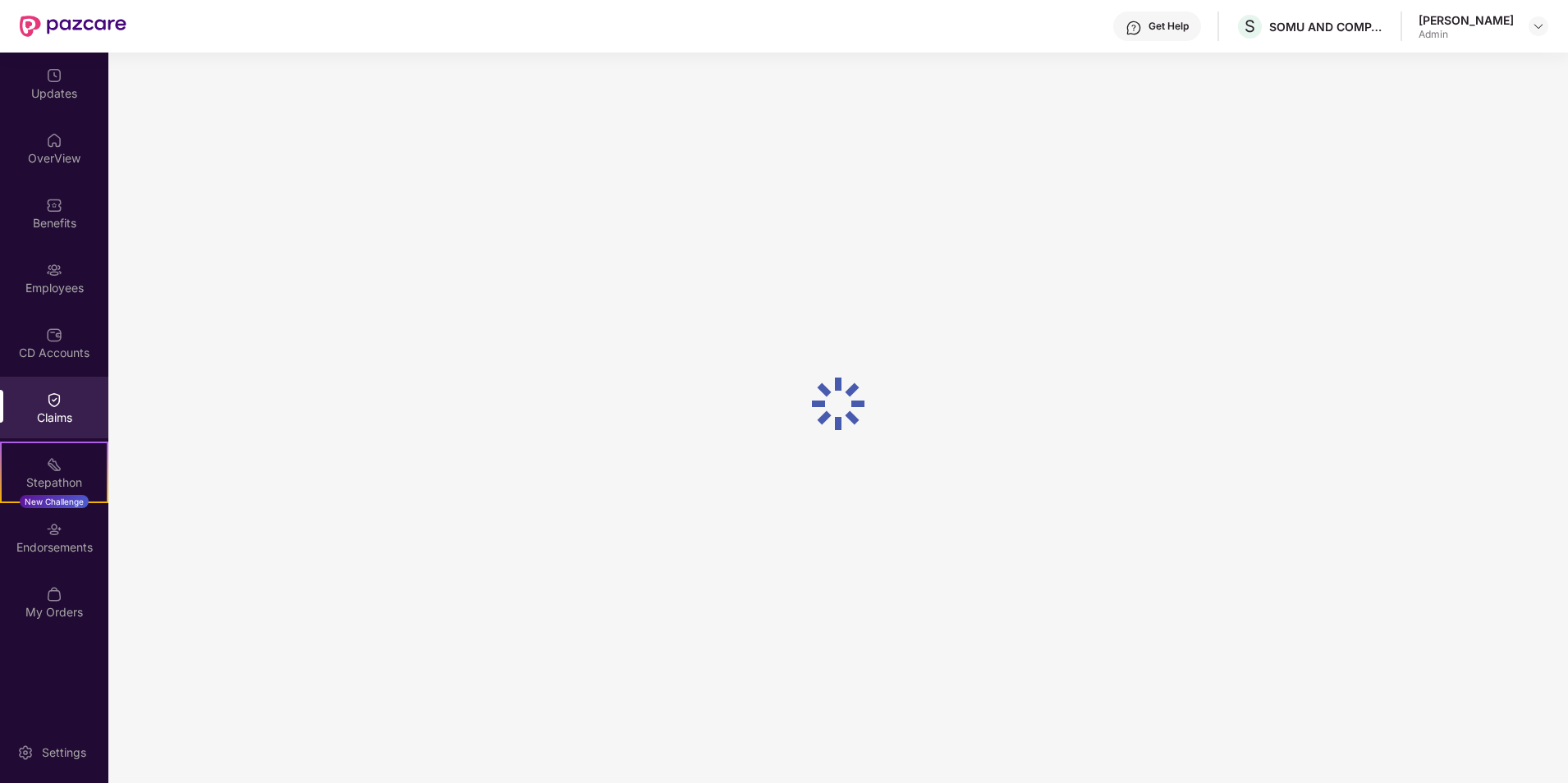
scroll to position [0, 0]
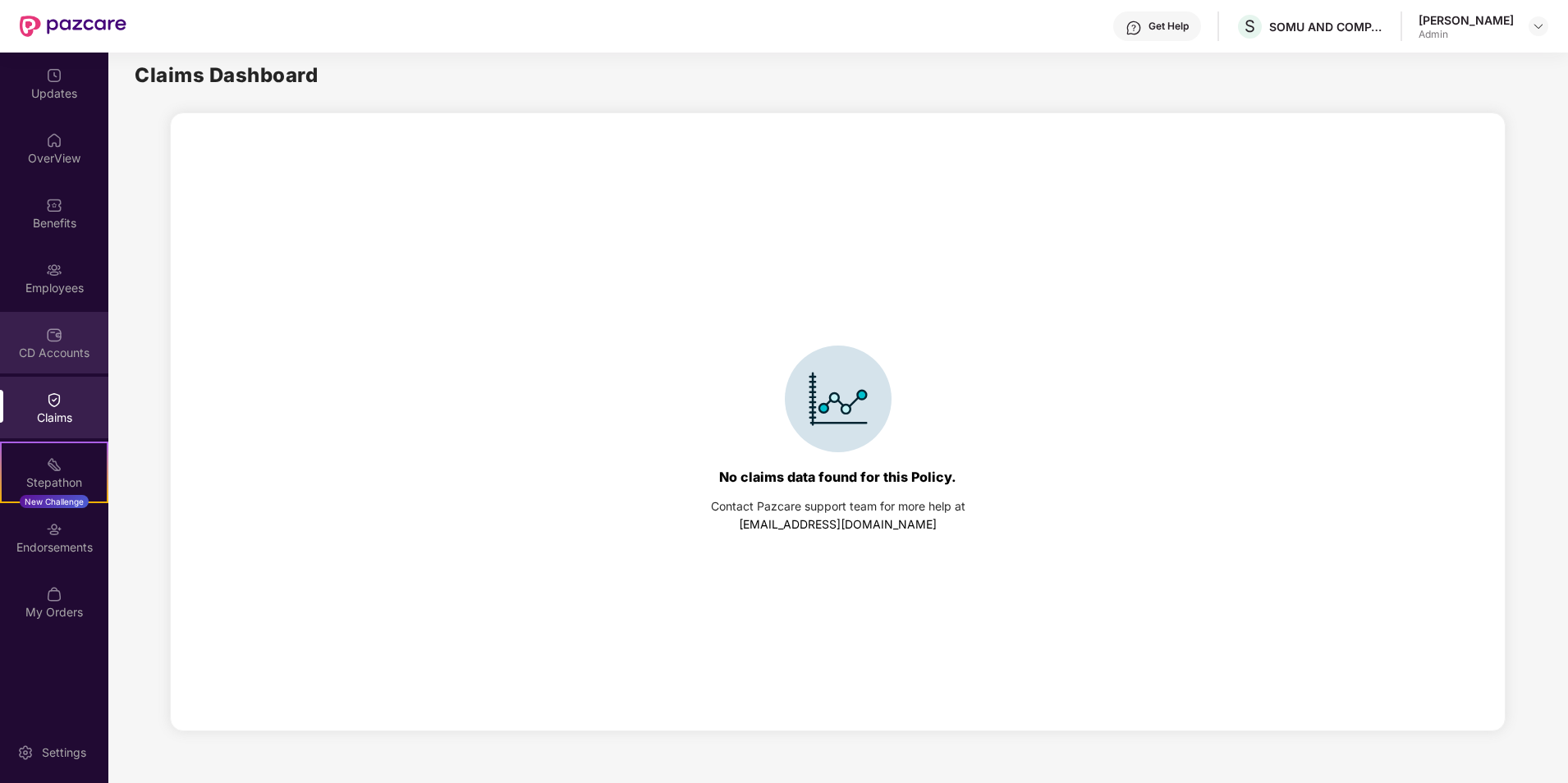
click at [54, 354] on div "CD Accounts" at bounding box center [54, 353] width 108 height 17
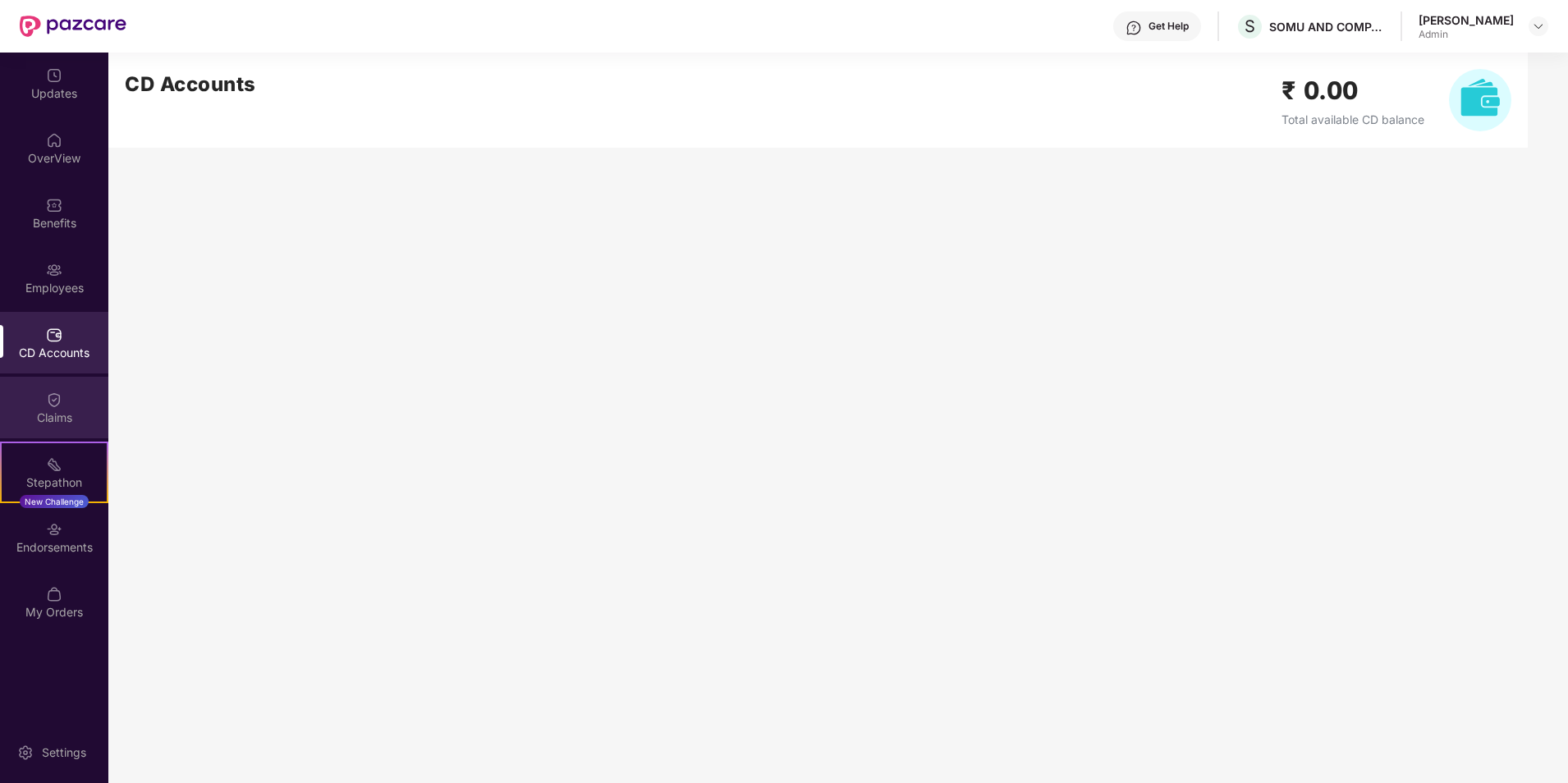
click at [59, 426] on div "Claims" at bounding box center [54, 407] width 108 height 61
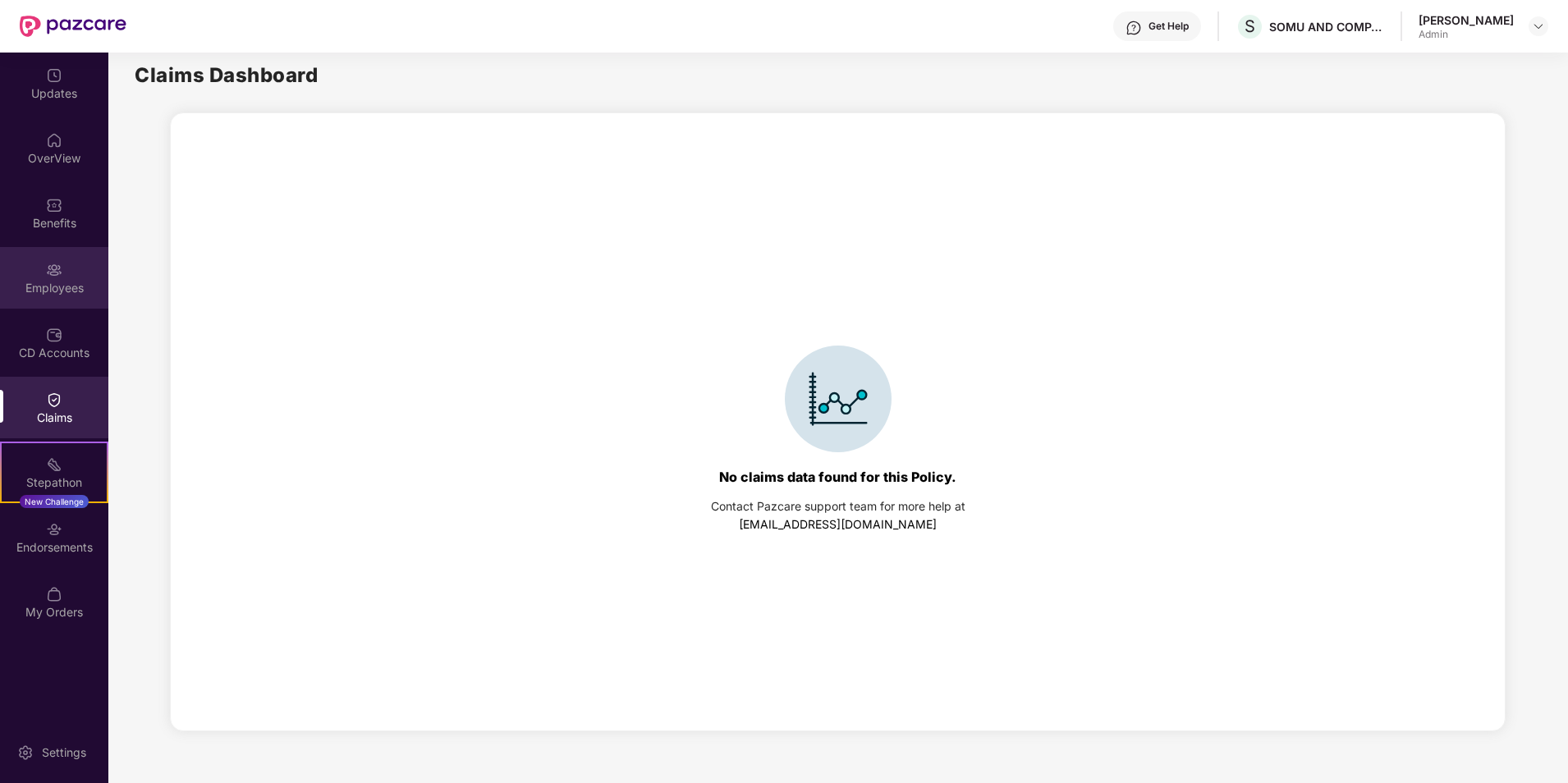
click at [61, 287] on div "Employees" at bounding box center [54, 288] width 108 height 17
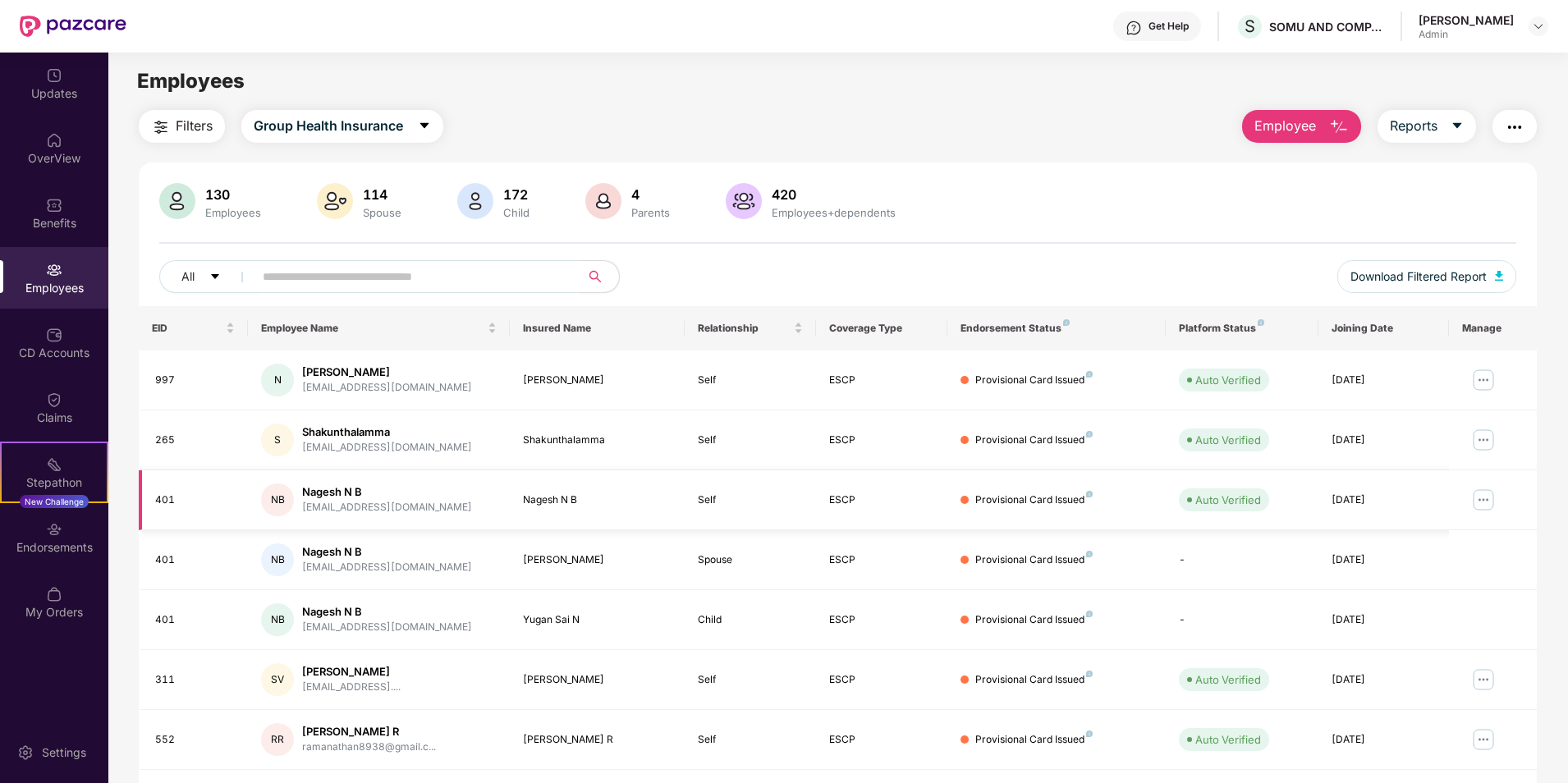
click at [1154, 494] on td "Provisional Card Issued" at bounding box center [1056, 500] width 218 height 60
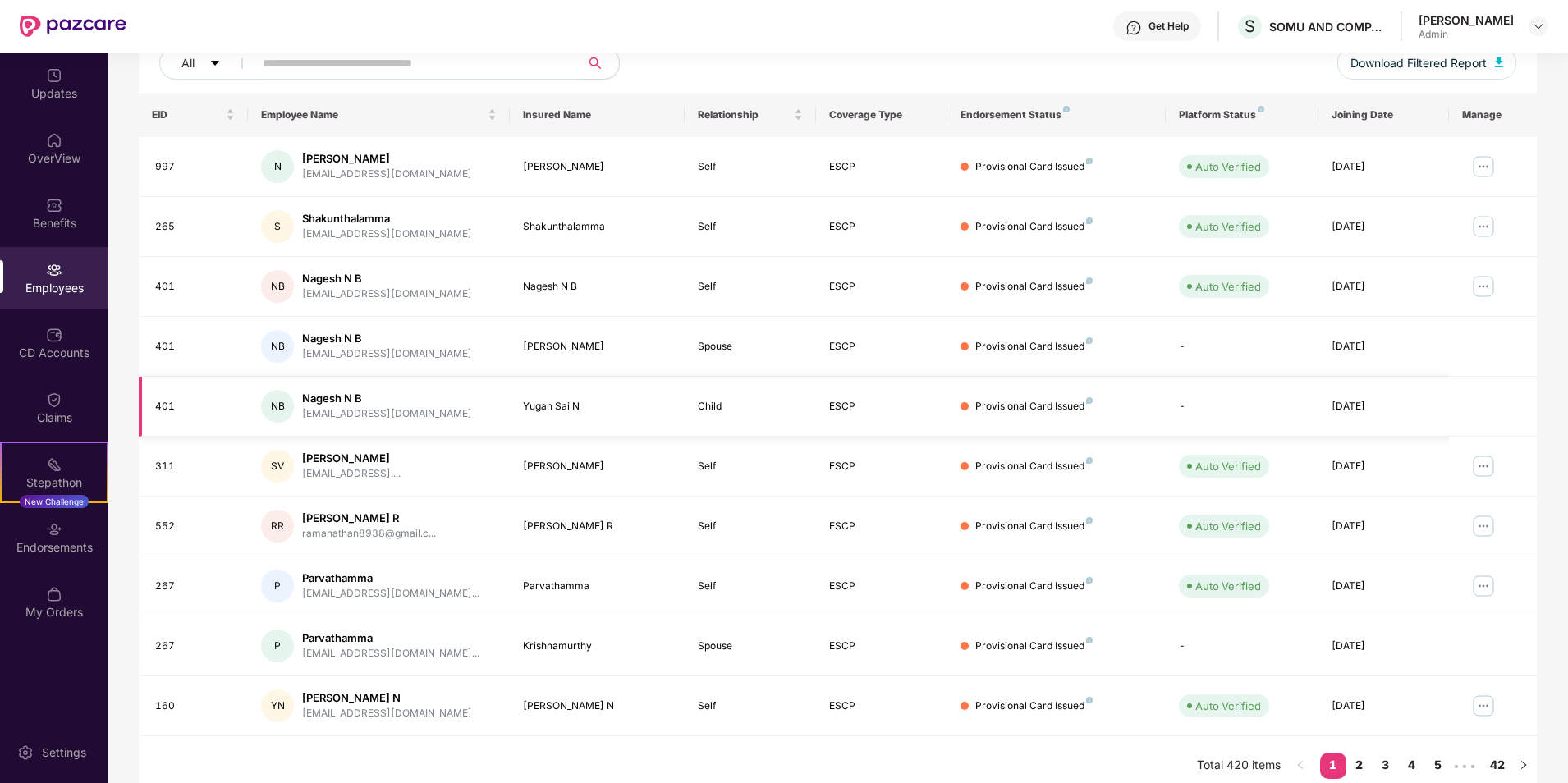
scroll to position [226, 0]
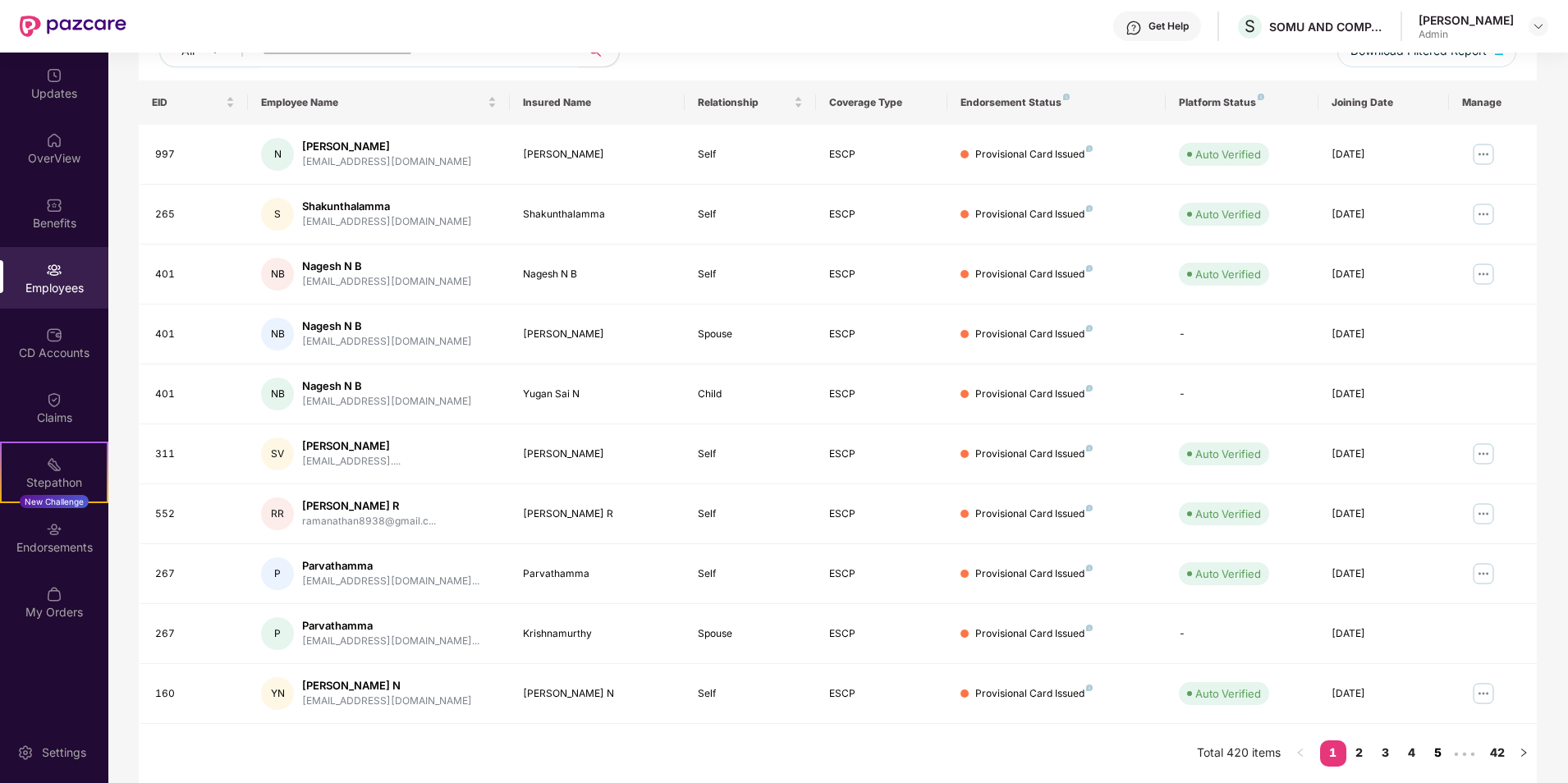
click at [1441, 751] on link "5" at bounding box center [1438, 752] width 26 height 24
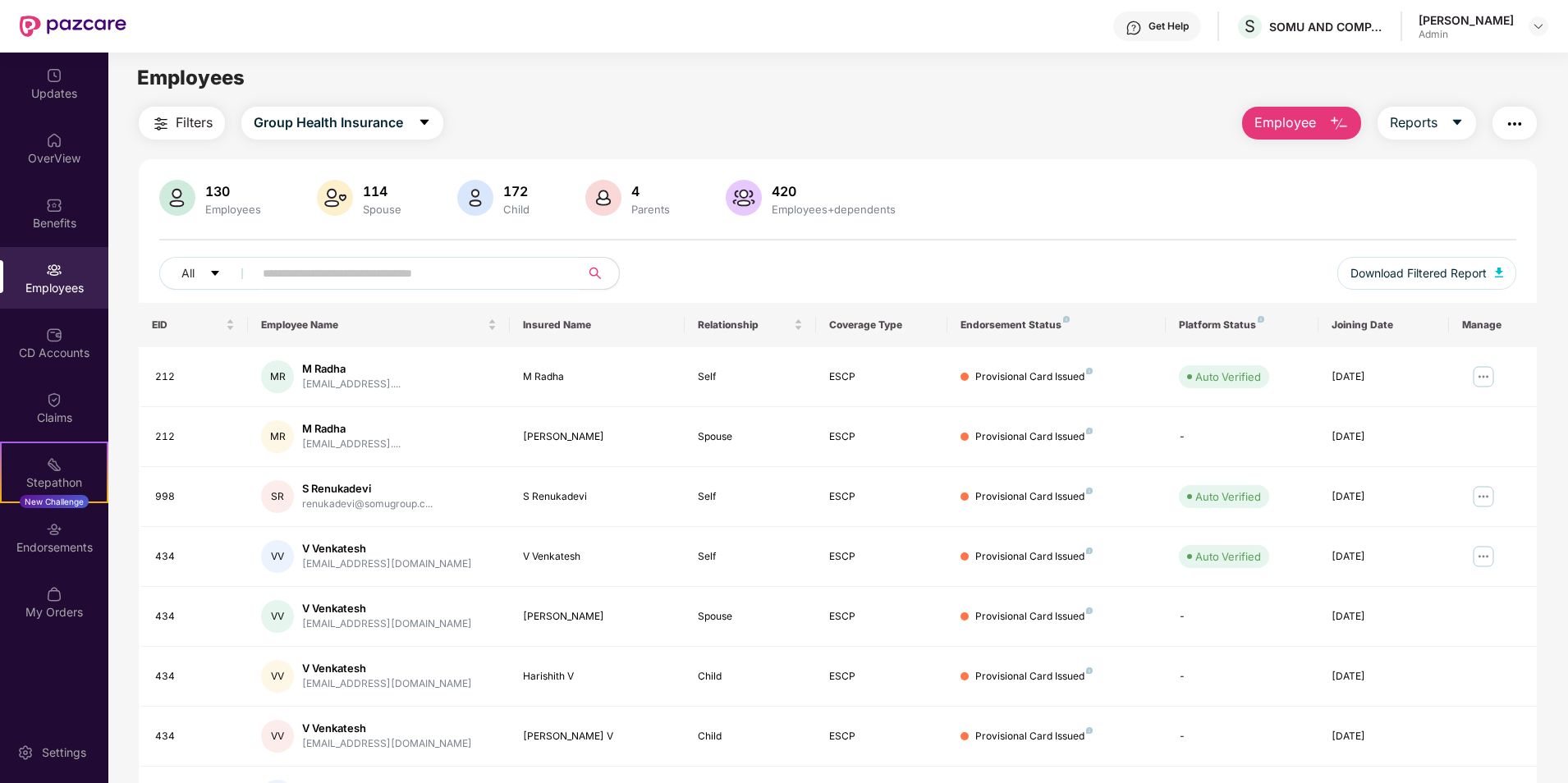
scroll to position [0, 0]
click at [354, 283] on input "text" at bounding box center [410, 276] width 295 height 24
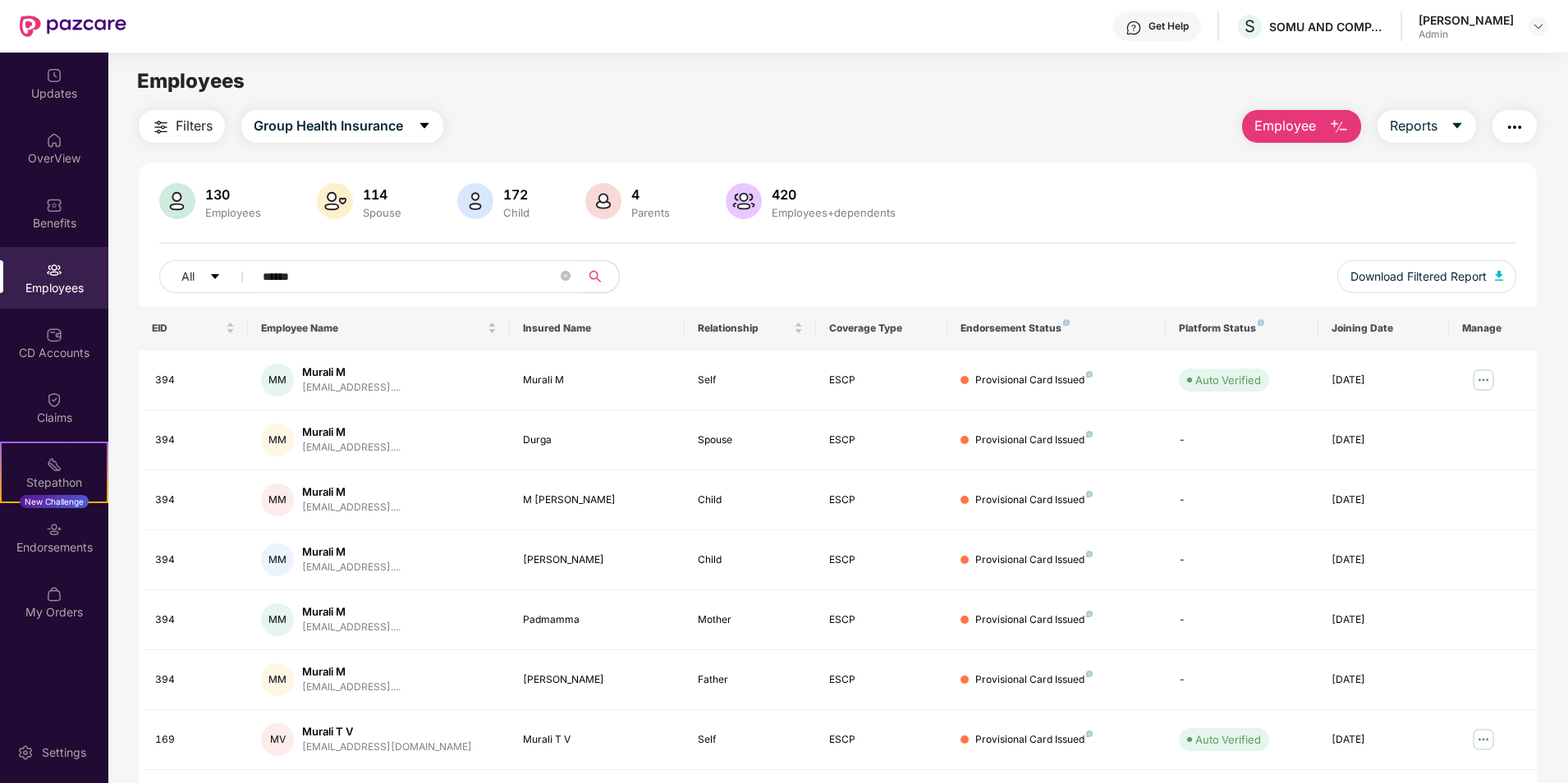
type input "******"
click at [378, 206] on div "Spouse" at bounding box center [382, 213] width 45 height 13
drag, startPoint x: 378, startPoint y: 206, endPoint x: 513, endPoint y: 209, distance: 135.0
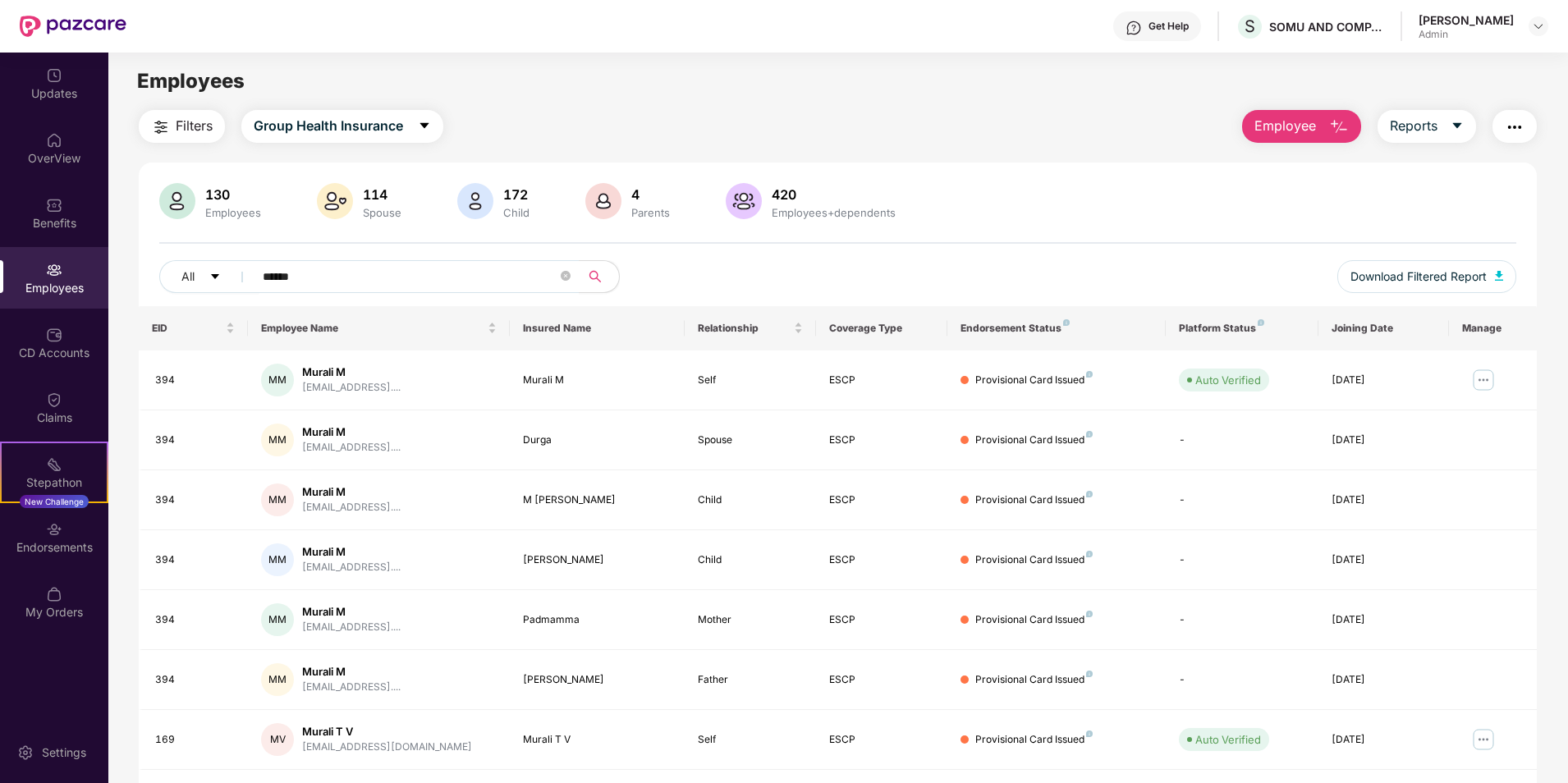
click at [513, 209] on div "Child" at bounding box center [516, 213] width 33 height 13
drag, startPoint x: 513, startPoint y: 209, endPoint x: 650, endPoint y: 224, distance: 137.8
click at [650, 224] on div "130 Employees 114 Spouse 172 Child [DEMOGRAPHIC_DATA] Parents 420 Employees+dep…" at bounding box center [837, 244] width 1397 height 123
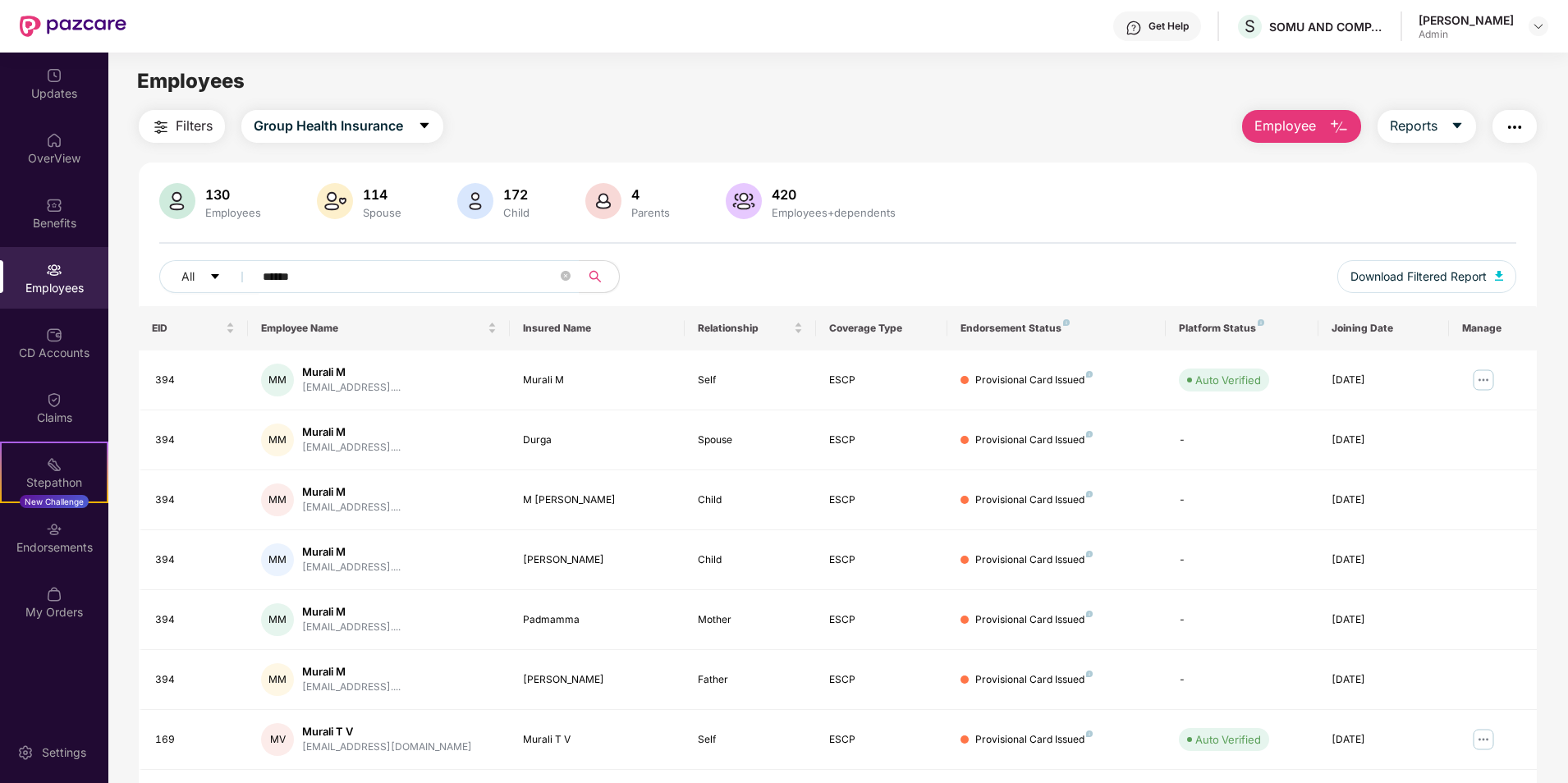
drag, startPoint x: 650, startPoint y: 224, endPoint x: 810, endPoint y: 213, distance: 160.4
click at [810, 213] on div "Employees+dependents" at bounding box center [833, 213] width 130 height 13
click at [809, 213] on div "Employees+dependents" at bounding box center [833, 213] width 130 height 13
click at [1457, 131] on icon "caret-down" at bounding box center [1457, 126] width 13 height 13
click at [1523, 129] on img "button" at bounding box center [1513, 127] width 19 height 19
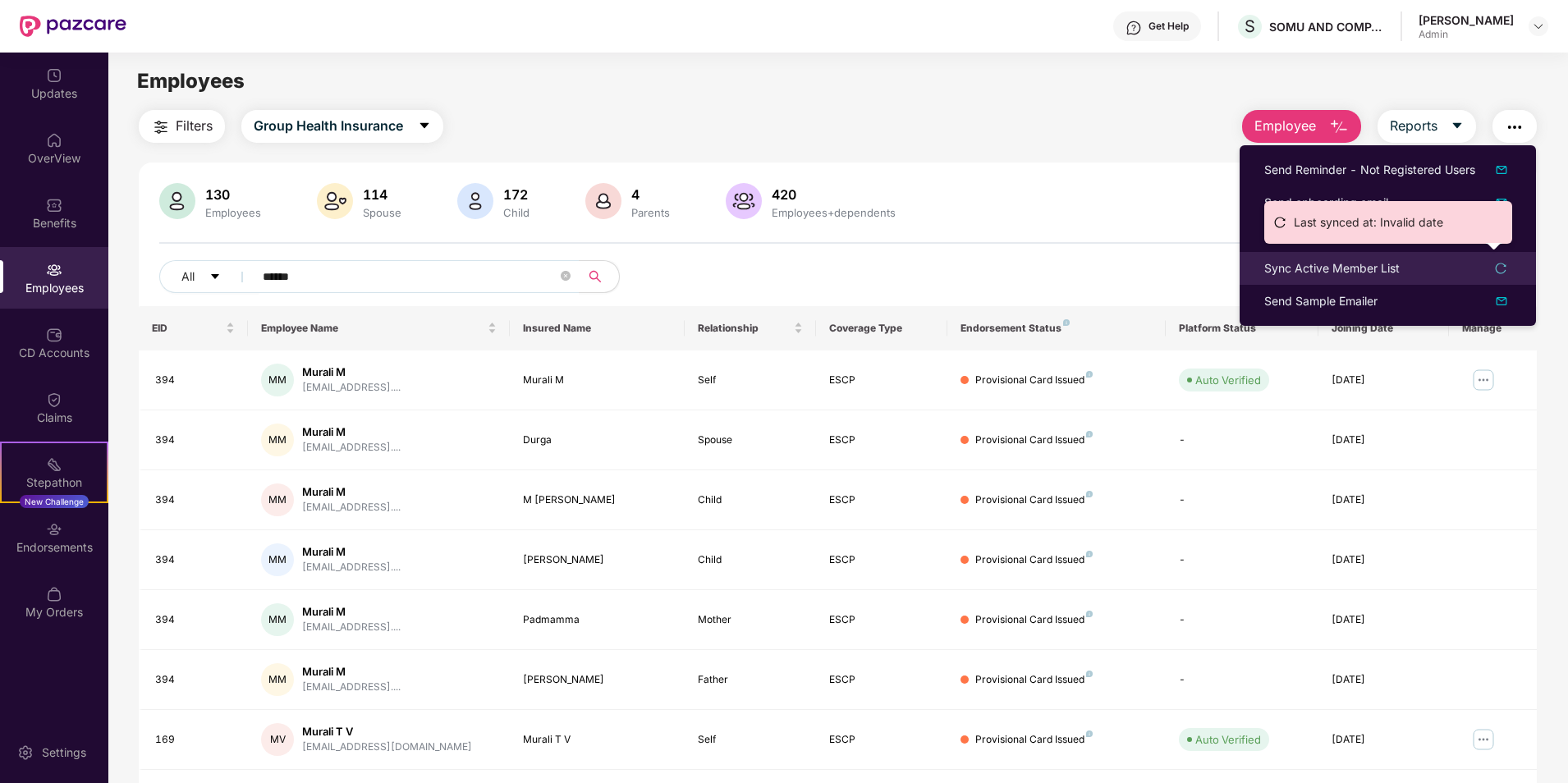
click at [1505, 269] on icon "reload" at bounding box center [1501, 269] width 12 height 12
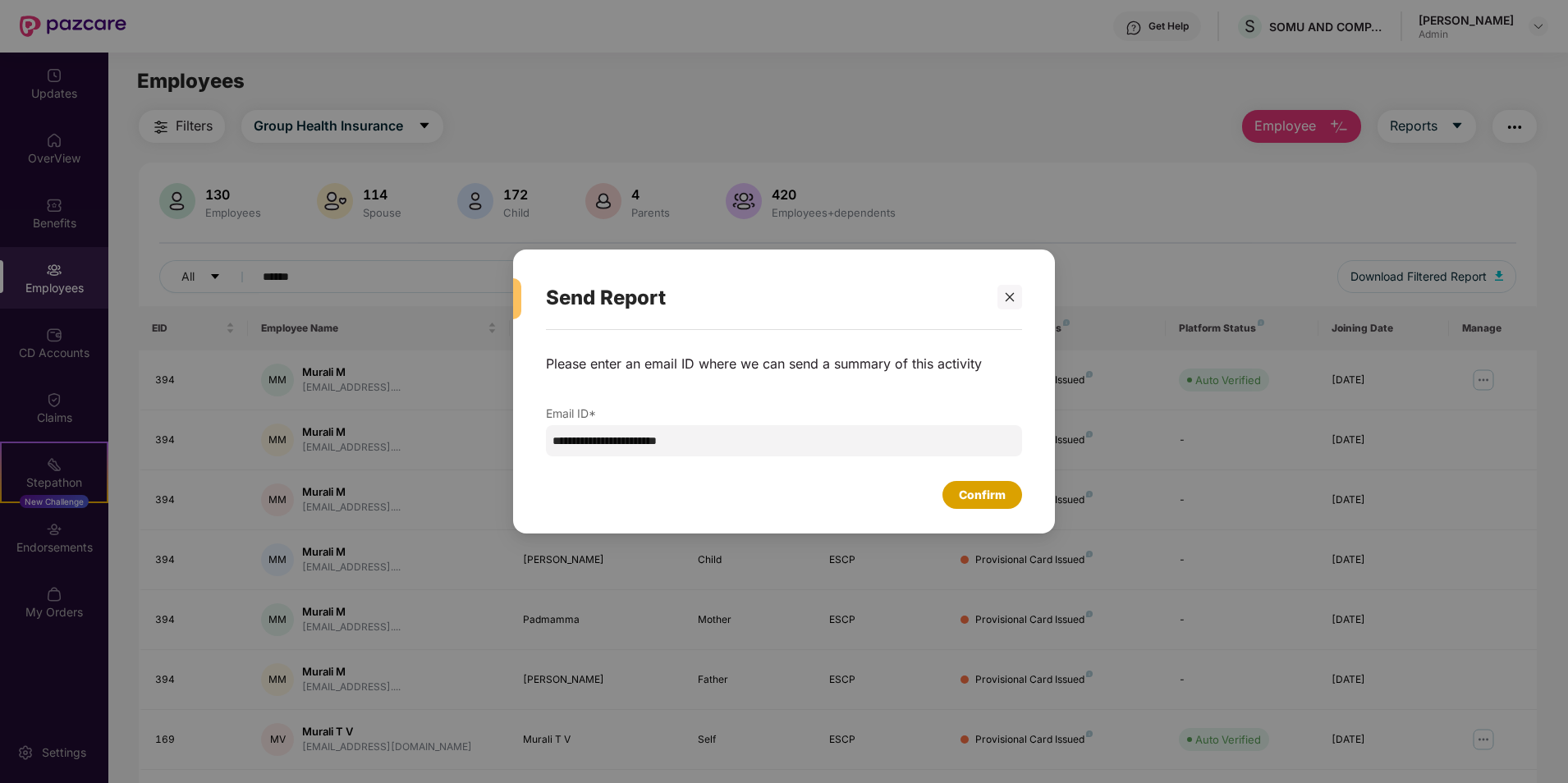
click at [981, 490] on div "Confirm" at bounding box center [982, 494] width 47 height 18
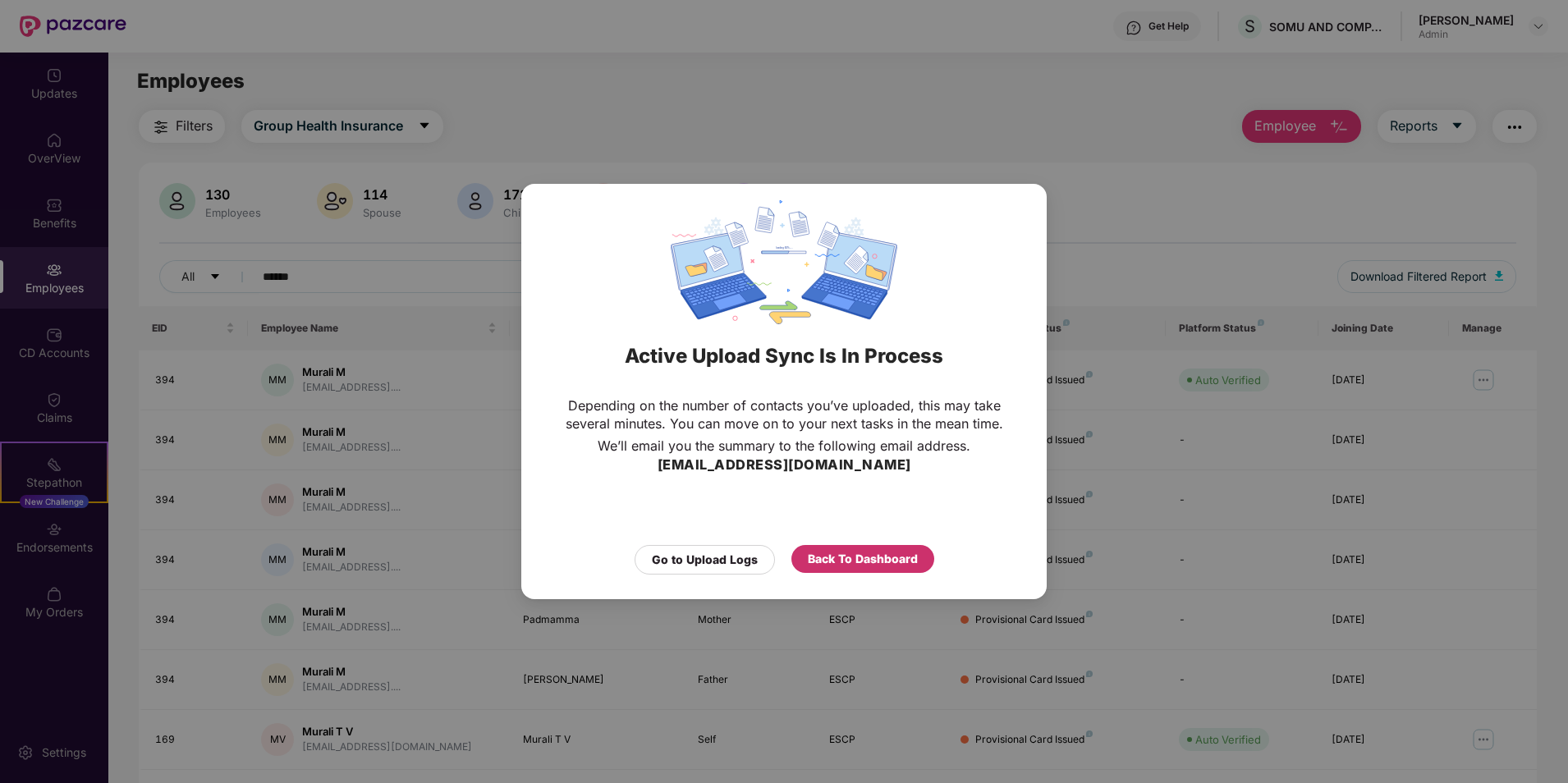
click at [836, 559] on div "Back To Dashboard" at bounding box center [862, 558] width 110 height 18
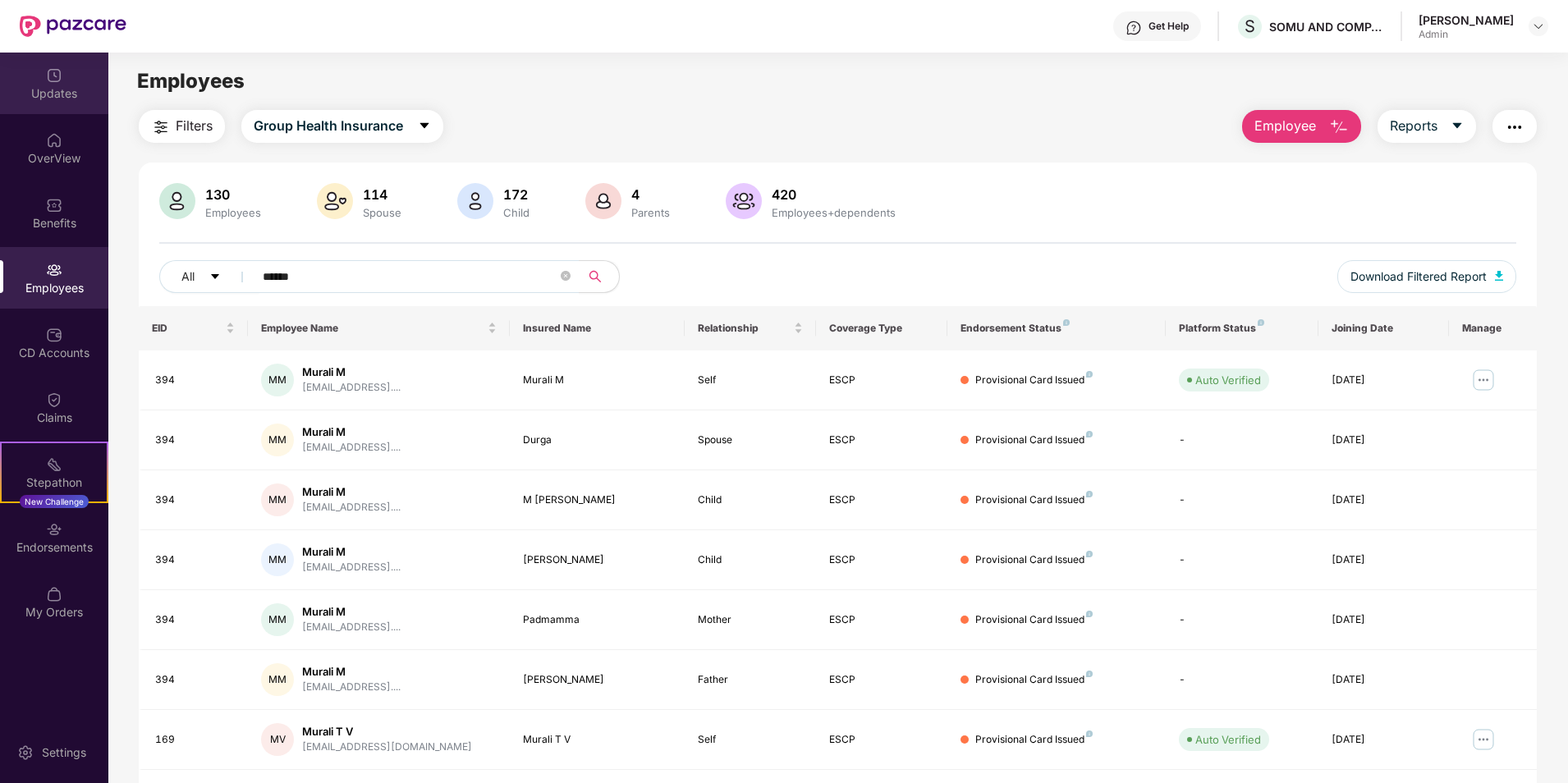
click at [53, 84] on div "Updates" at bounding box center [54, 83] width 108 height 61
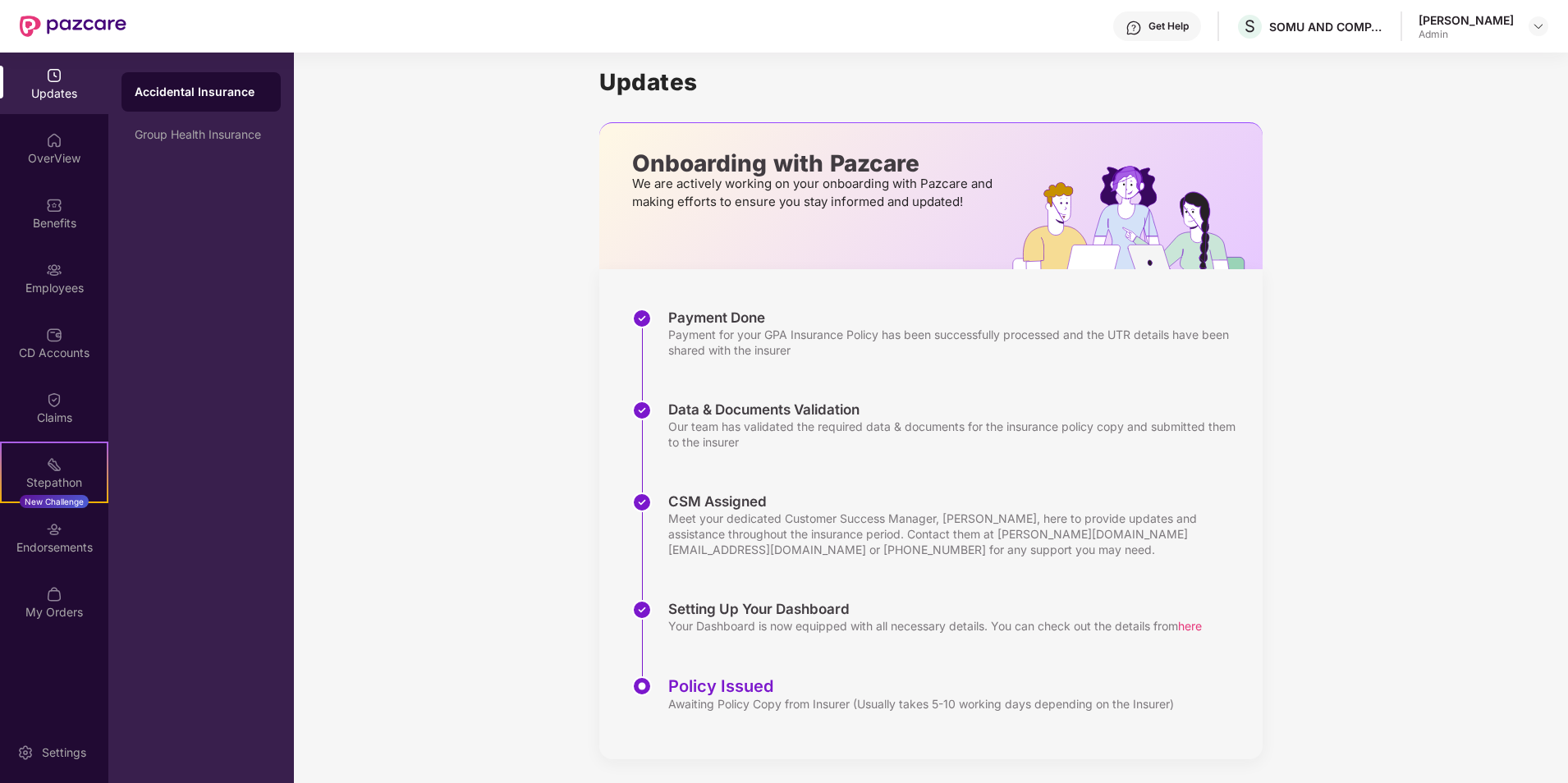
scroll to position [13, 0]
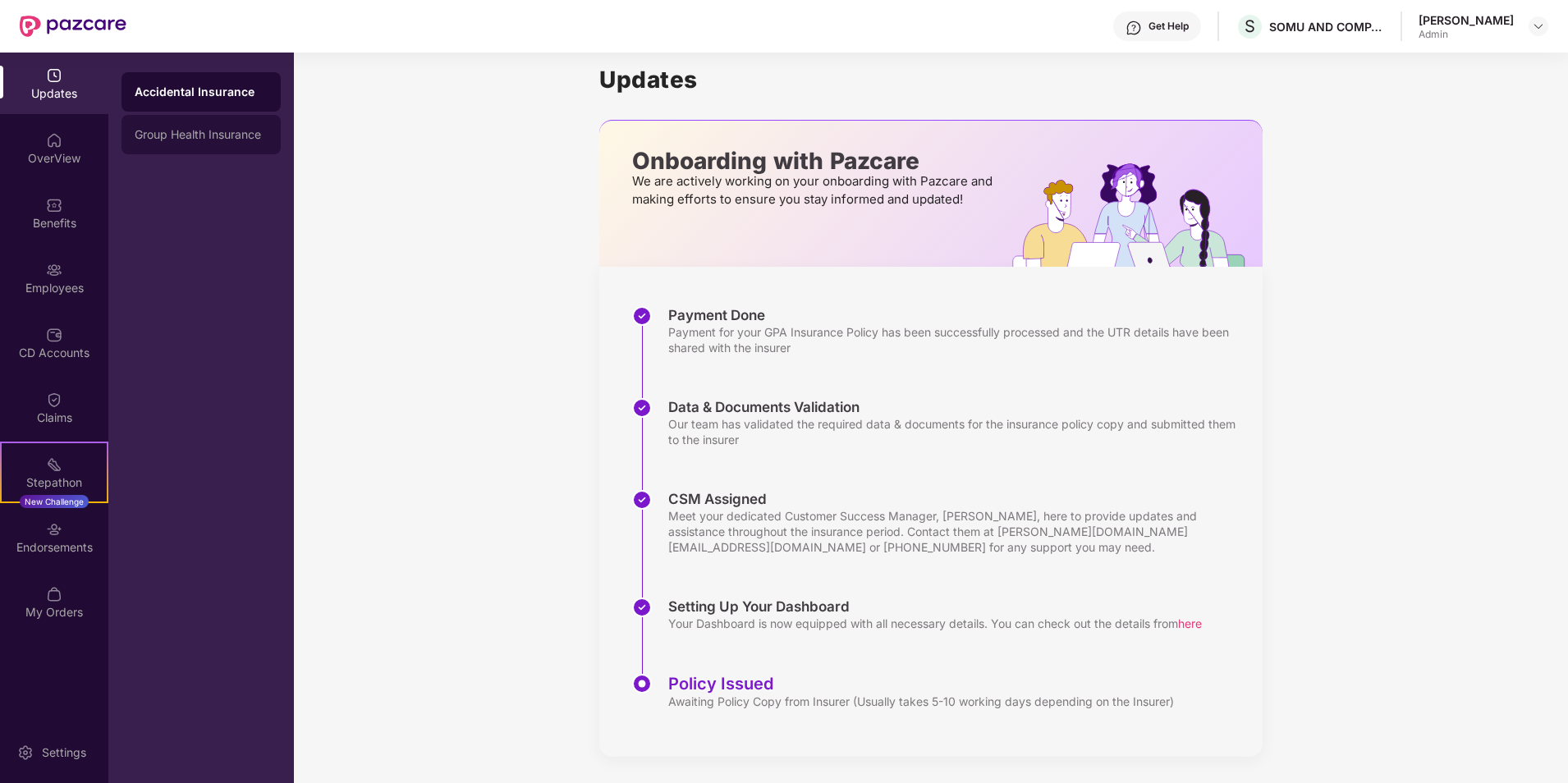
click at [172, 134] on div "Group Health Insurance" at bounding box center [201, 134] width 133 height 13
click at [184, 92] on div "Accidental Insurance" at bounding box center [201, 92] width 133 height 13
click at [182, 132] on div "Group Health Insurance" at bounding box center [201, 134] width 133 height 13
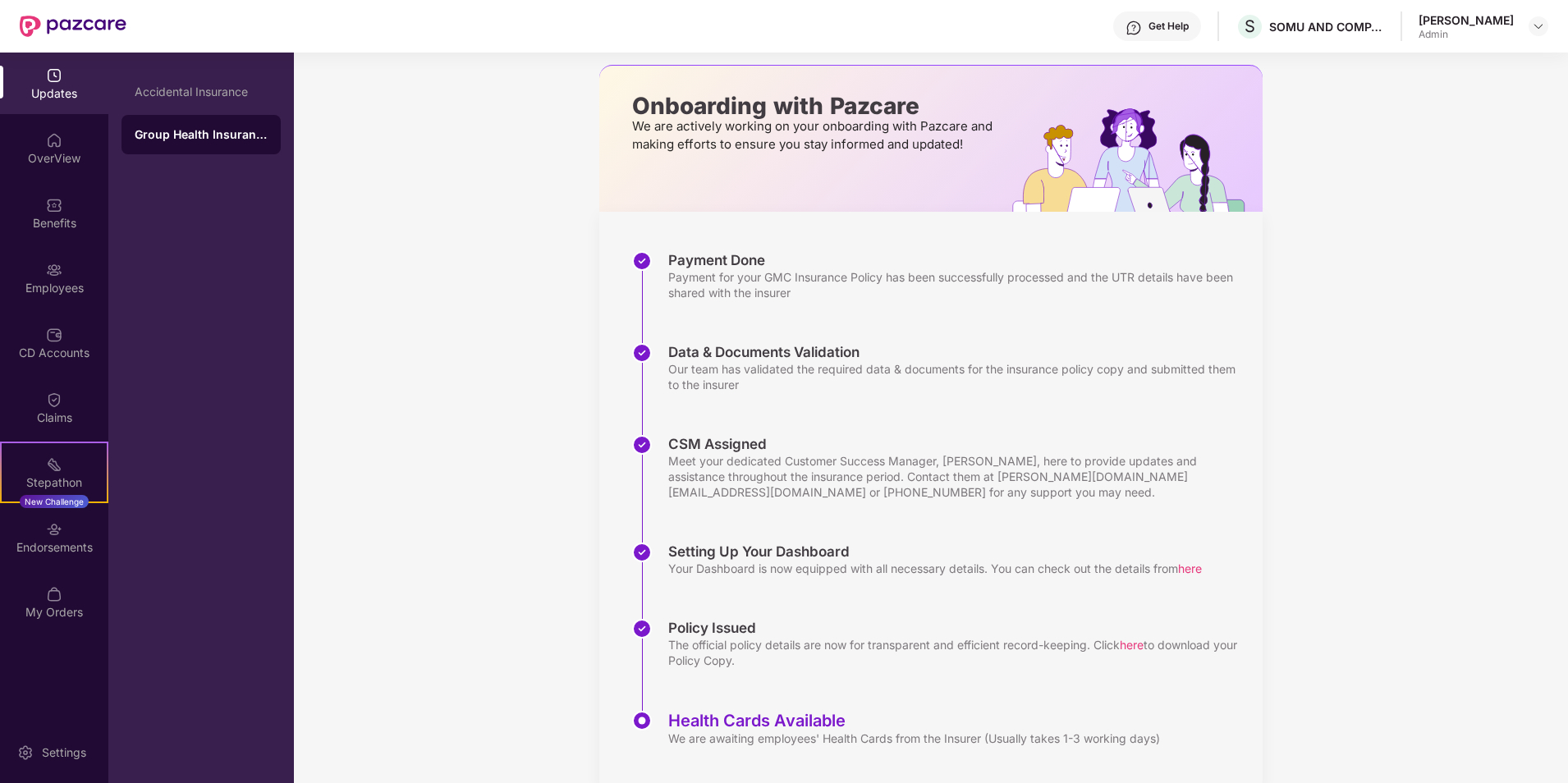
scroll to position [105, 0]
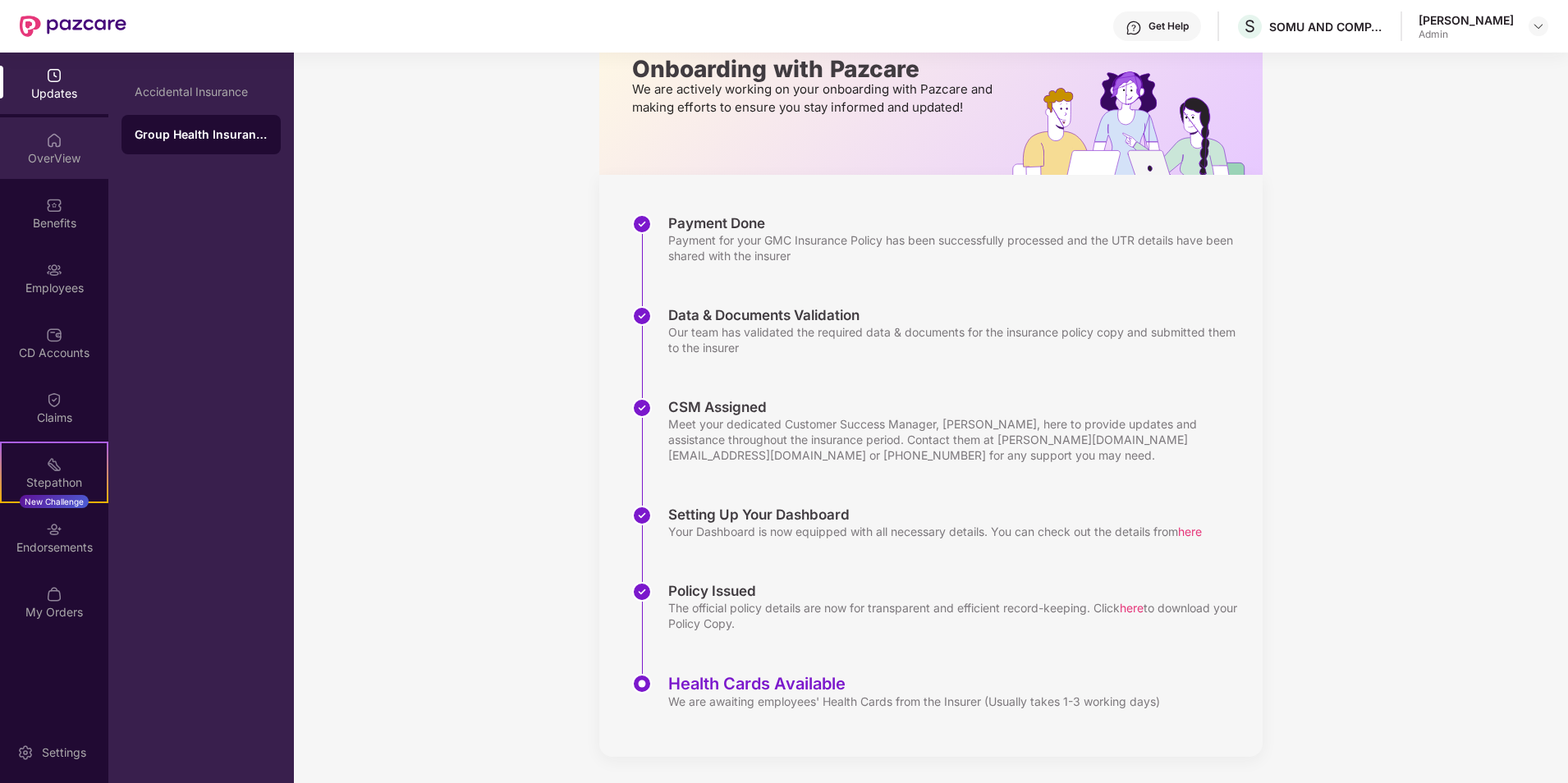
click at [50, 158] on div "OverView" at bounding box center [54, 159] width 108 height 17
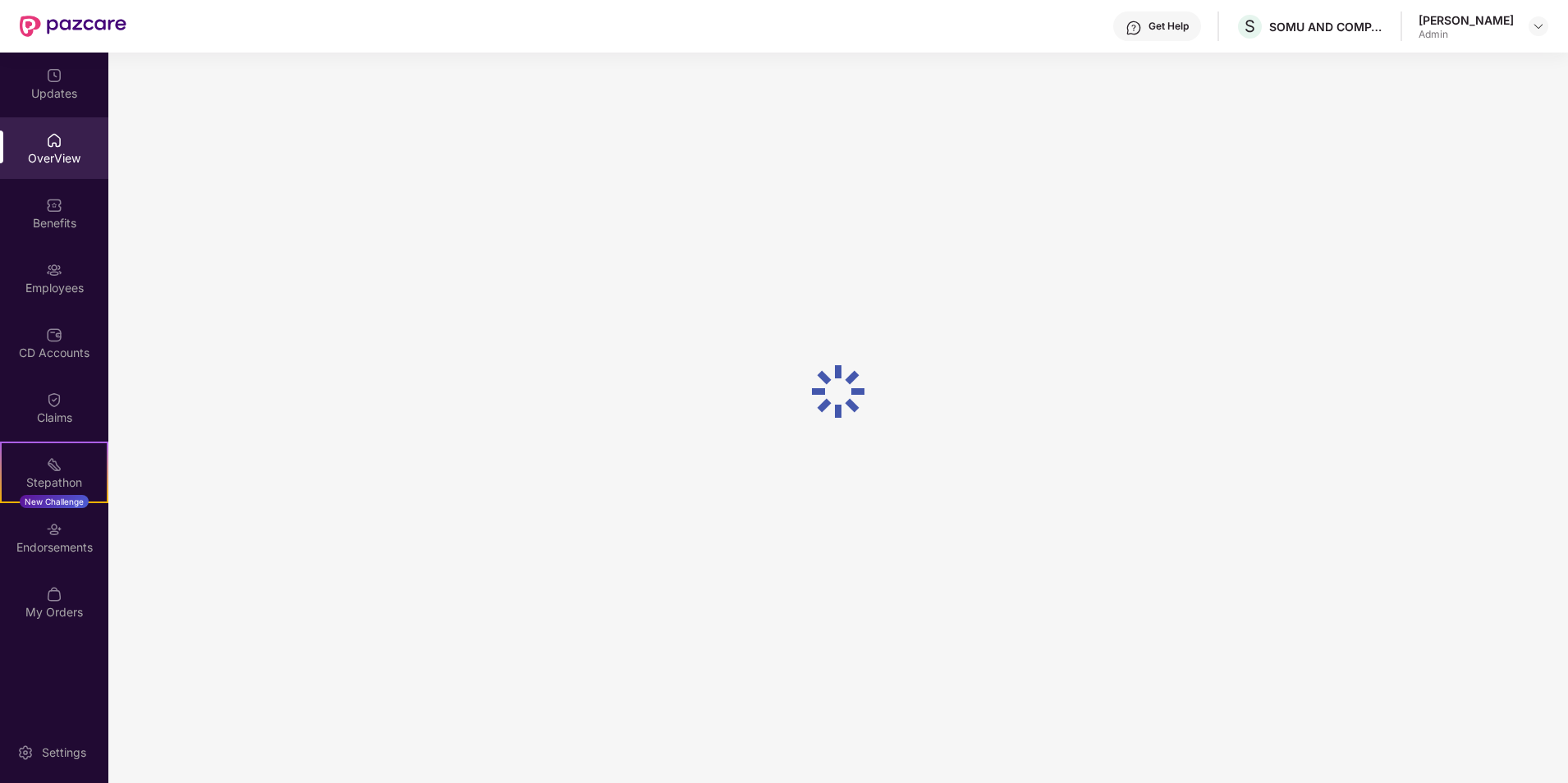
scroll to position [53, 0]
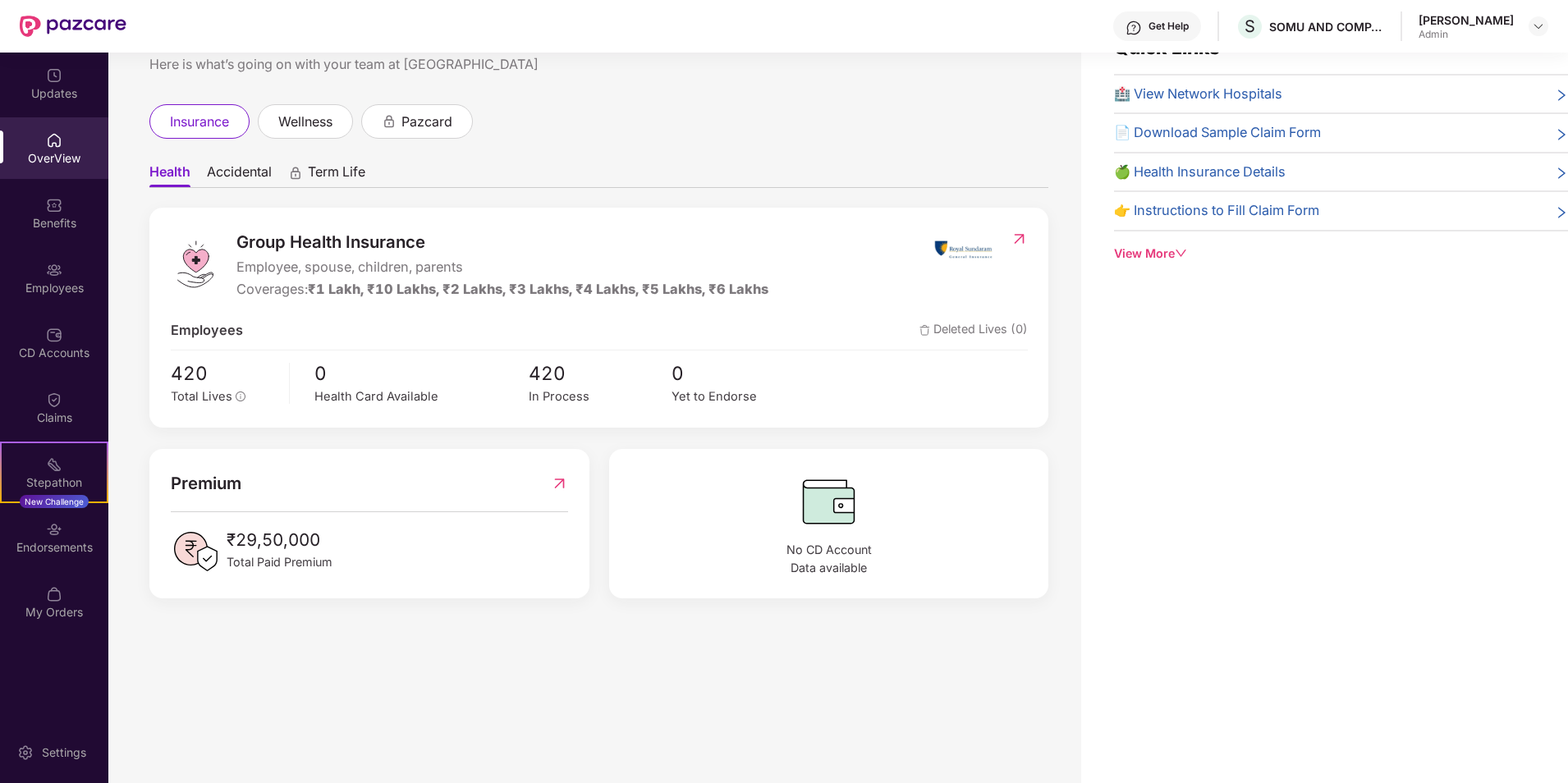
click at [253, 172] on span "Accidental" at bounding box center [239, 175] width 65 height 24
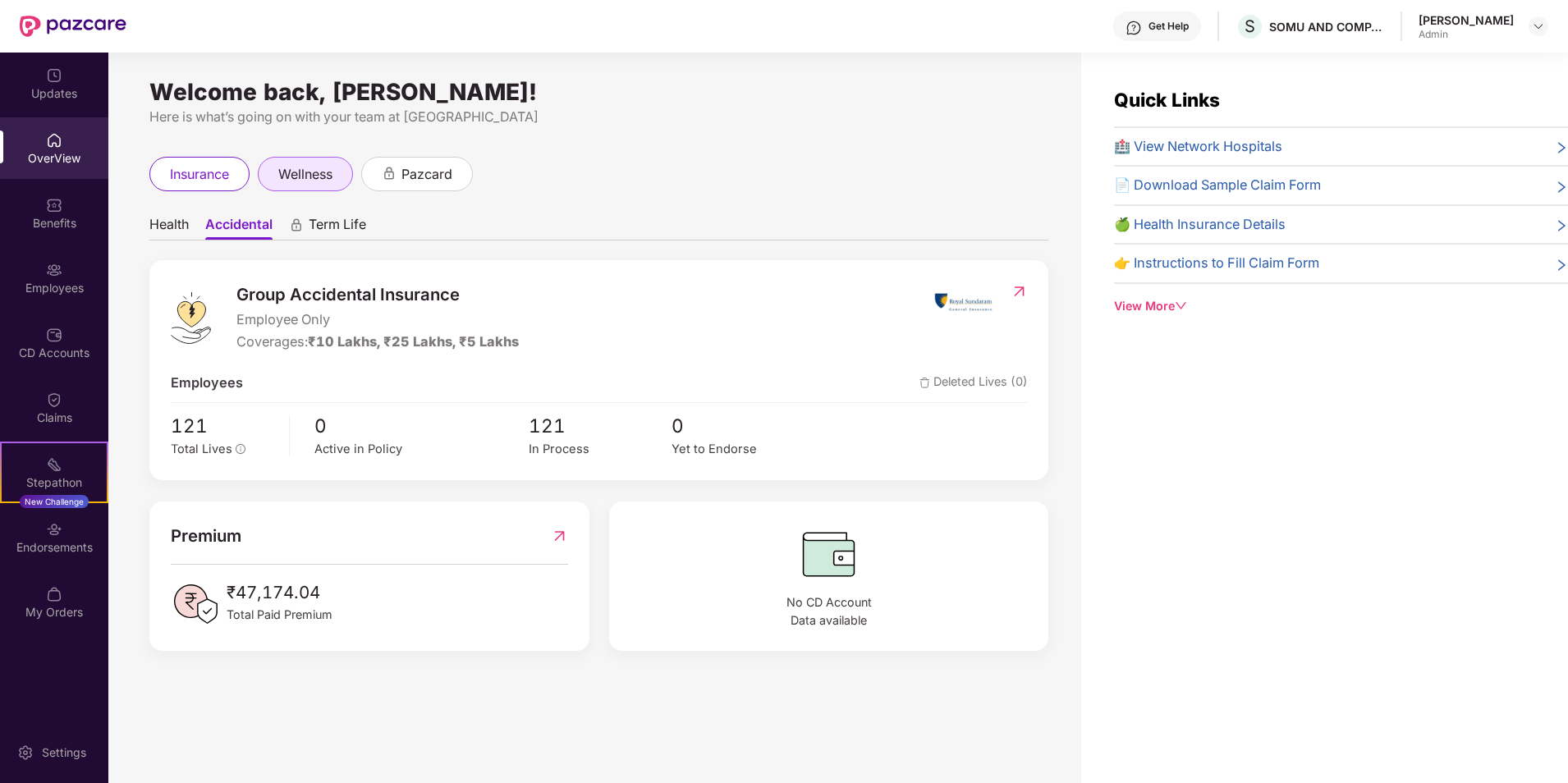
click at [302, 177] on span "wellness" at bounding box center [305, 174] width 54 height 20
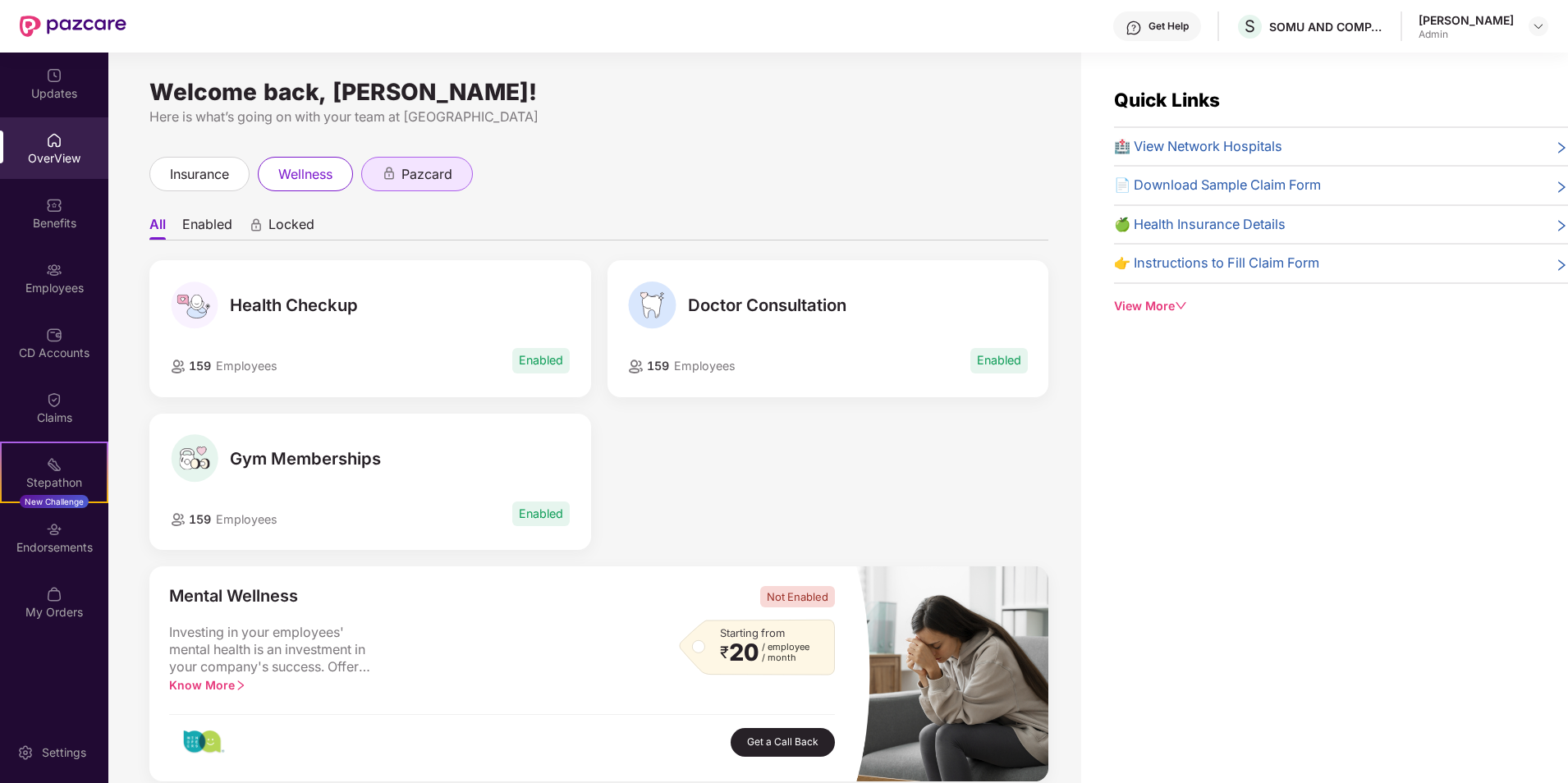
click at [428, 181] on span "pazcard" at bounding box center [427, 174] width 51 height 20
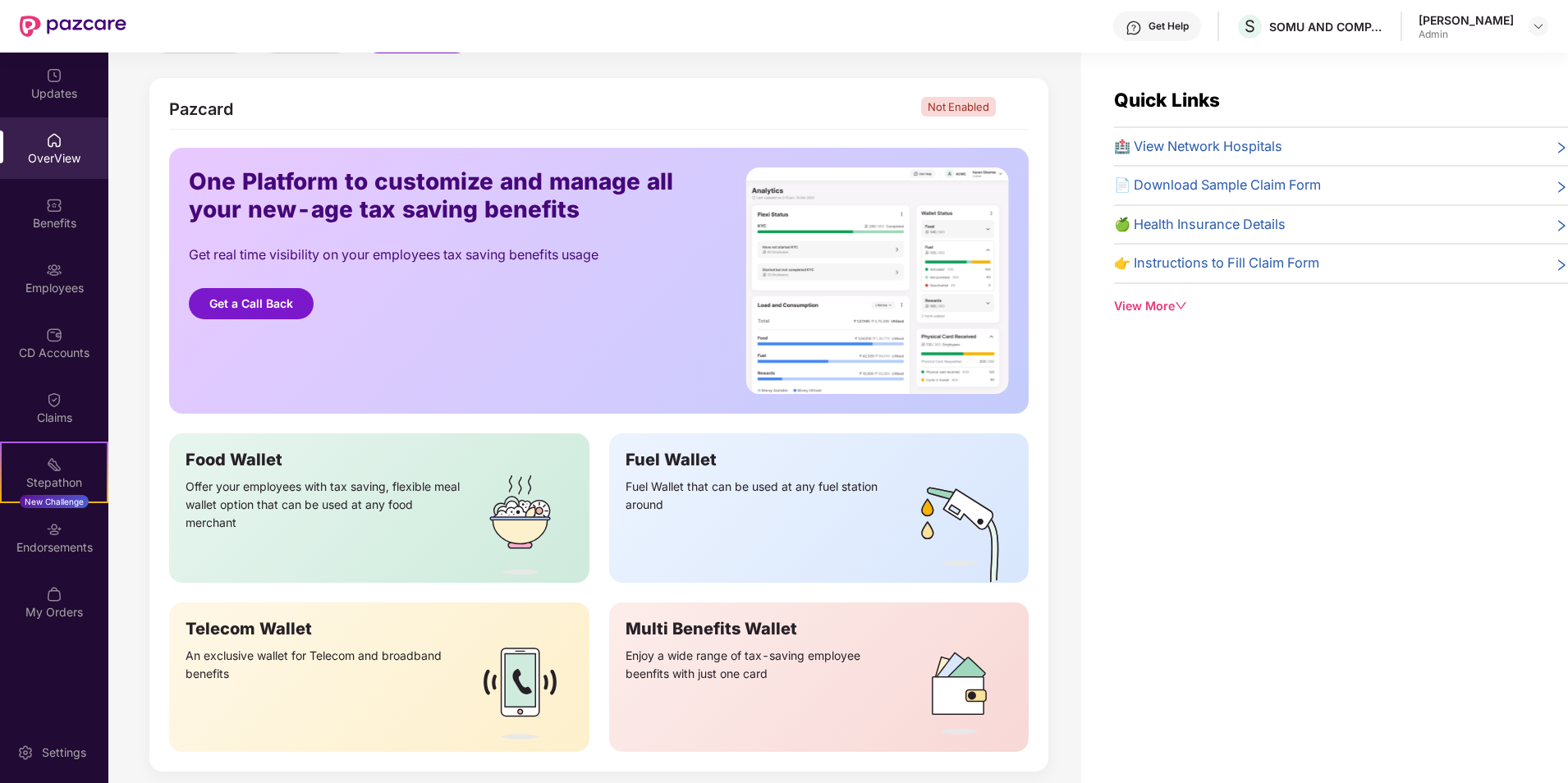
scroll to position [164, 0]
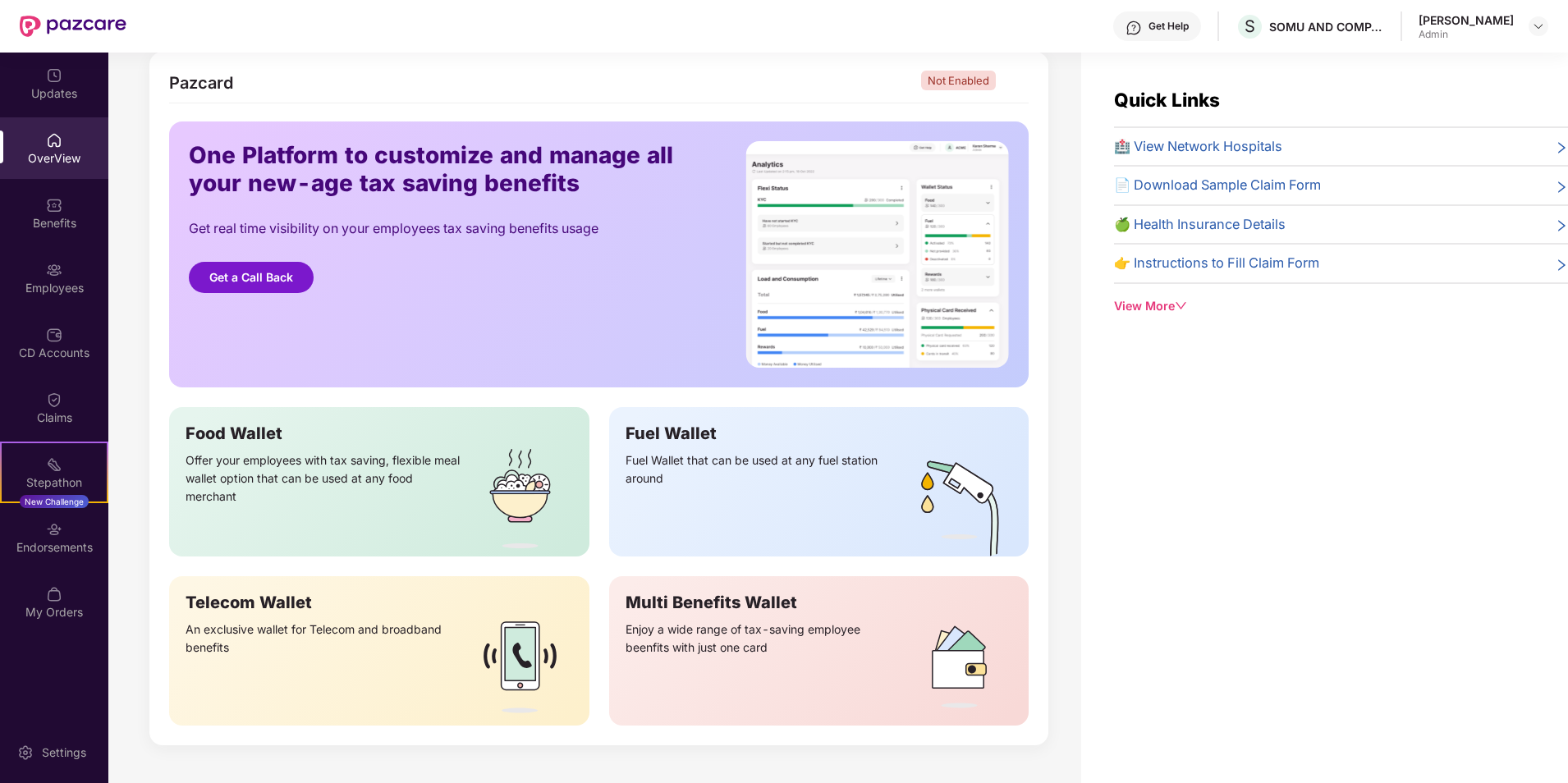
click at [731, 461] on div "Fuel Wallet that can be used at any fuel station around" at bounding box center [766, 503] width 282 height 105
click at [698, 455] on div "Fuel Wallet that can be used at any fuel station around" at bounding box center [766, 503] width 282 height 105
click at [675, 443] on div "Fuel Wallet" at bounding box center [818, 433] width 387 height 19
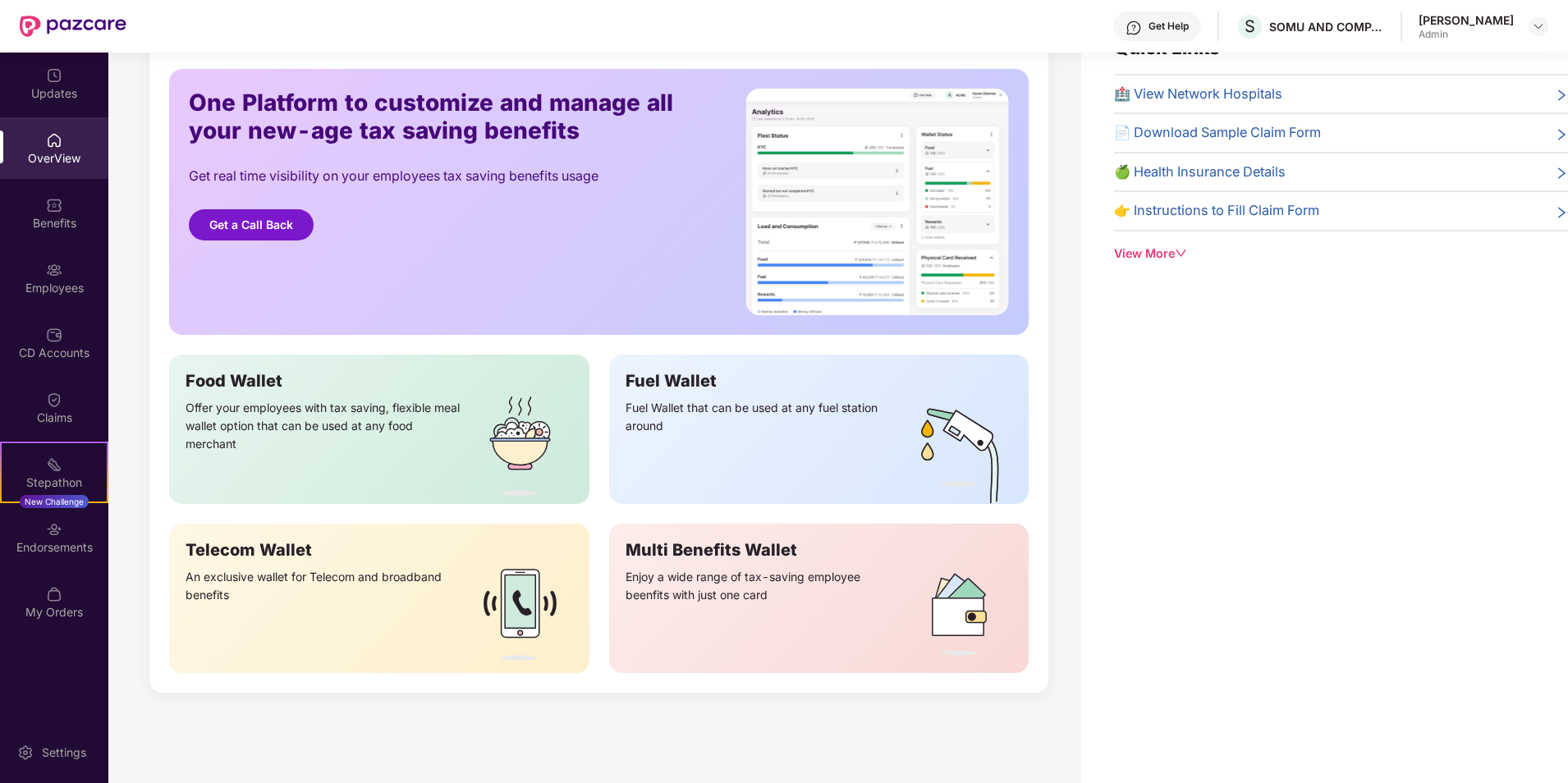
scroll to position [0, 0]
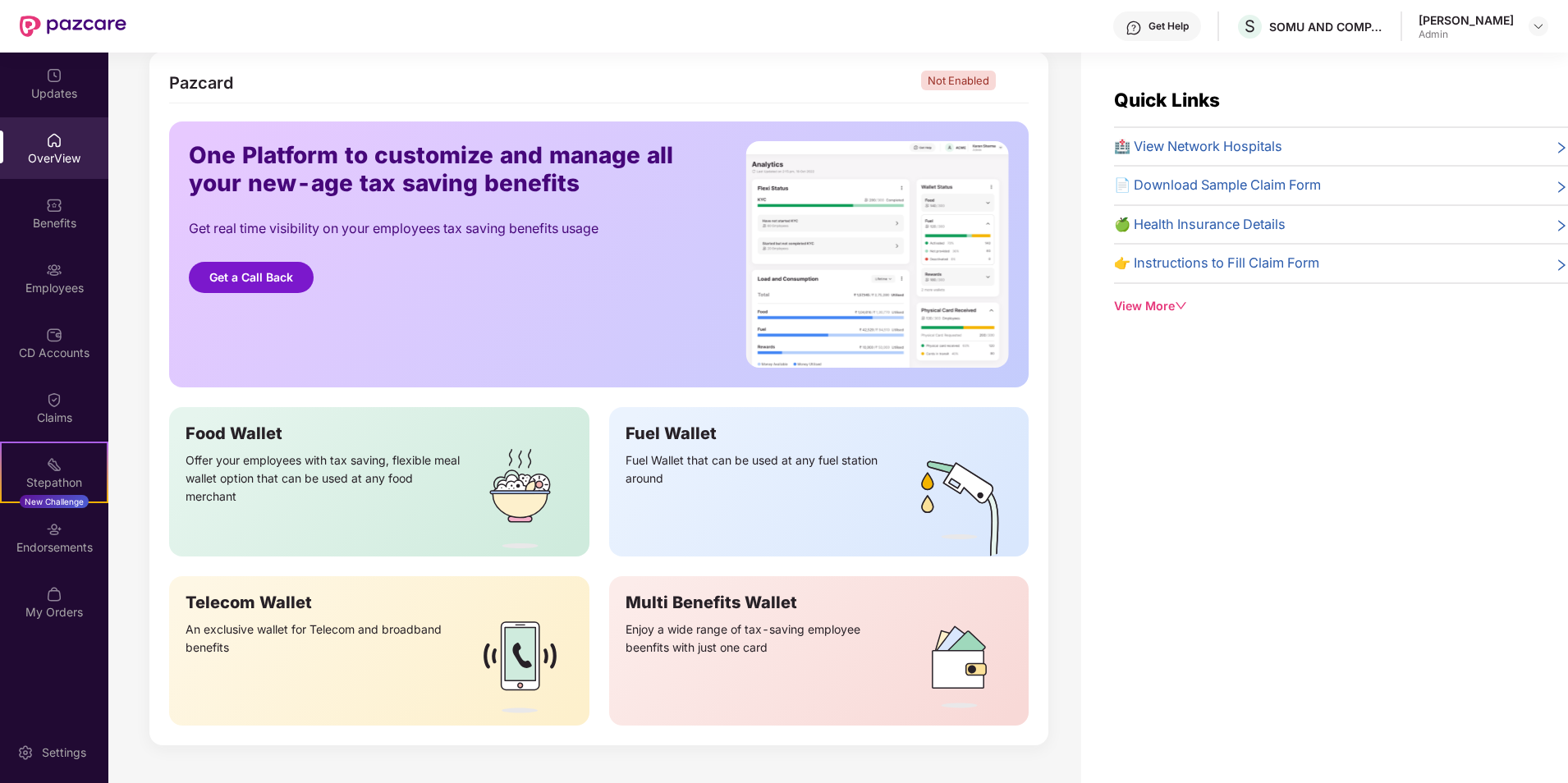
click at [1165, 308] on div "View More" at bounding box center [1341, 306] width 454 height 18
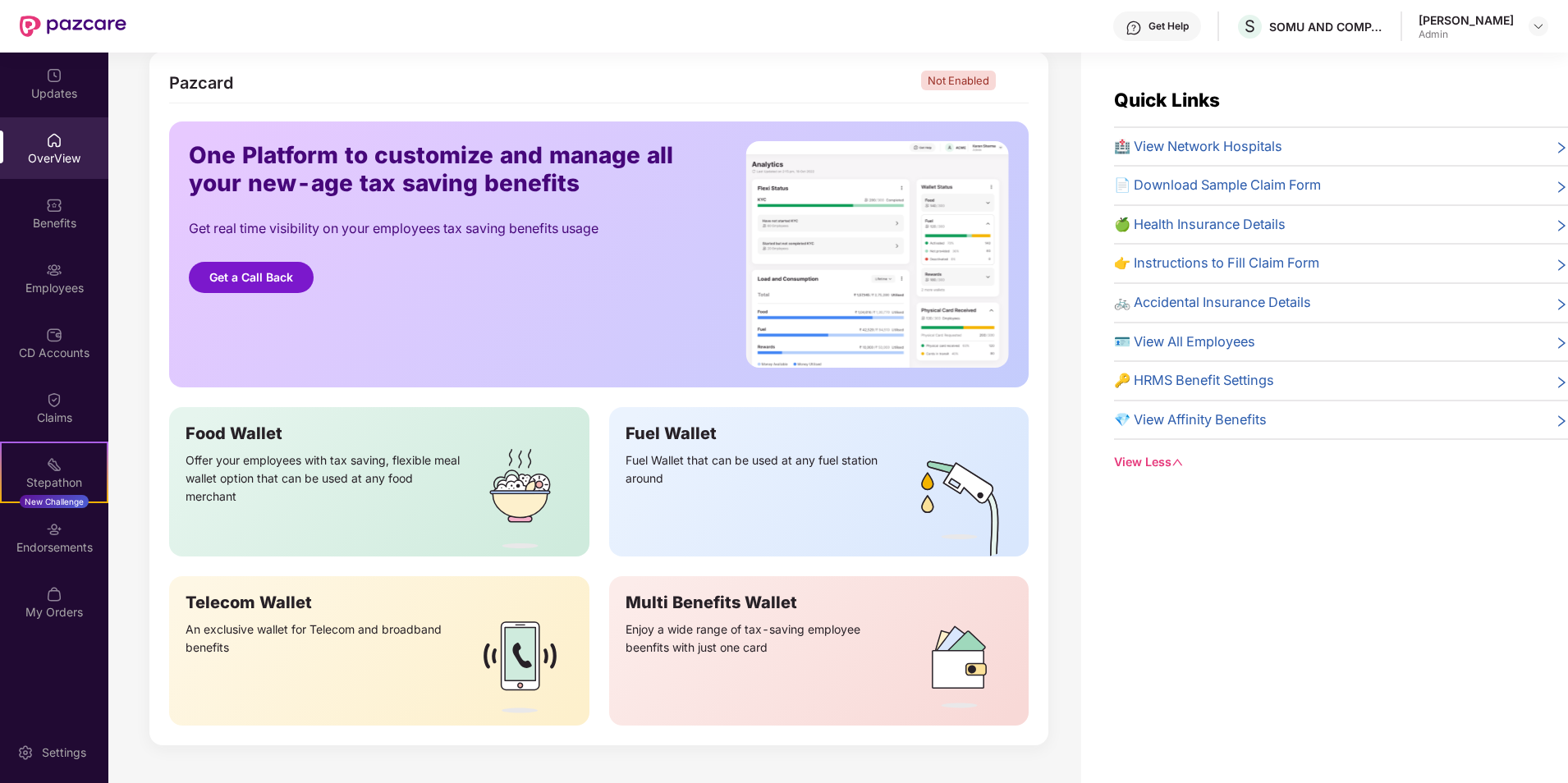
click at [1199, 344] on span "🪪 View All Employees" at bounding box center [1185, 342] width 141 height 21
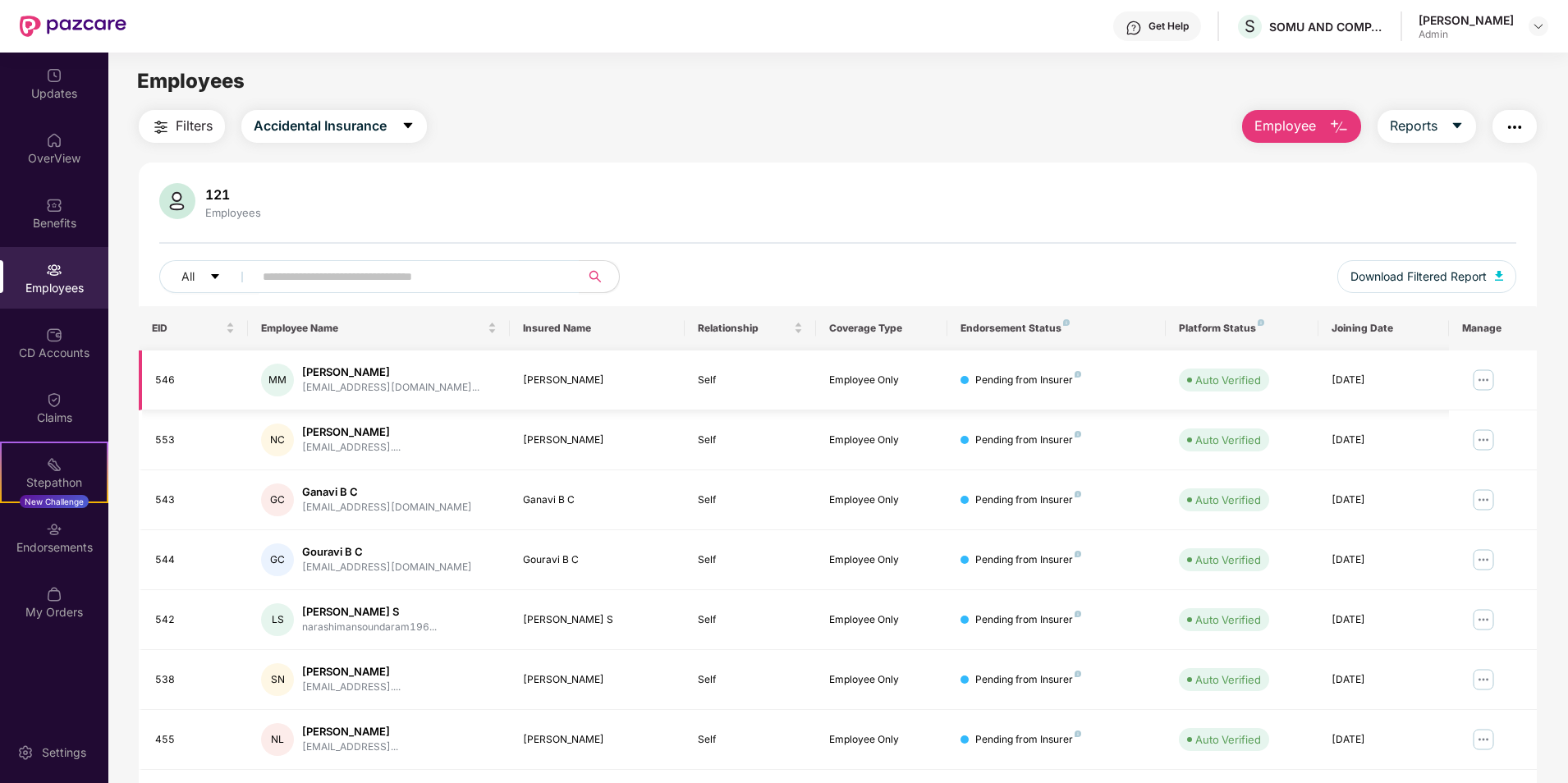
click at [1481, 377] on img at bounding box center [1482, 380] width 26 height 26
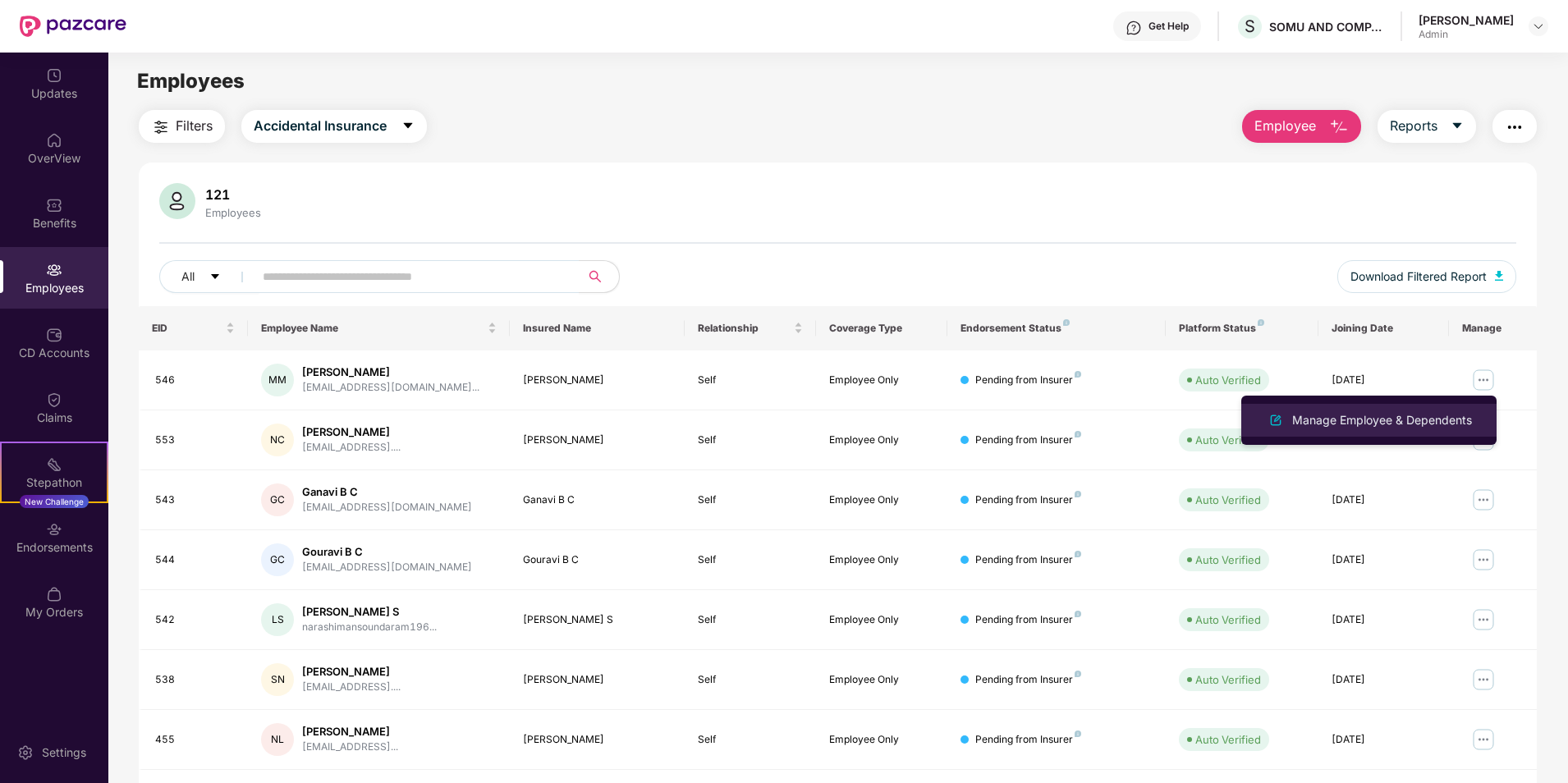
click at [1373, 418] on div "Manage Employee & Dependents" at bounding box center [1382, 419] width 187 height 18
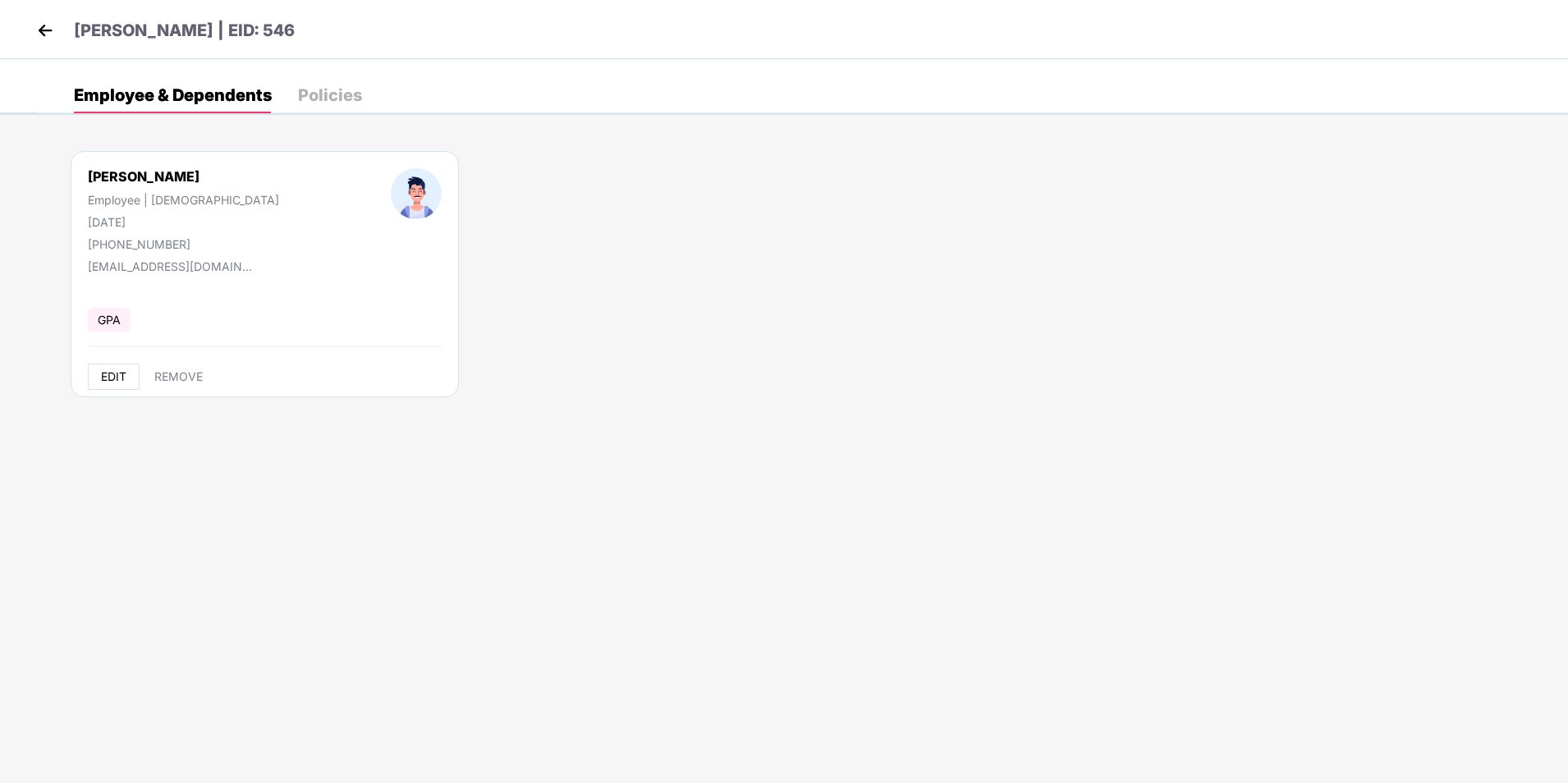
click at [116, 375] on span "EDIT" at bounding box center [113, 377] width 25 height 13
select select "****"
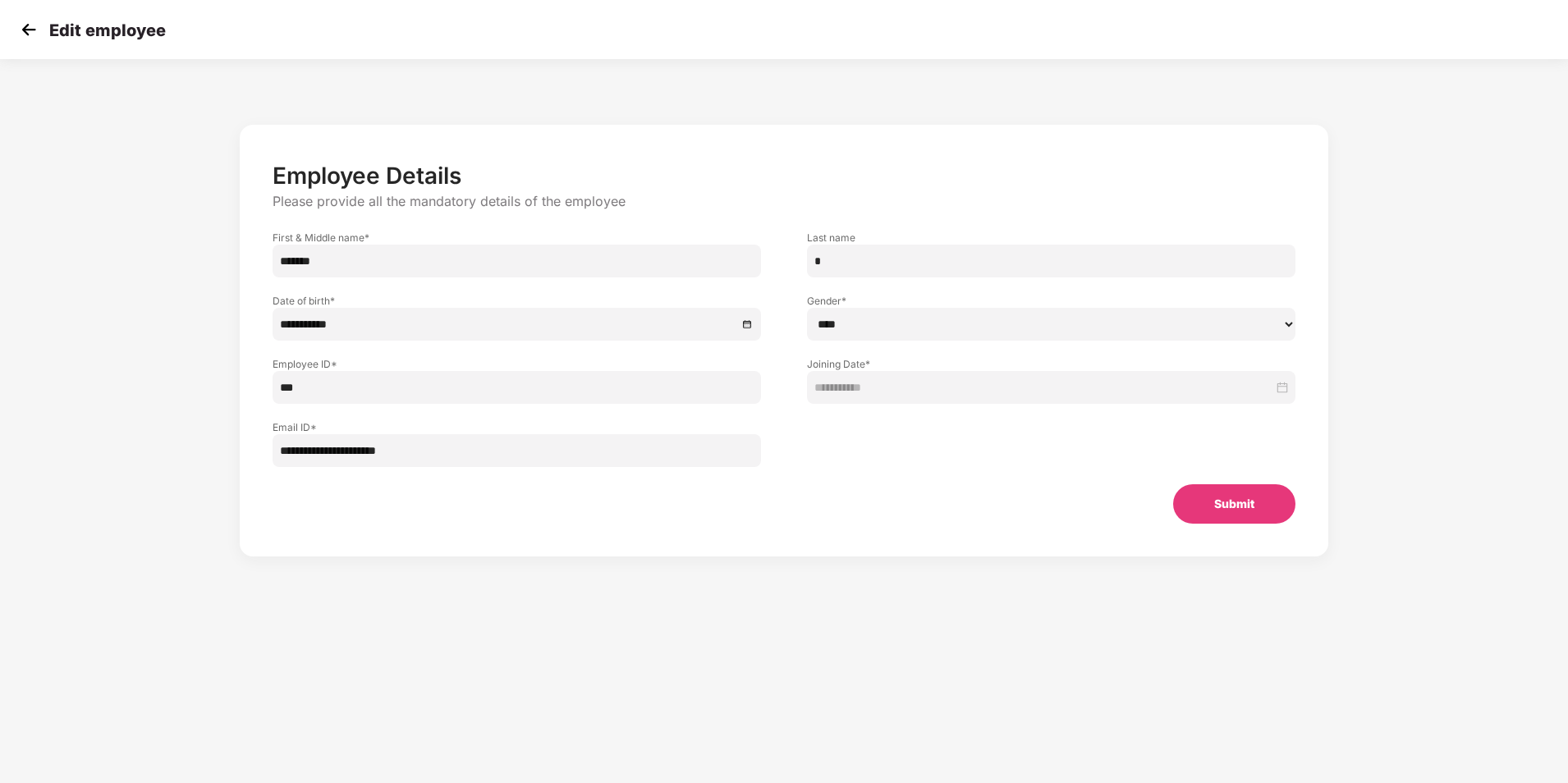
click at [25, 31] on img at bounding box center [29, 29] width 24 height 24
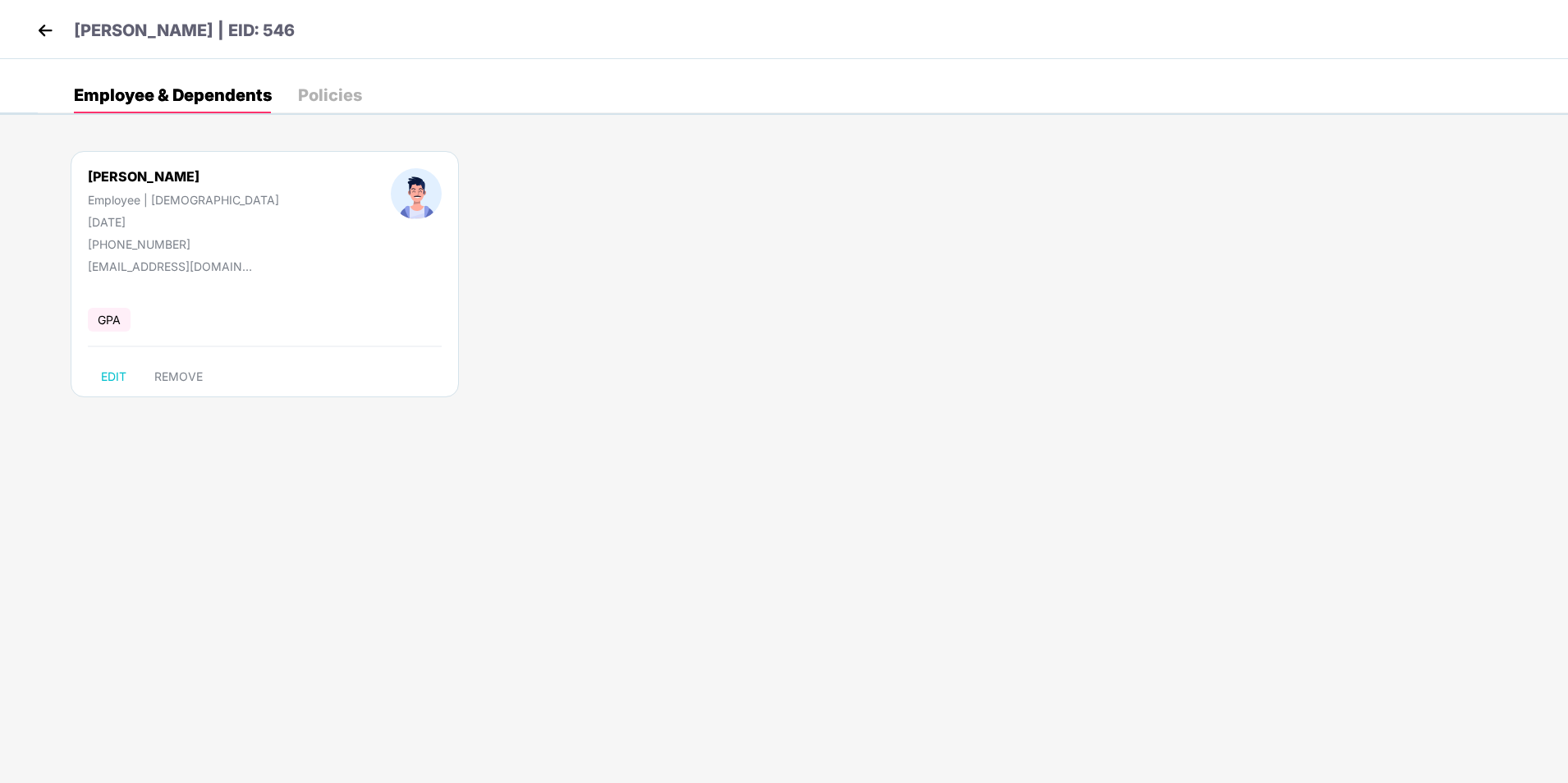
click at [42, 32] on img at bounding box center [45, 29] width 24 height 24
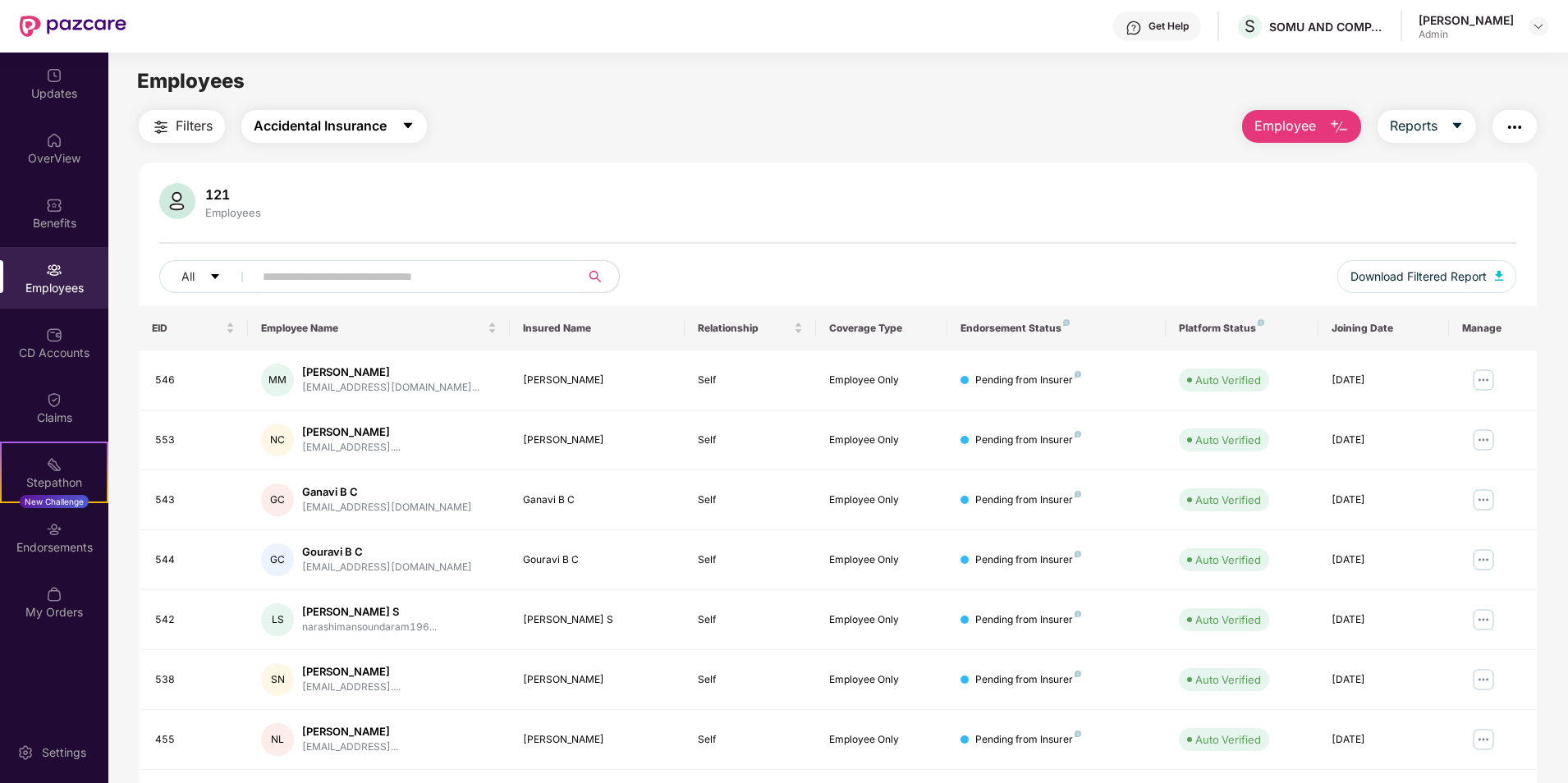
click at [409, 129] on icon "caret-down" at bounding box center [408, 126] width 13 height 13
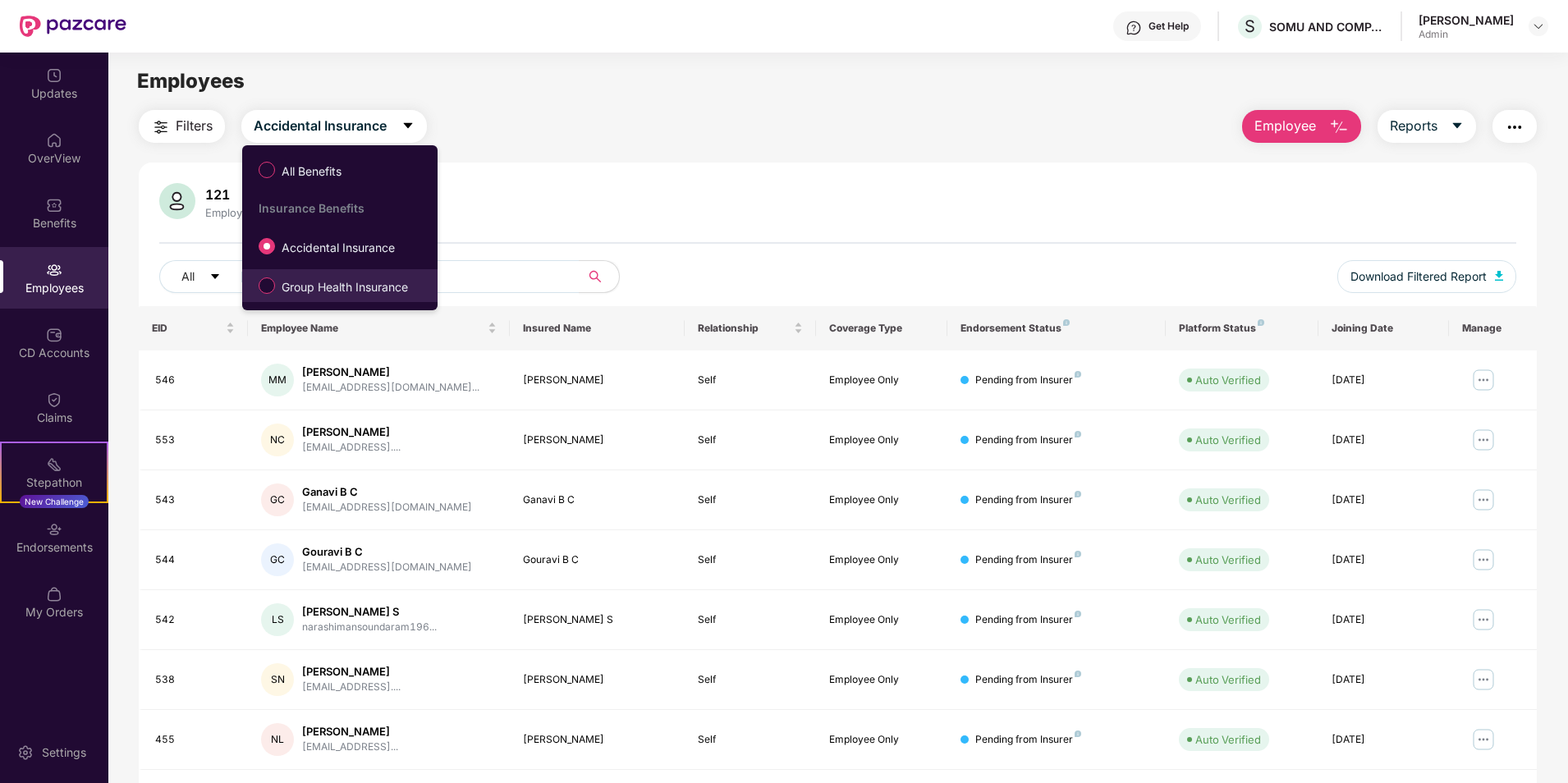
click at [351, 292] on span "Group Health Insurance" at bounding box center [345, 286] width 139 height 18
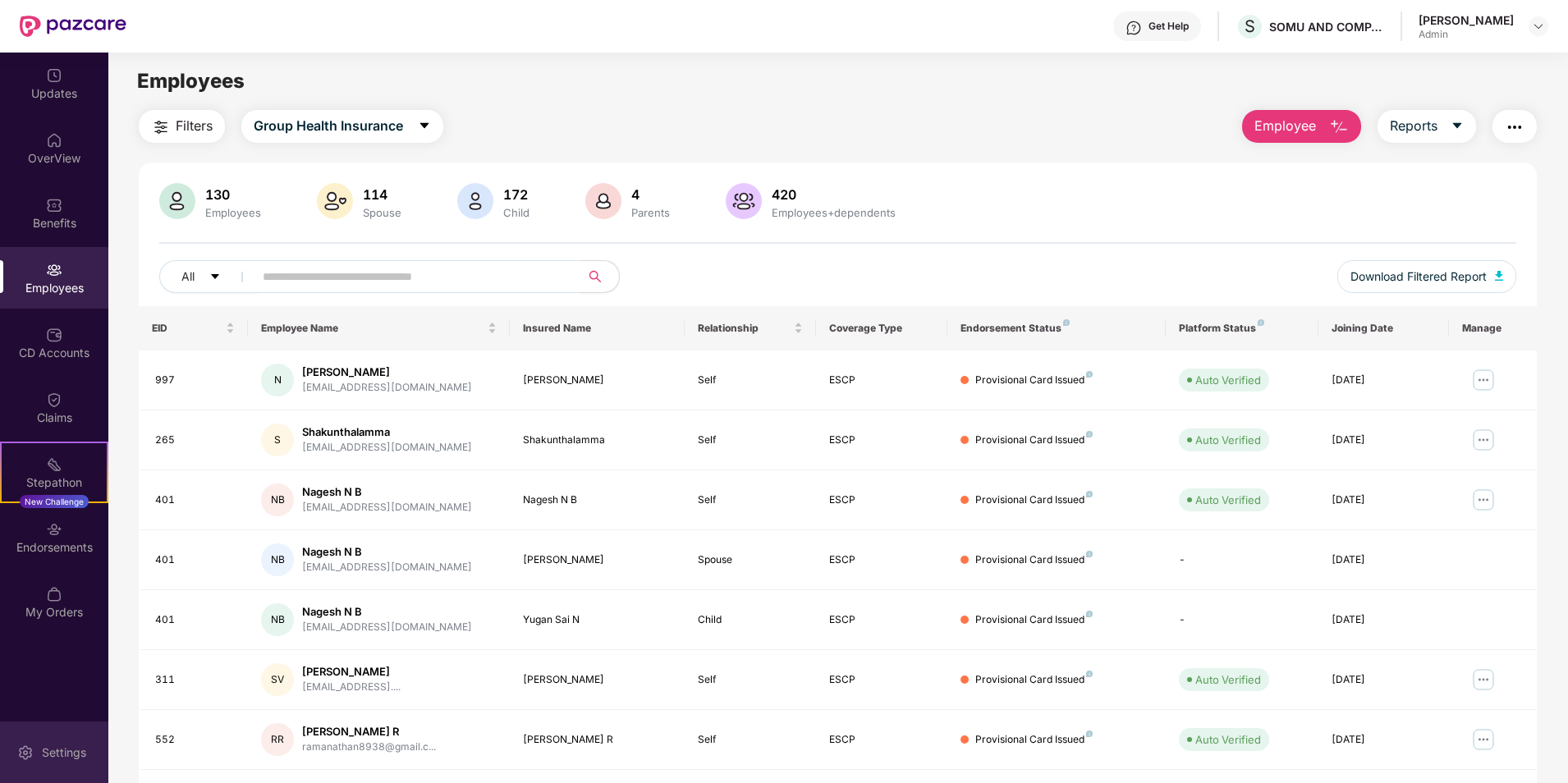
click at [45, 757] on div "Settings" at bounding box center [64, 753] width 54 height 17
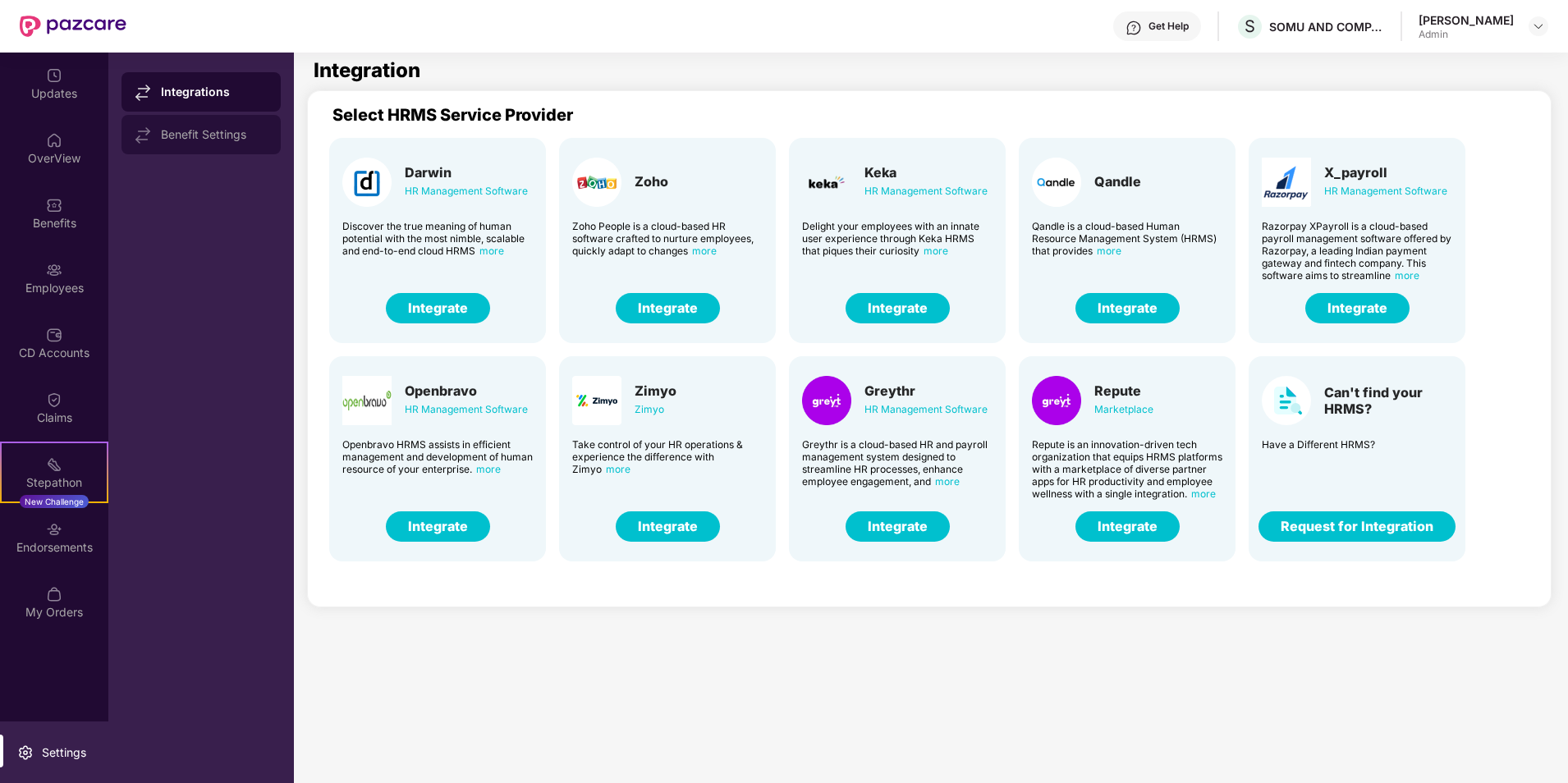
click at [209, 141] on div "Benefit Settings" at bounding box center [201, 134] width 159 height 39
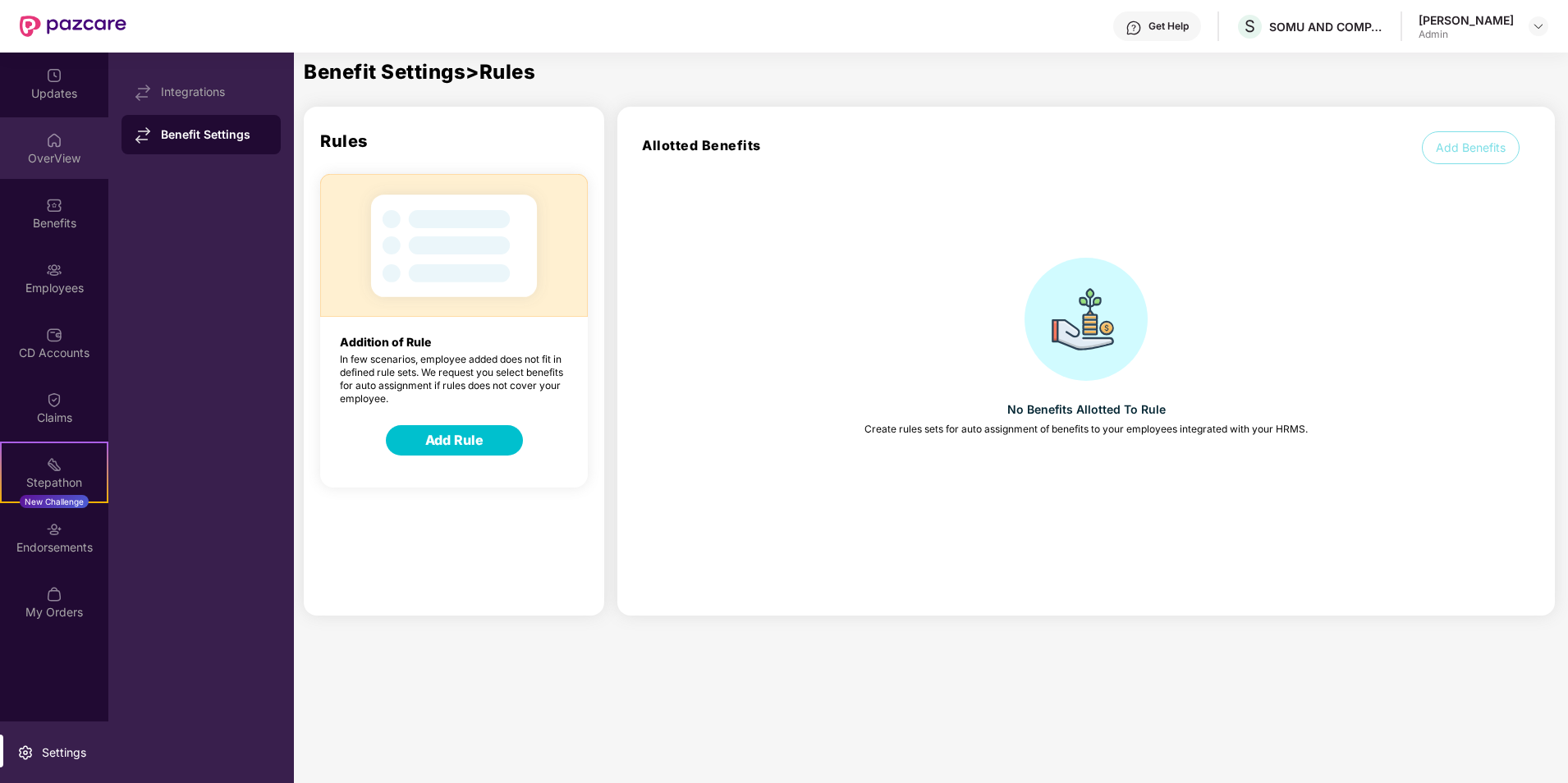
click at [45, 149] on div "OverView" at bounding box center [54, 148] width 108 height 61
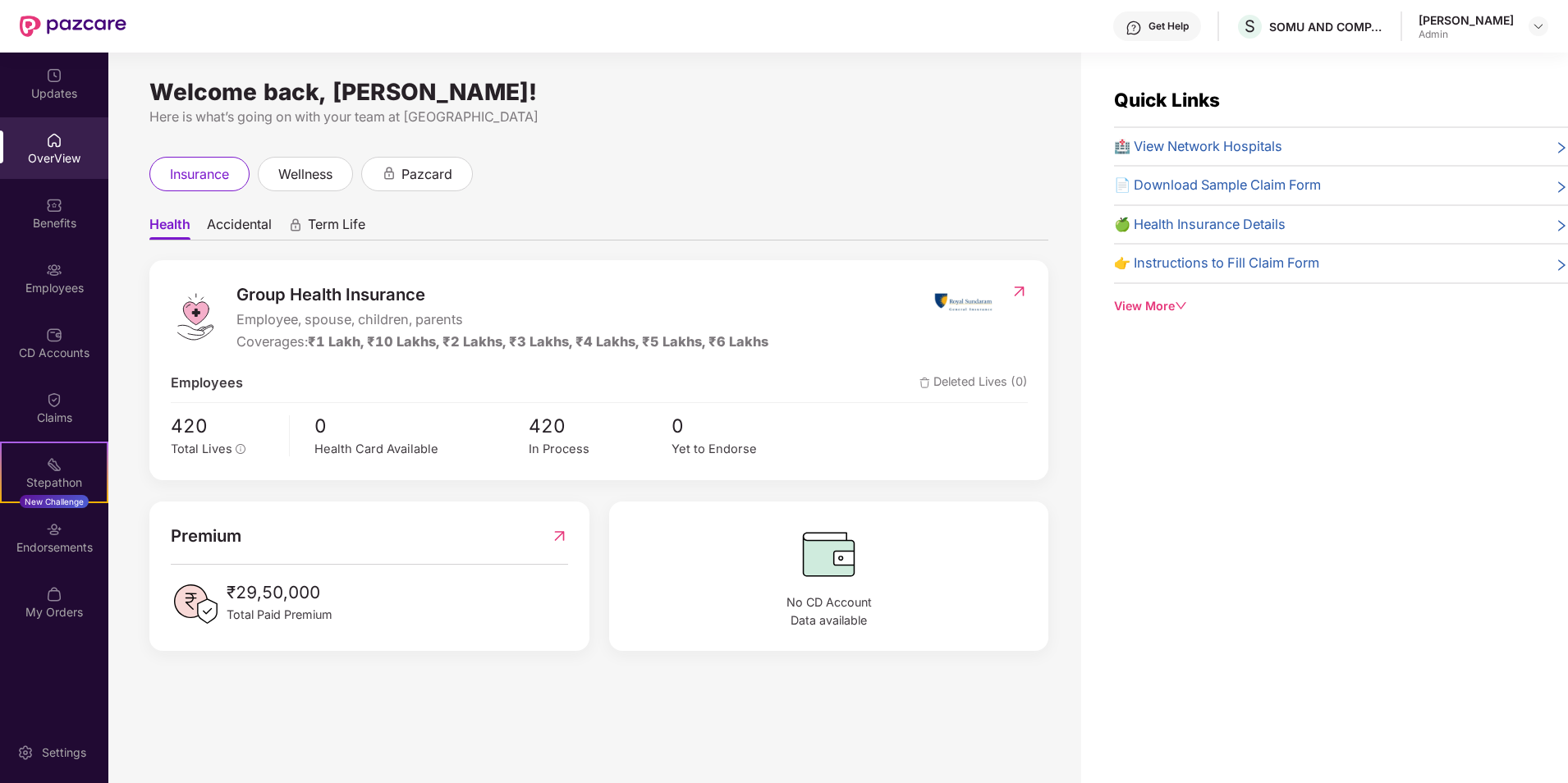
click at [227, 406] on div "Group Health Insurance Employee, spouse, children, parents Coverages: ₹1 Lakh, …" at bounding box center [599, 370] width 899 height 220
click at [555, 445] on div "In Process" at bounding box center [600, 449] width 143 height 18
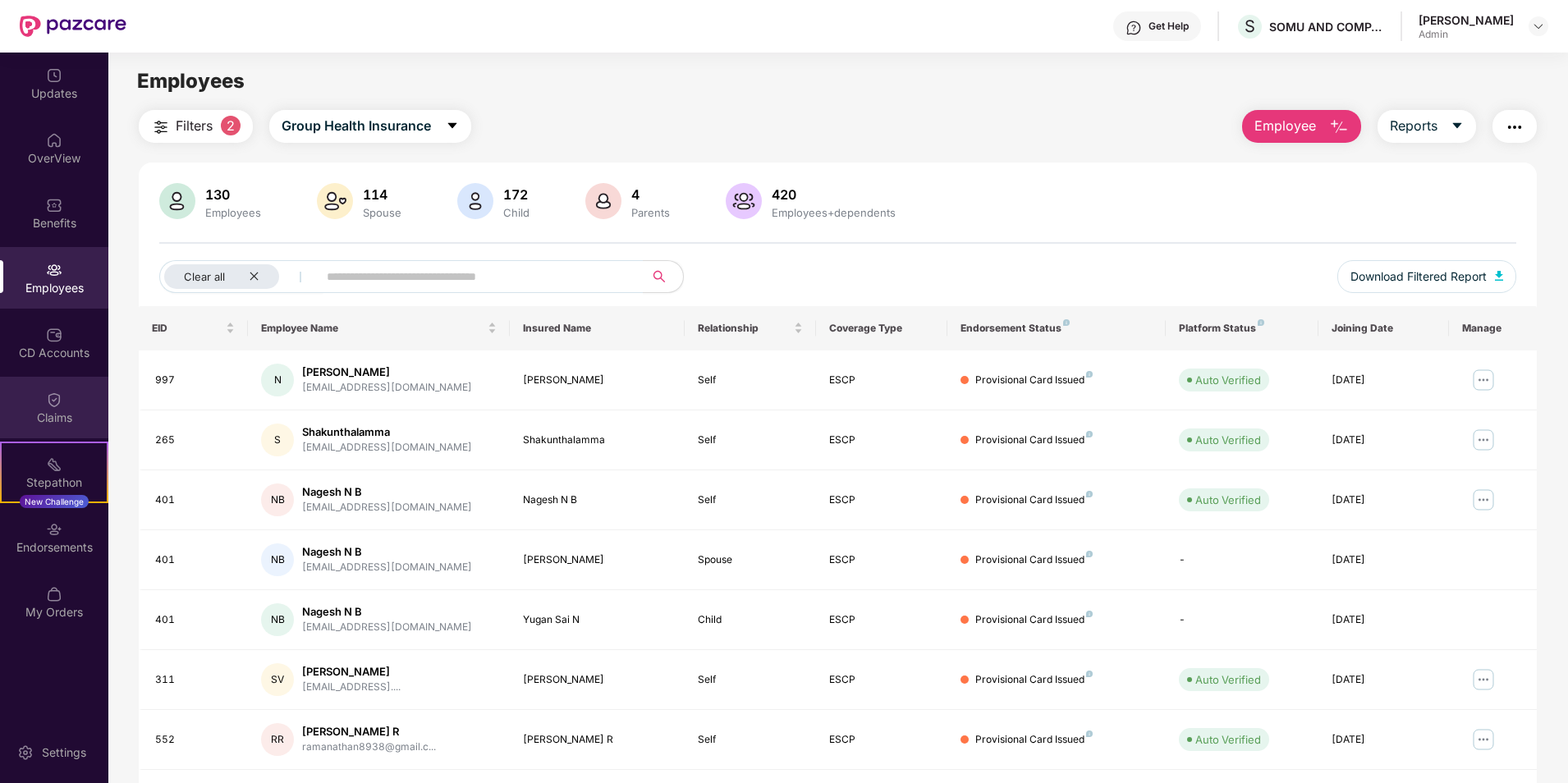
click at [58, 409] on div "Claims" at bounding box center [54, 418] width 108 height 17
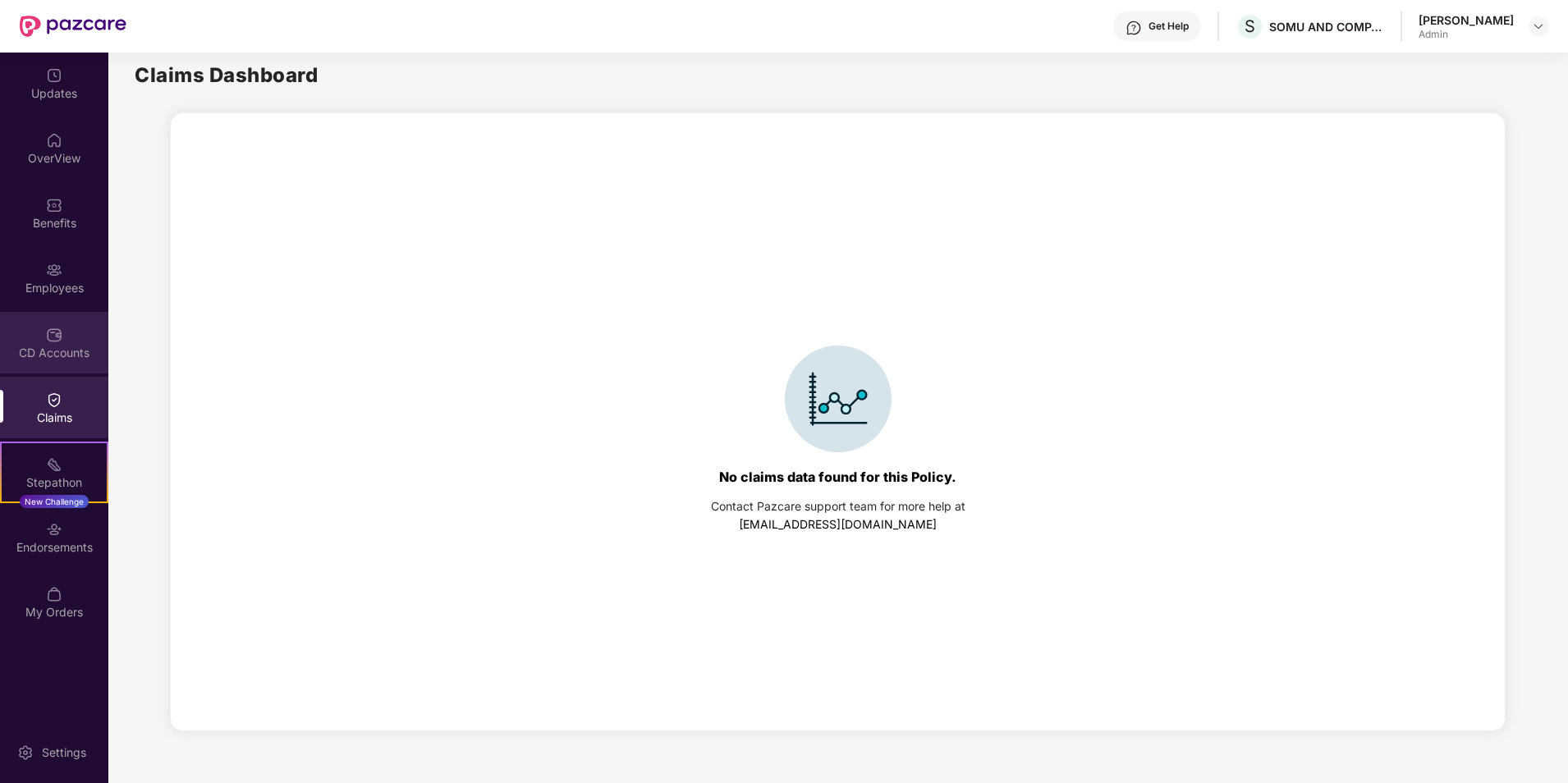
click at [67, 344] on div "CD Accounts" at bounding box center [54, 353] width 108 height 17
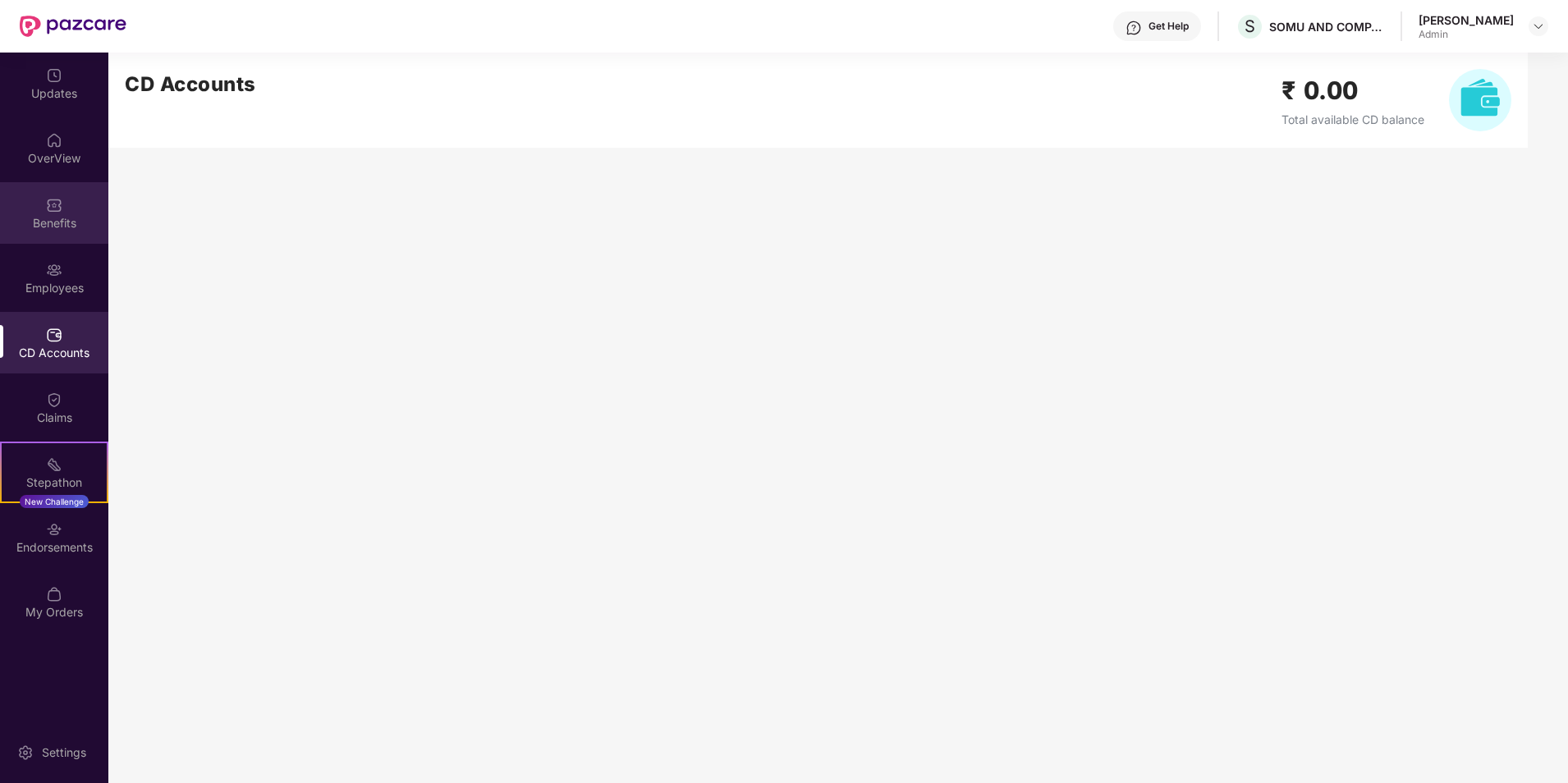
click at [57, 218] on div "Benefits" at bounding box center [54, 223] width 108 height 17
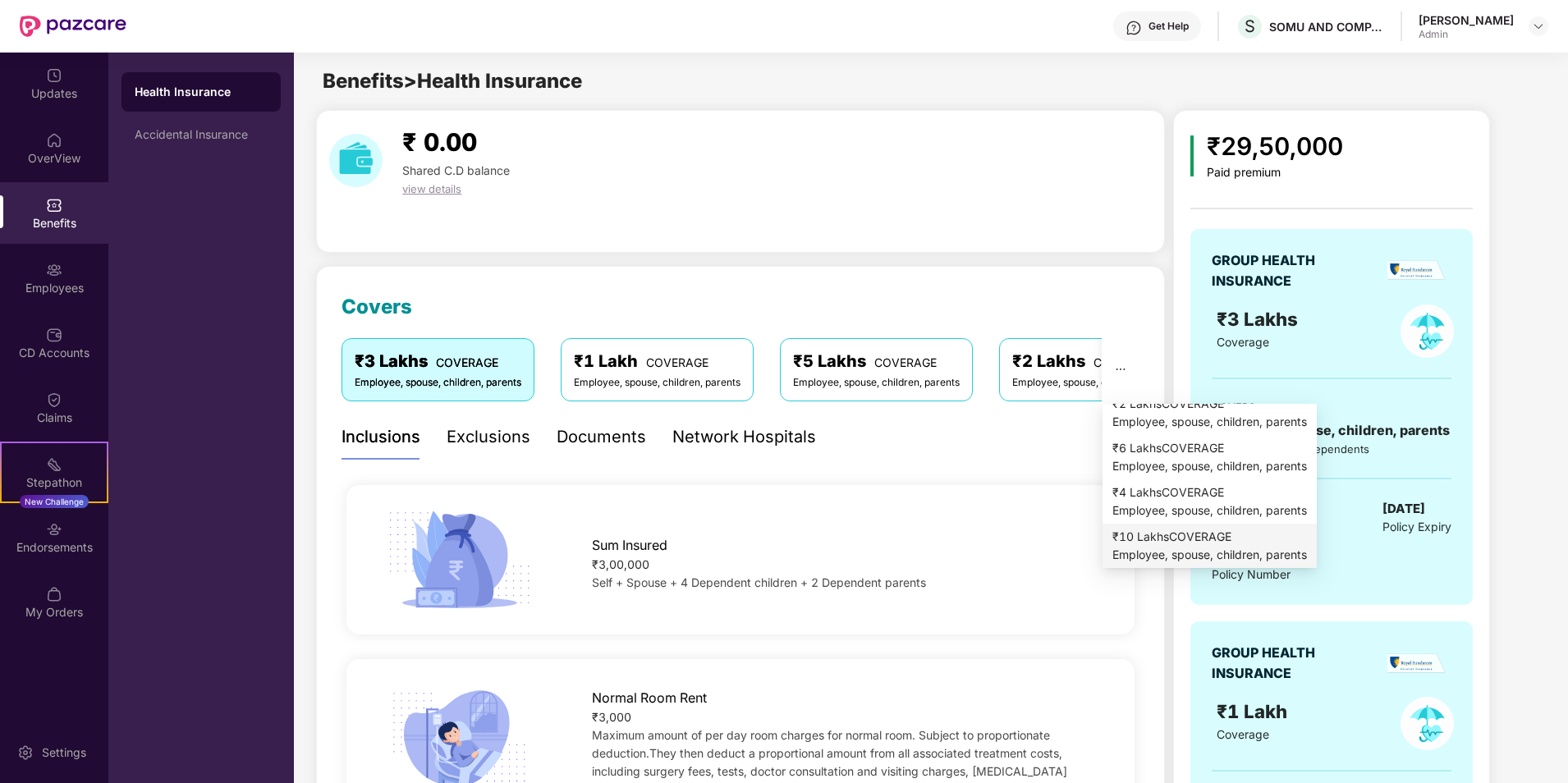
scroll to position [19, 0]
click at [1155, 543] on div "Employee, spouse, children, parents" at bounding box center [1209, 551] width 194 height 18
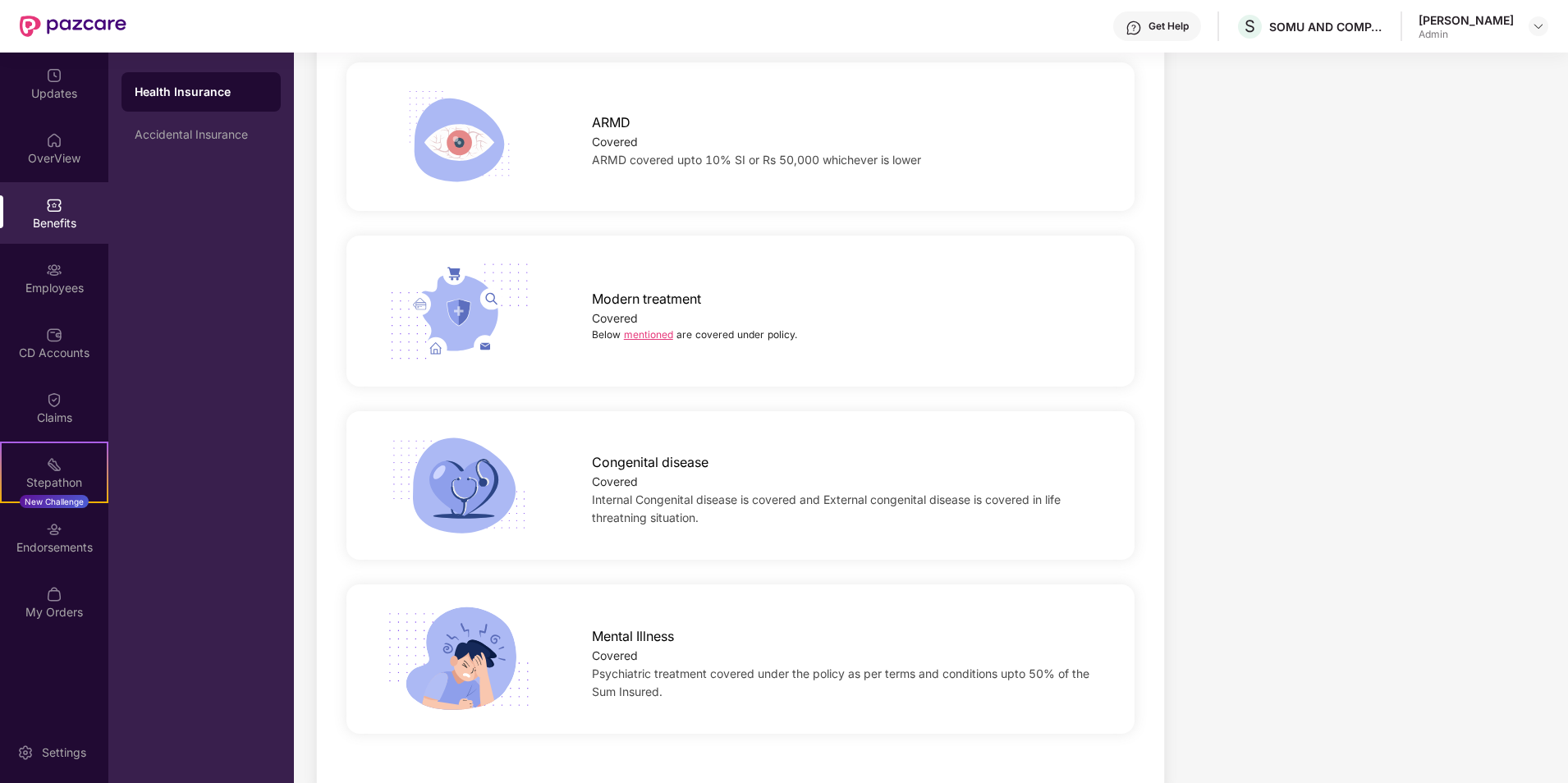
scroll to position [3415, 0]
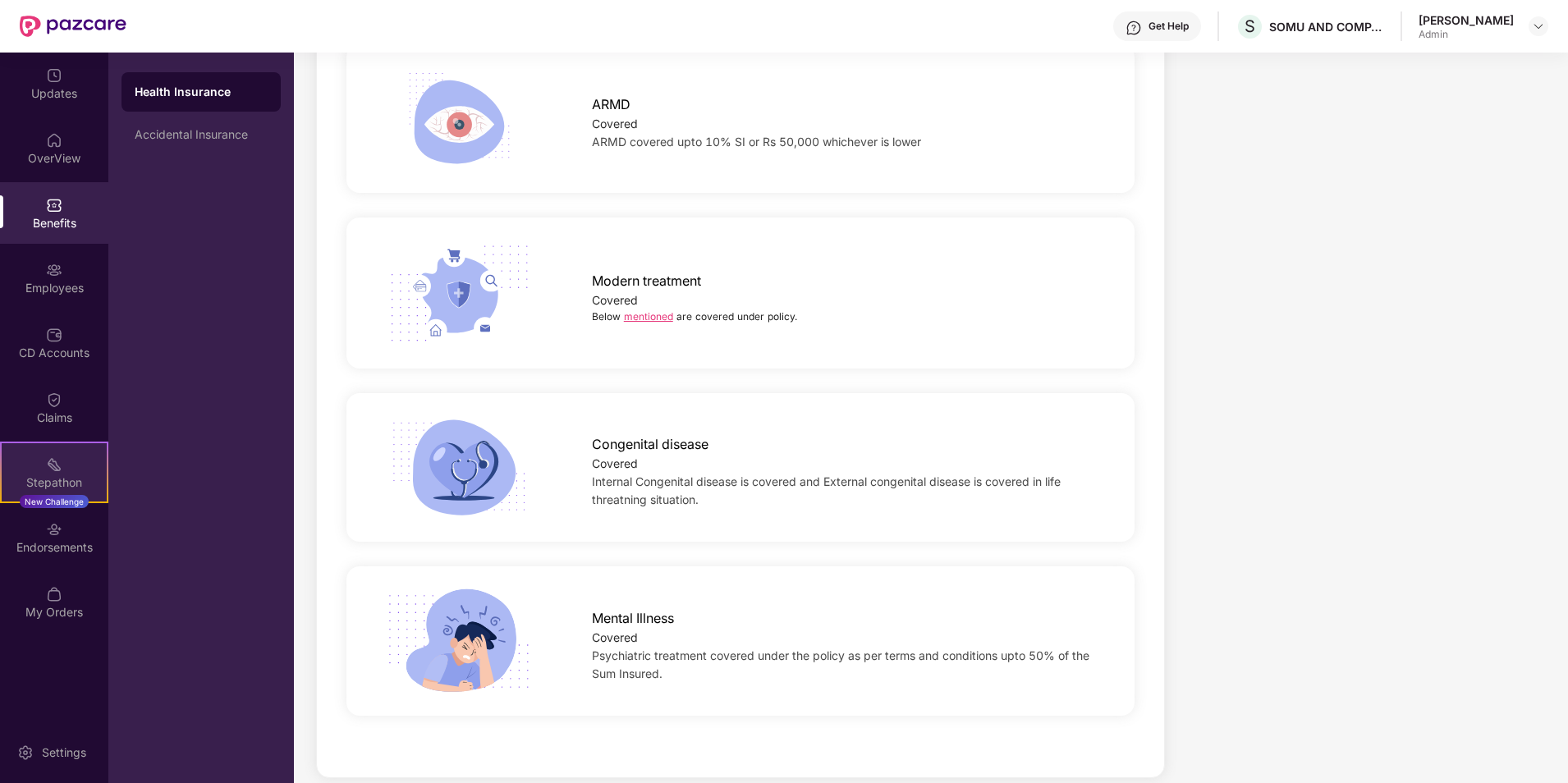
click at [62, 470] on div "Stepathon New Challenge" at bounding box center [54, 472] width 108 height 61
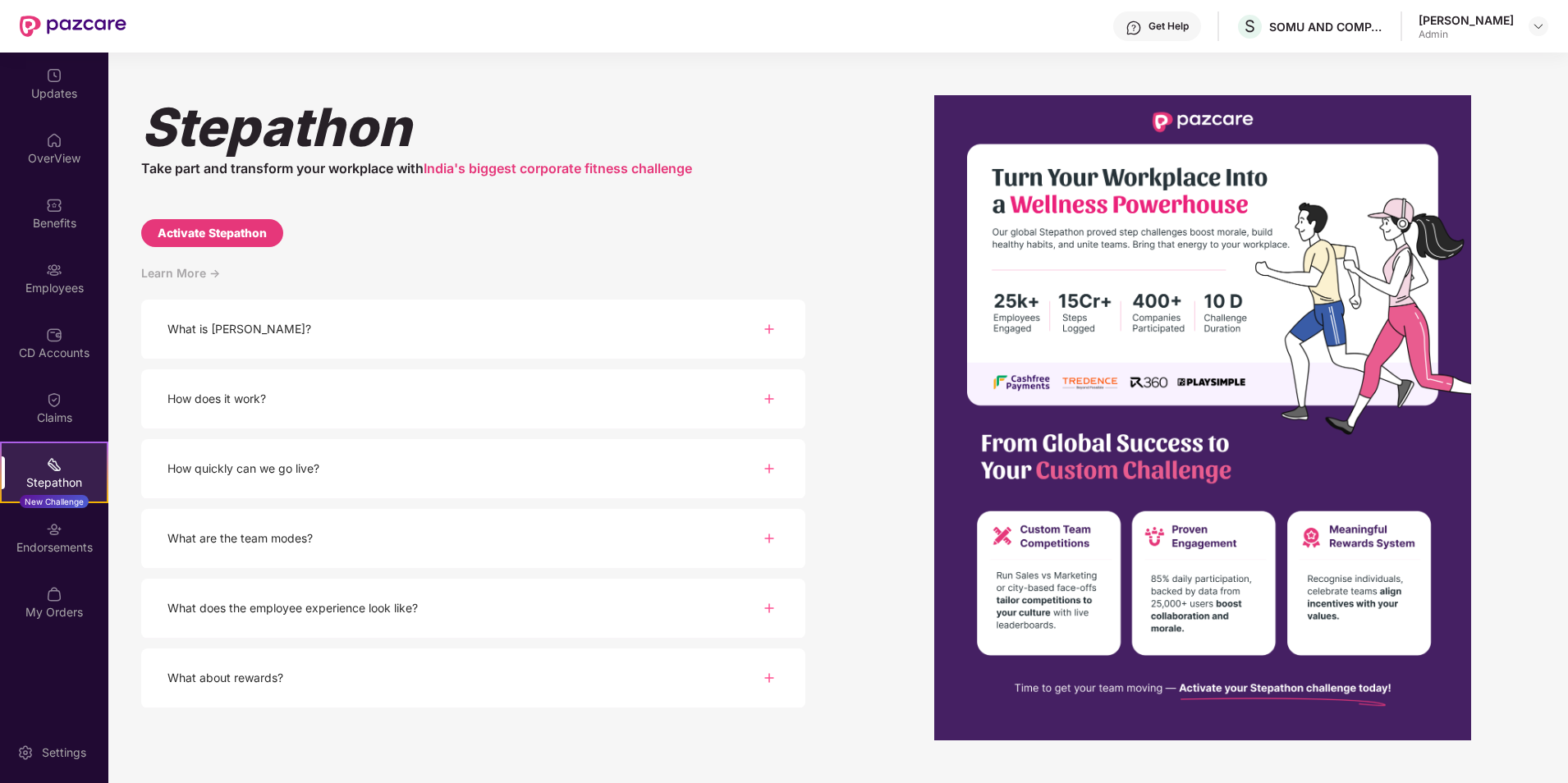
click at [770, 328] on img at bounding box center [769, 328] width 19 height 19
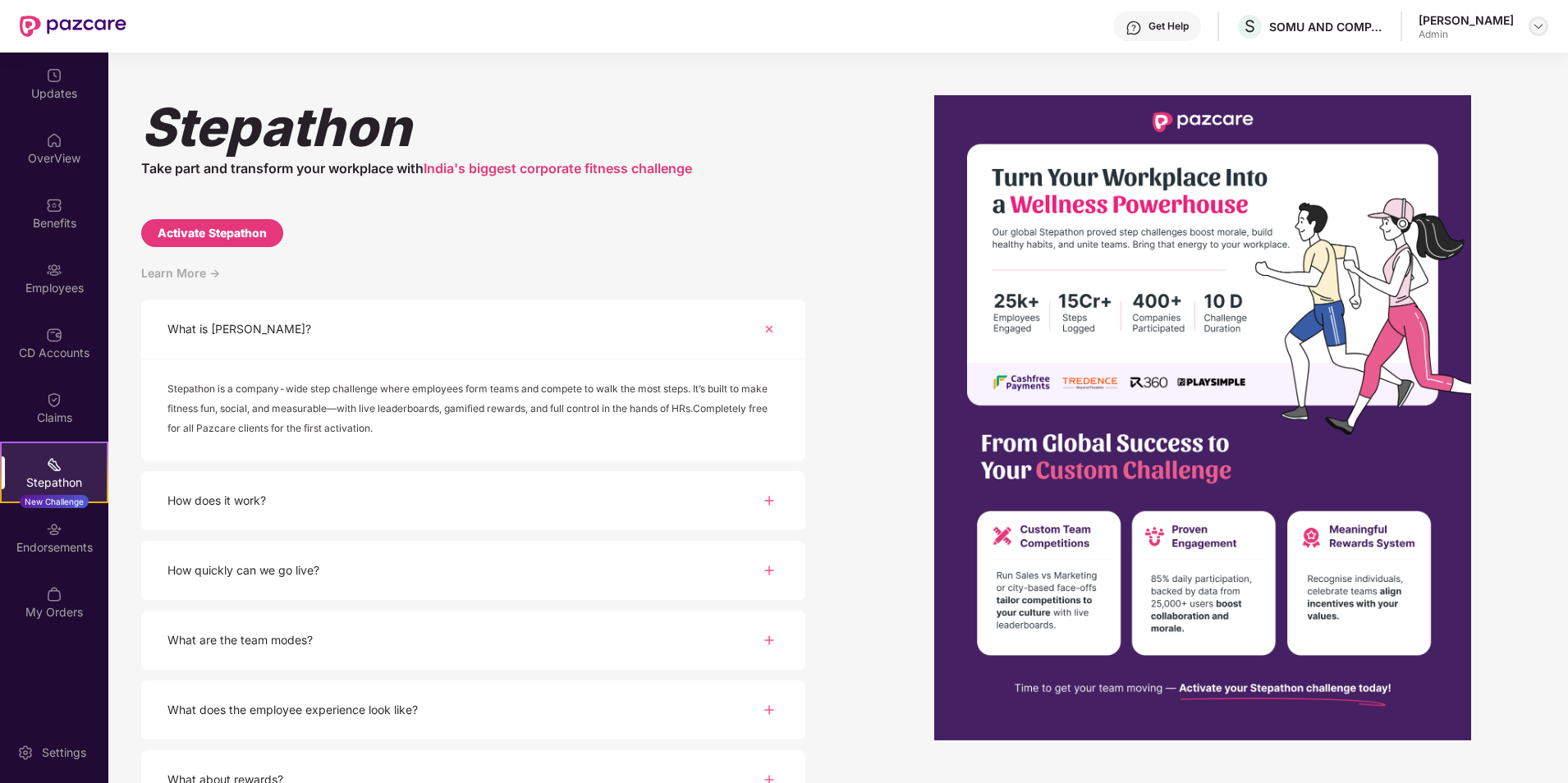
click at [1539, 22] on img at bounding box center [1539, 26] width 13 height 13
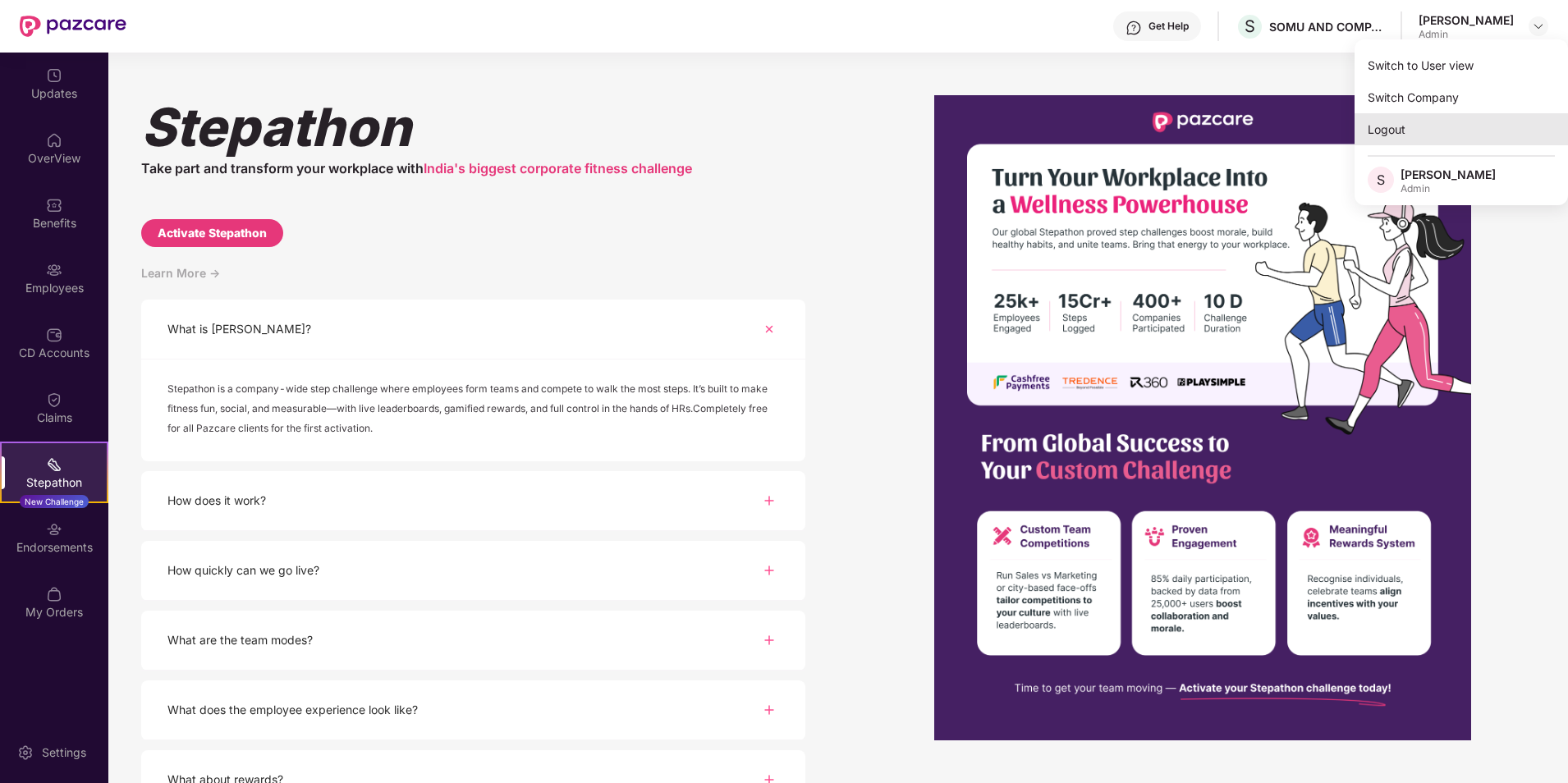
click at [1390, 123] on div "Logout" at bounding box center [1461, 129] width 213 height 32
